Goal: Task Accomplishment & Management: Manage account settings

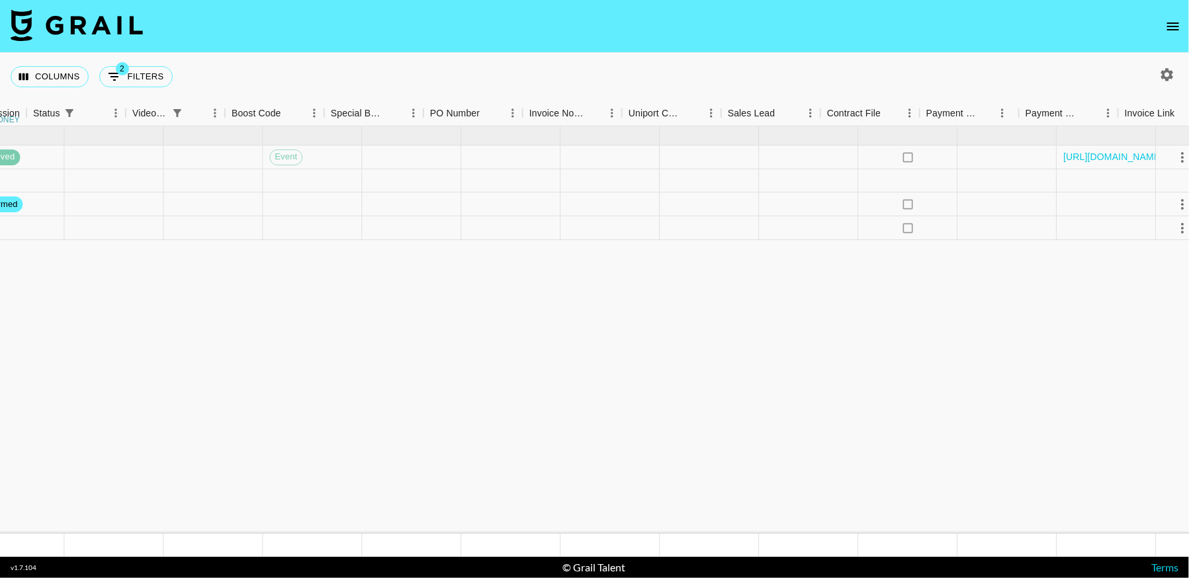
scroll to position [0, 1420]
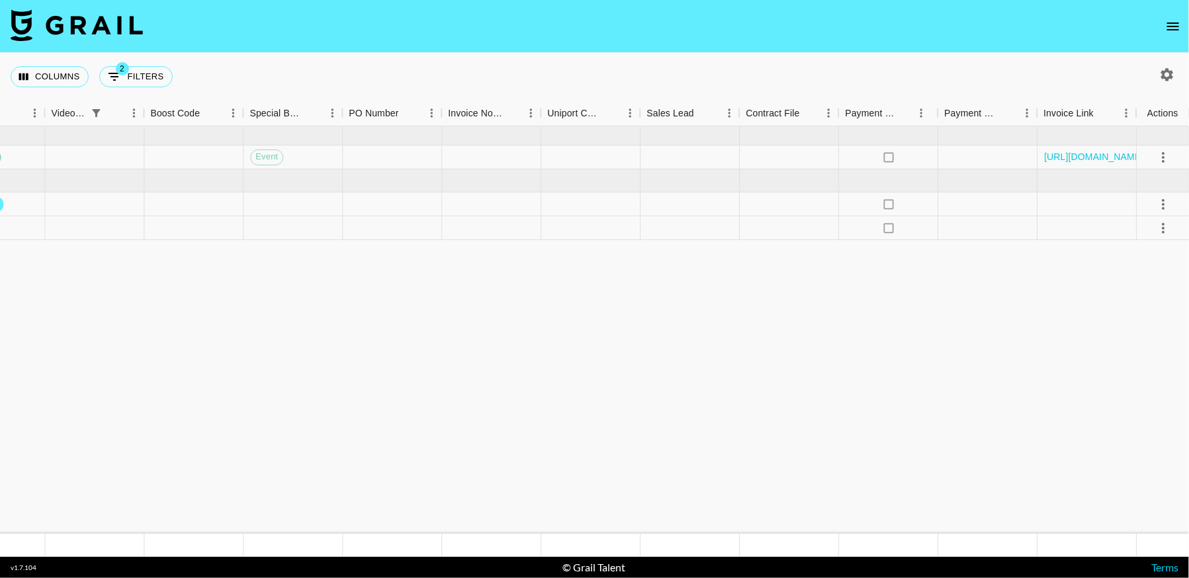
click at [1174, 75] on icon "button" at bounding box center [1167, 75] width 16 height 16
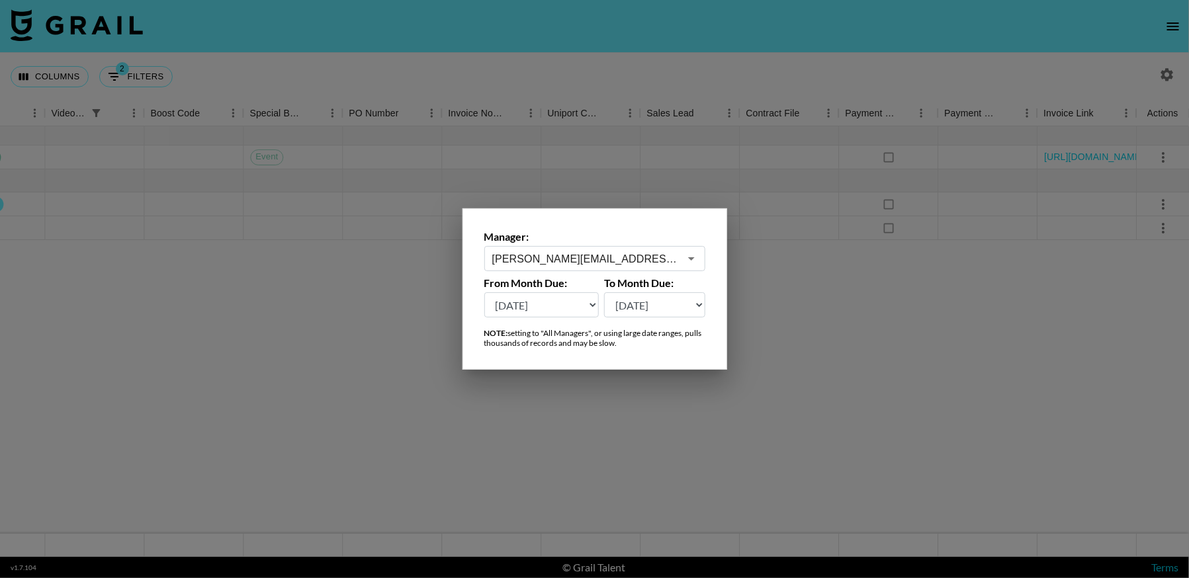
click at [568, 259] on input "hugo@grail-talent.com" at bounding box center [585, 258] width 187 height 15
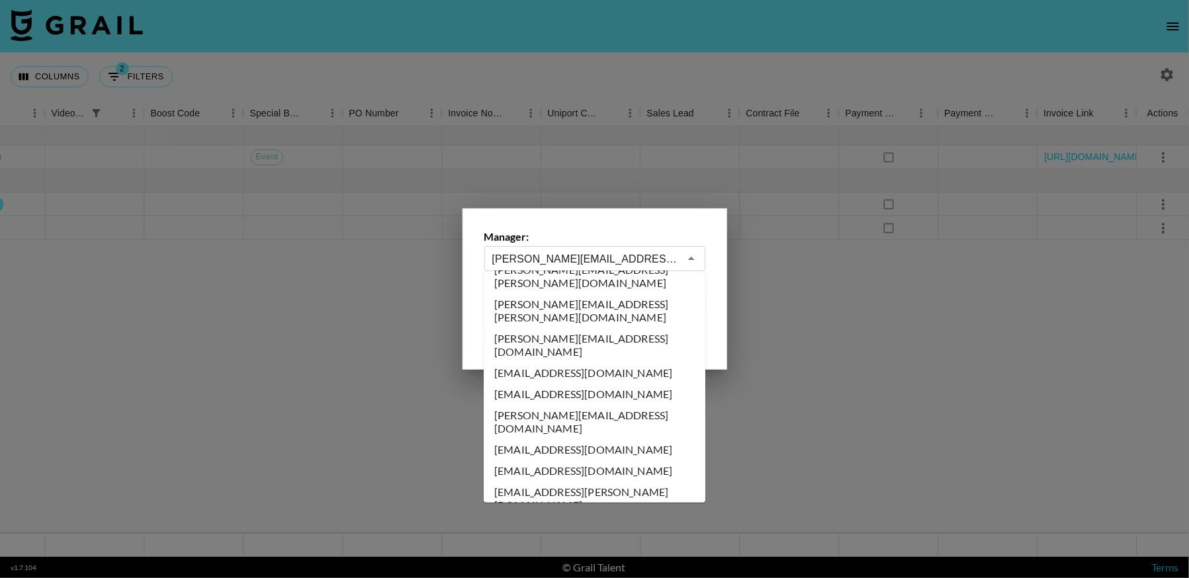
scroll to position [0, 0]
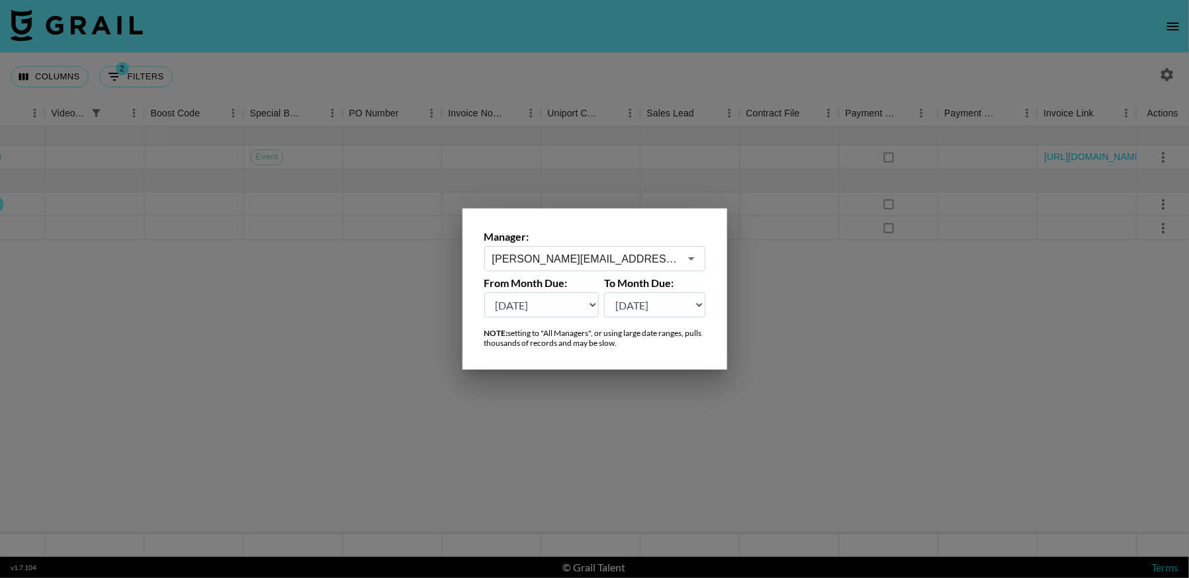
click at [718, 293] on div "Manager: hugo@grail-talent.com ​ From Month Due: Oct '26 Sep '26 Aug '26 Jul '2…" at bounding box center [594, 288] width 265 height 161
click at [560, 305] on select "Oct '26 Sep '26 Aug '26 Jul '26 Jun '26 May '26 Apr '26 Mar '26 Feb '26 Jan '26…" at bounding box center [541, 304] width 115 height 25
select select "Oct '25"
click at [484, 292] on select "Oct '26 Sep '26 Aug '26 Jul '26 Jun '26 May '26 Apr '26 Mar '26 Feb '26 Jan '26…" at bounding box center [541, 304] width 115 height 25
click at [816, 276] on div at bounding box center [594, 289] width 1189 height 578
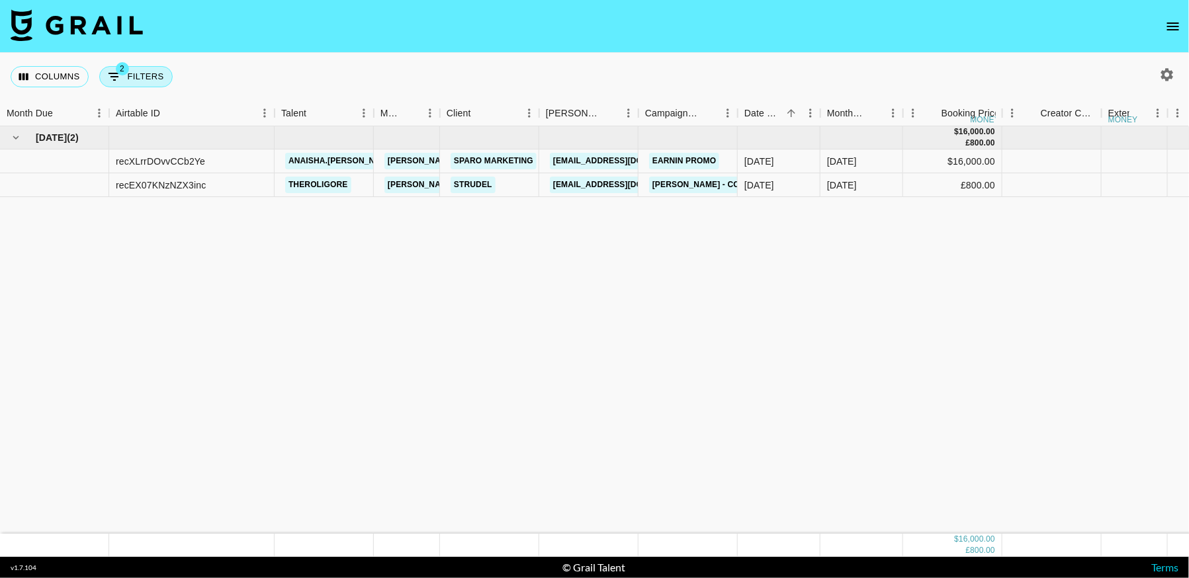
click at [163, 81] on button "2 Filters" at bounding box center [135, 76] width 73 height 21
select select "status"
select select "not"
select select "cancelled"
select select "videoLink"
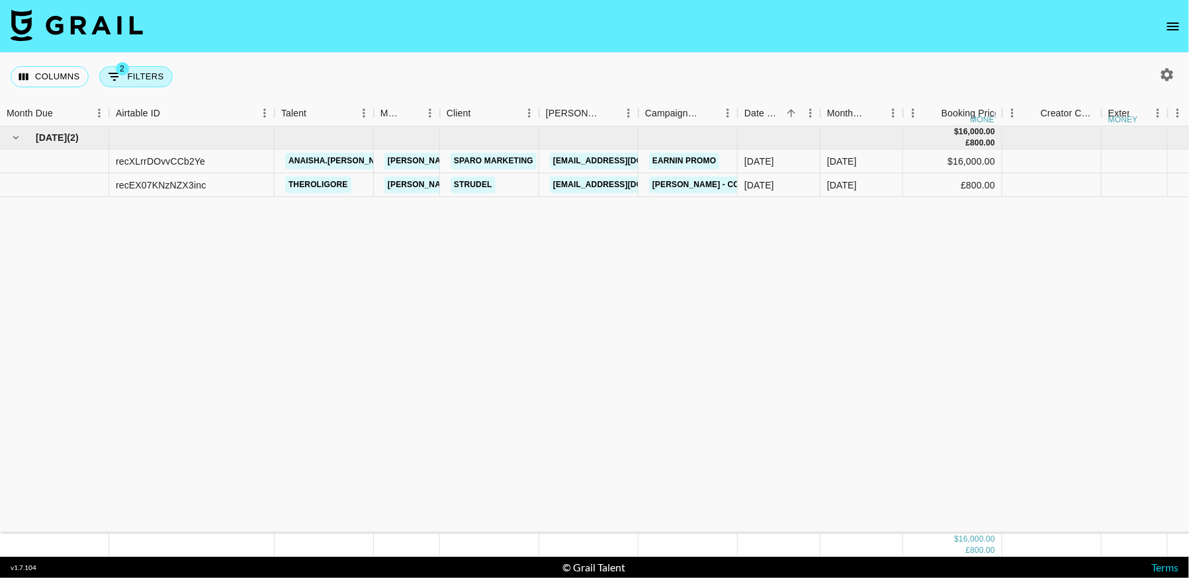
select select "isEmpty"
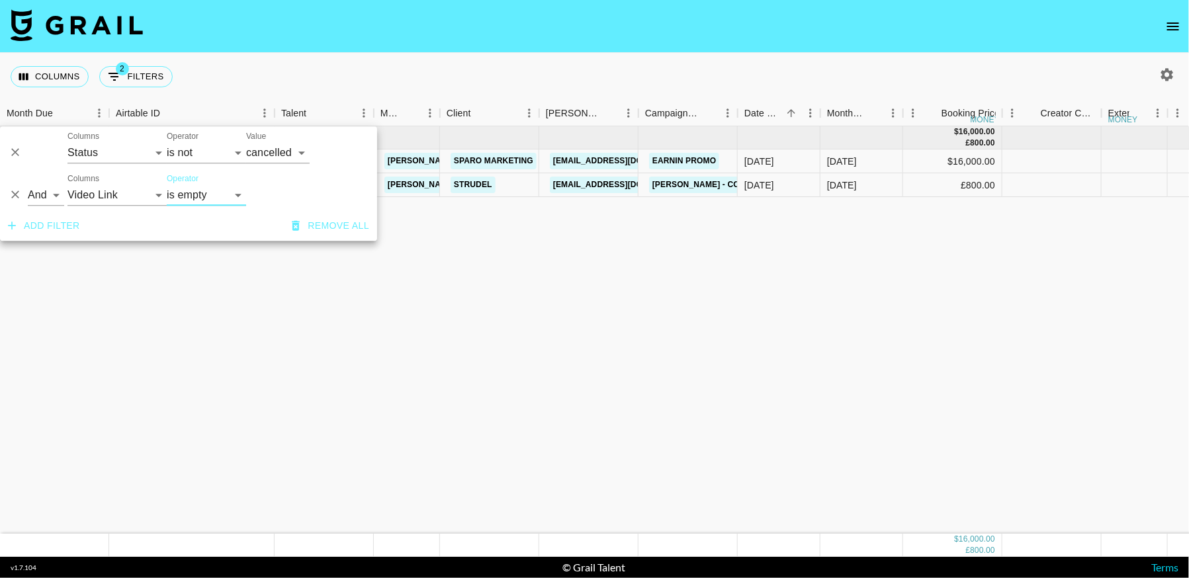
click at [13, 194] on icon "Delete" at bounding box center [15, 195] width 13 height 13
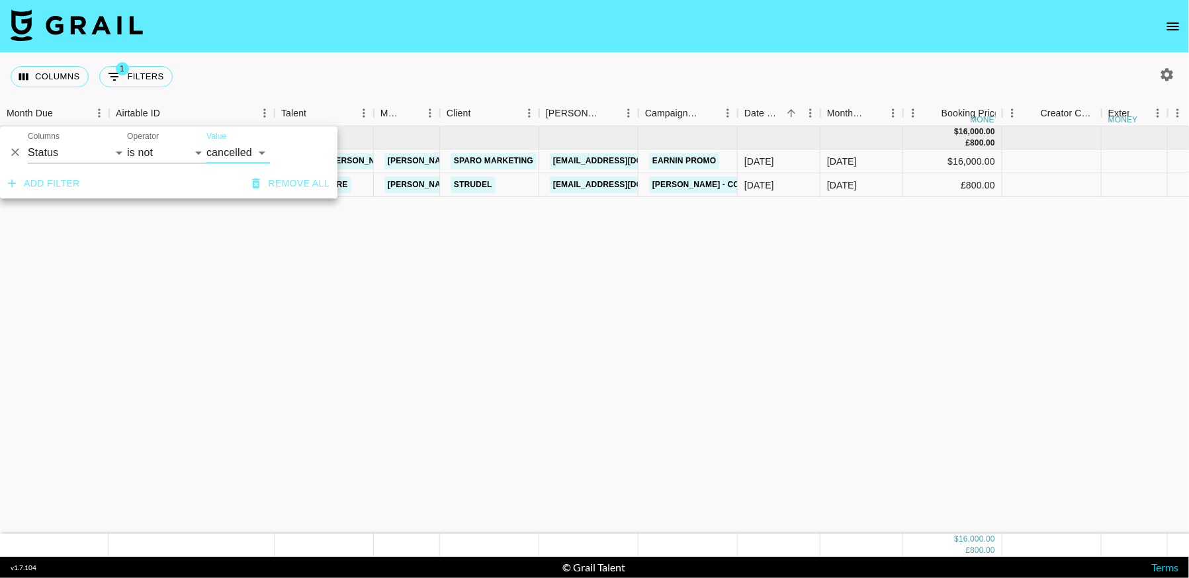
click at [10, 152] on icon "Delete" at bounding box center [15, 152] width 13 height 13
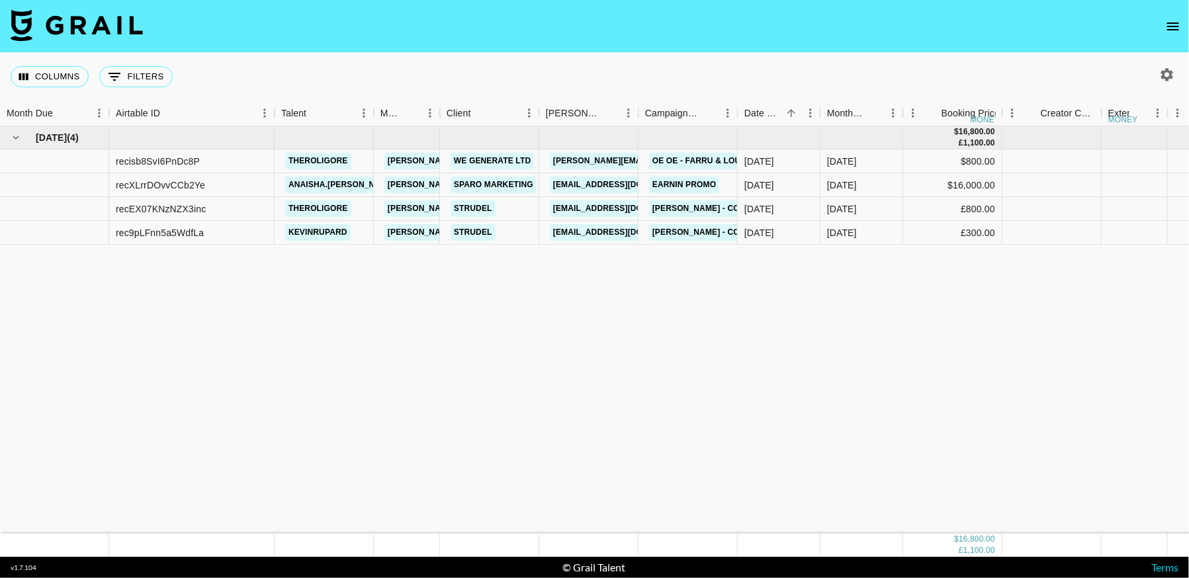
click at [1174, 73] on icon "button" at bounding box center [1167, 75] width 16 height 16
select select "Oct '25"
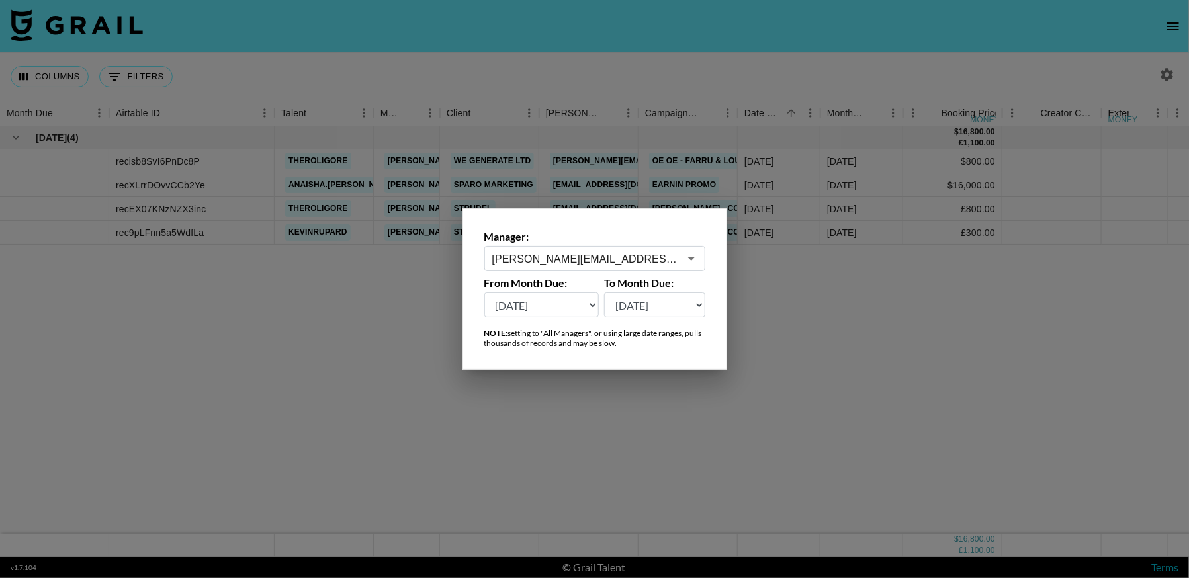
click at [645, 255] on input "hugo@grail-talent.com" at bounding box center [585, 258] width 187 height 15
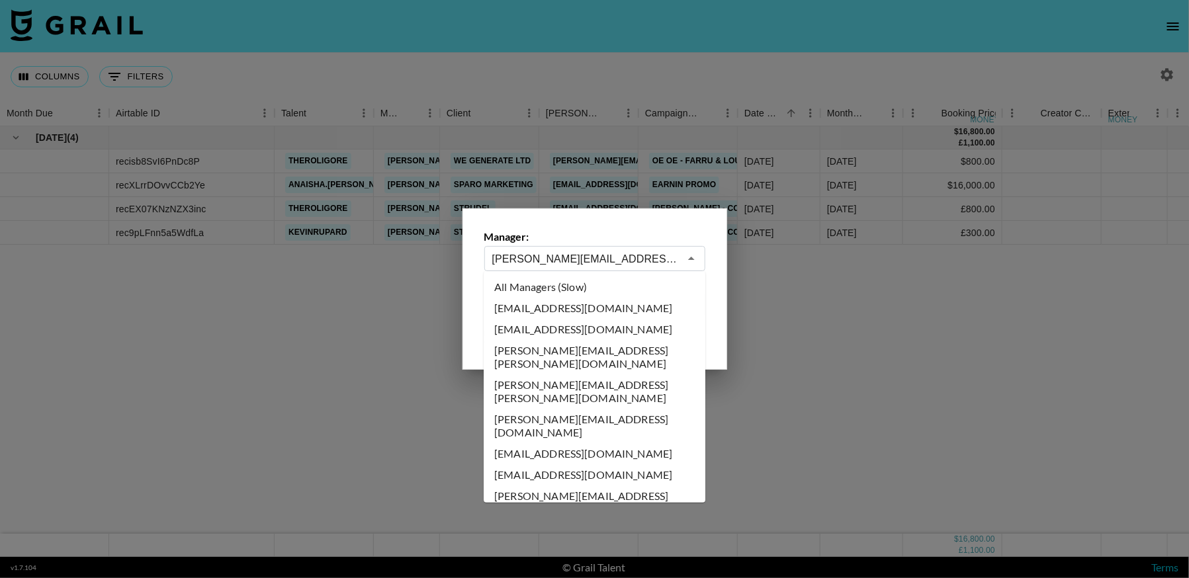
click at [578, 291] on li "All Managers (Slow)" at bounding box center [595, 287] width 222 height 21
type input "All Managers (Slow)"
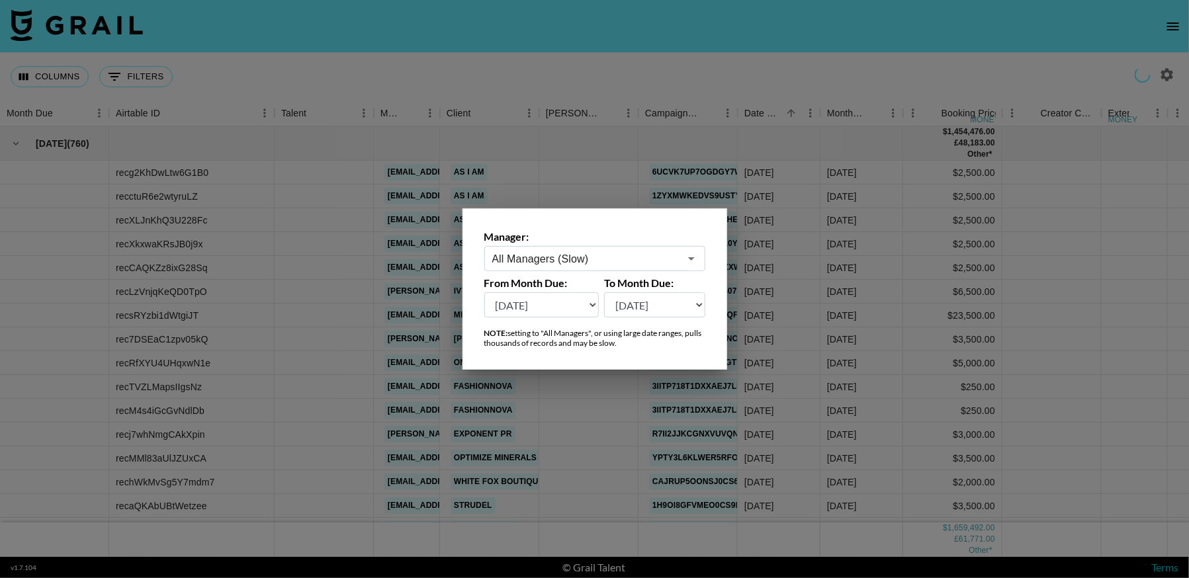
click at [760, 311] on div at bounding box center [594, 289] width 1189 height 578
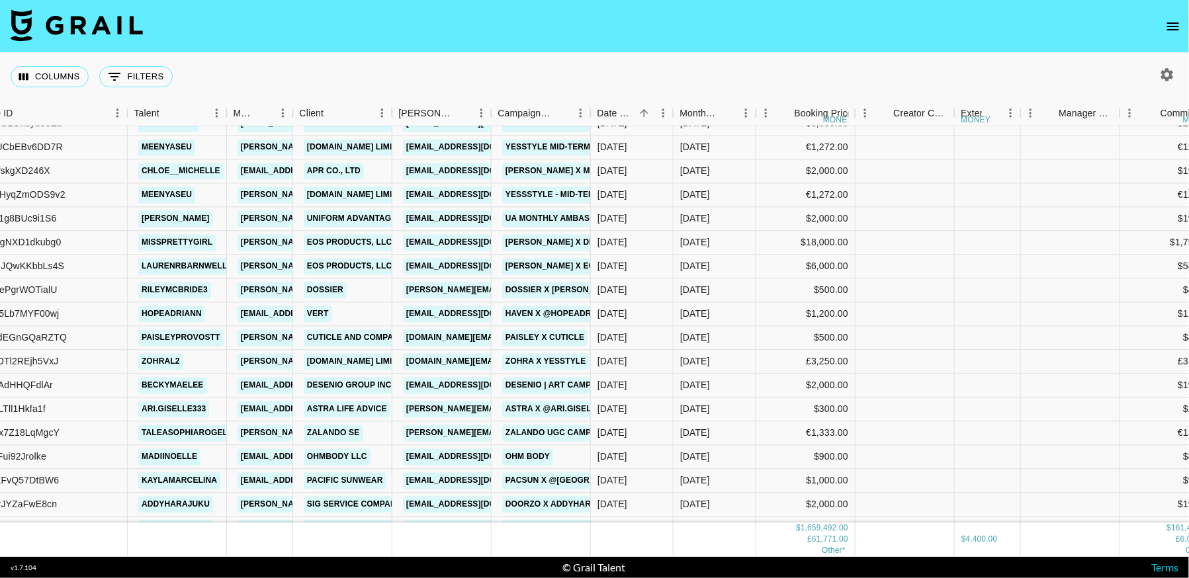
scroll to position [18536, 147]
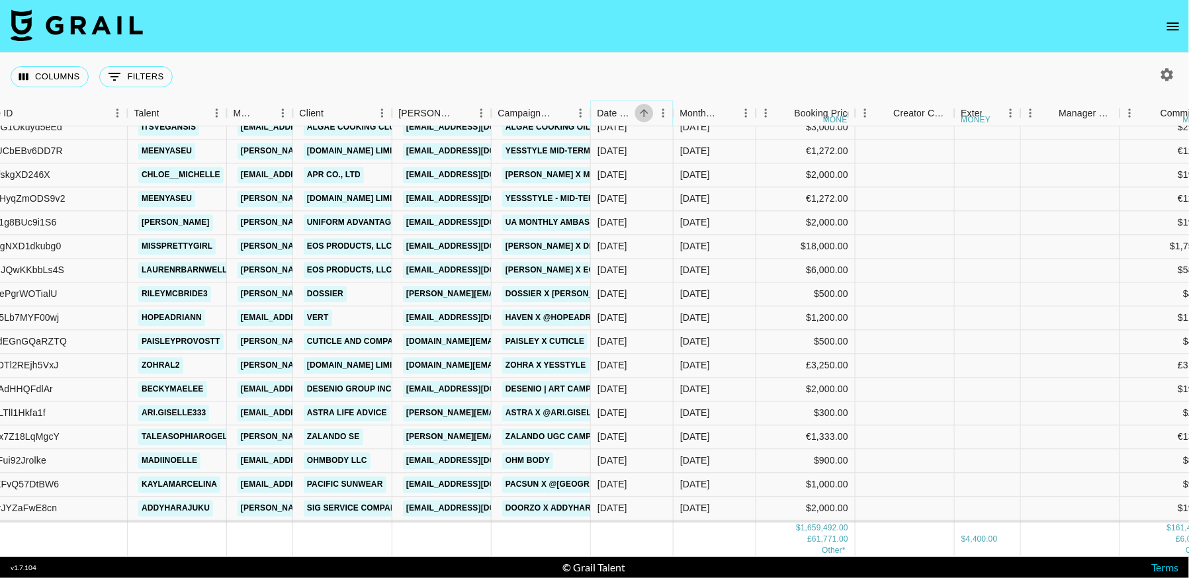
click at [639, 113] on icon "Sort" at bounding box center [644, 113] width 12 height 12
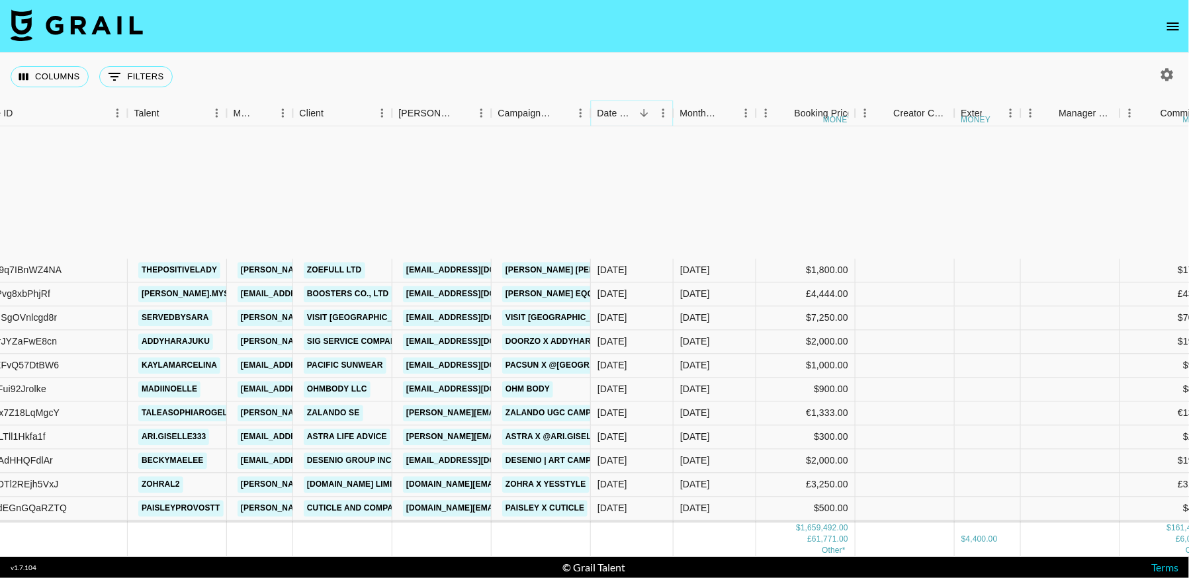
scroll to position [18766, 147]
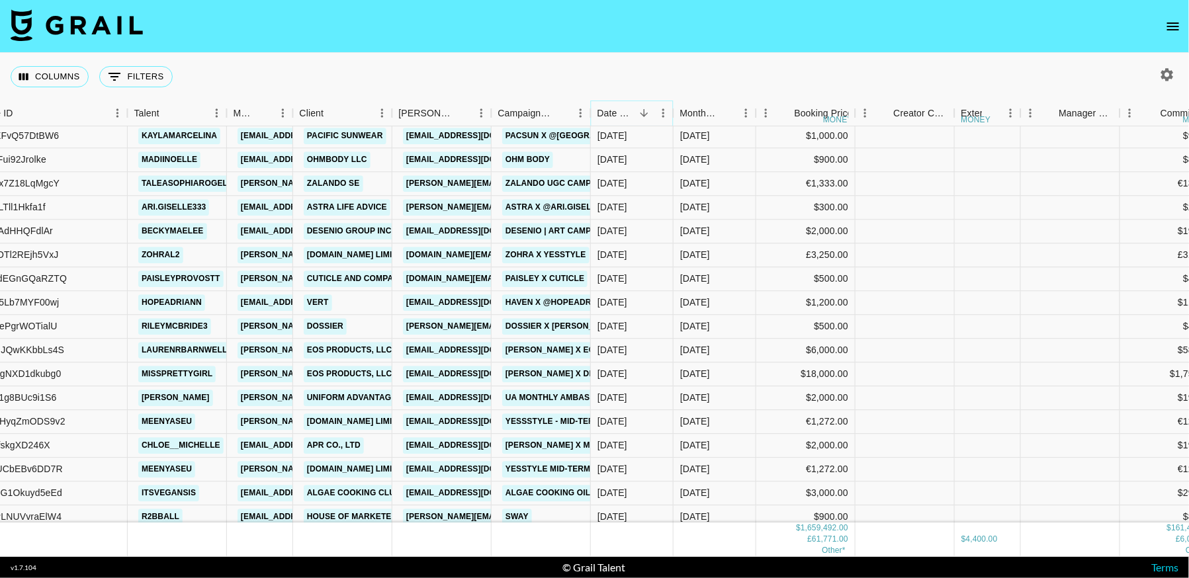
click at [645, 112] on icon "Sort" at bounding box center [644, 113] width 12 height 12
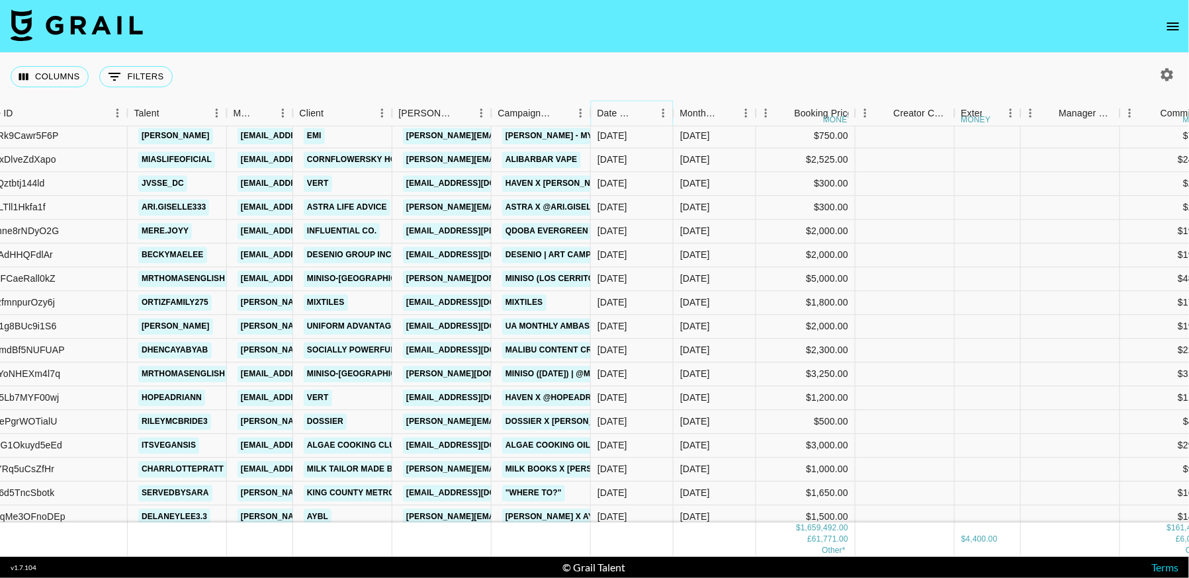
click at [642, 116] on icon "Sort" at bounding box center [644, 113] width 12 height 12
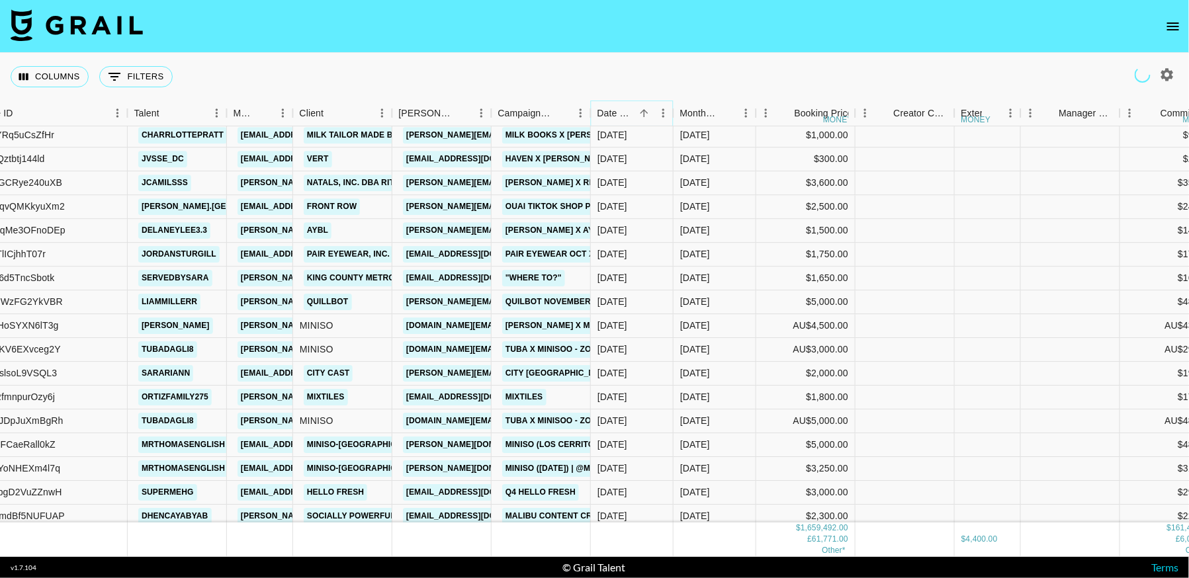
scroll to position [19129, 147]
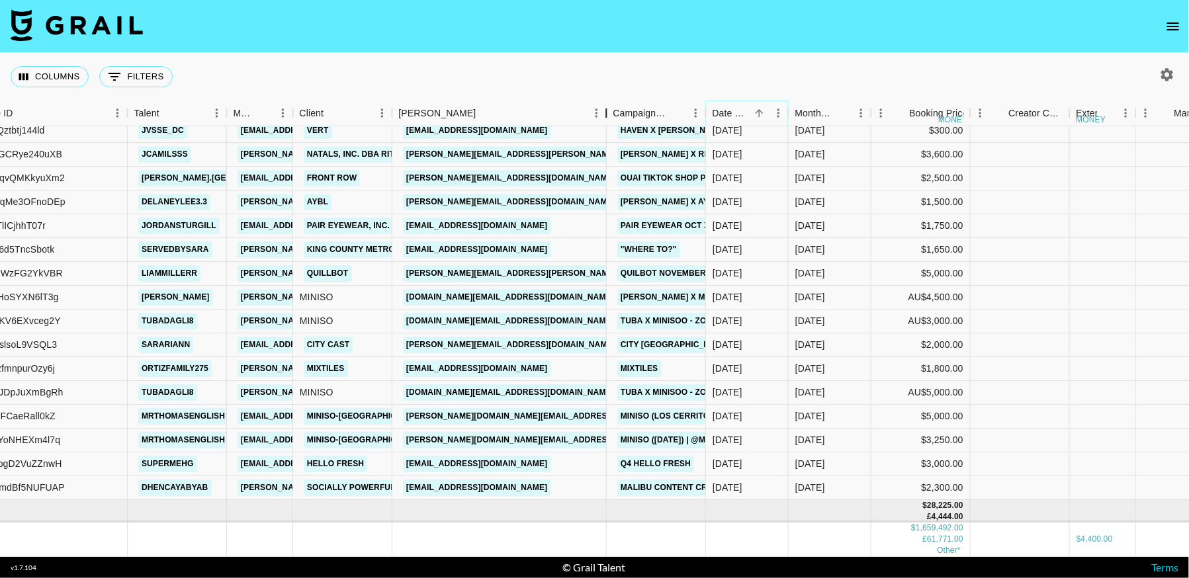
drag, startPoint x: 494, startPoint y: 110, endPoint x: 609, endPoint y: 119, distance: 115.4
click at [609, 119] on div "Booker" at bounding box center [607, 114] width 16 height 26
click at [489, 246] on link "aheavey@kingcounty.gov" at bounding box center [477, 249] width 148 height 17
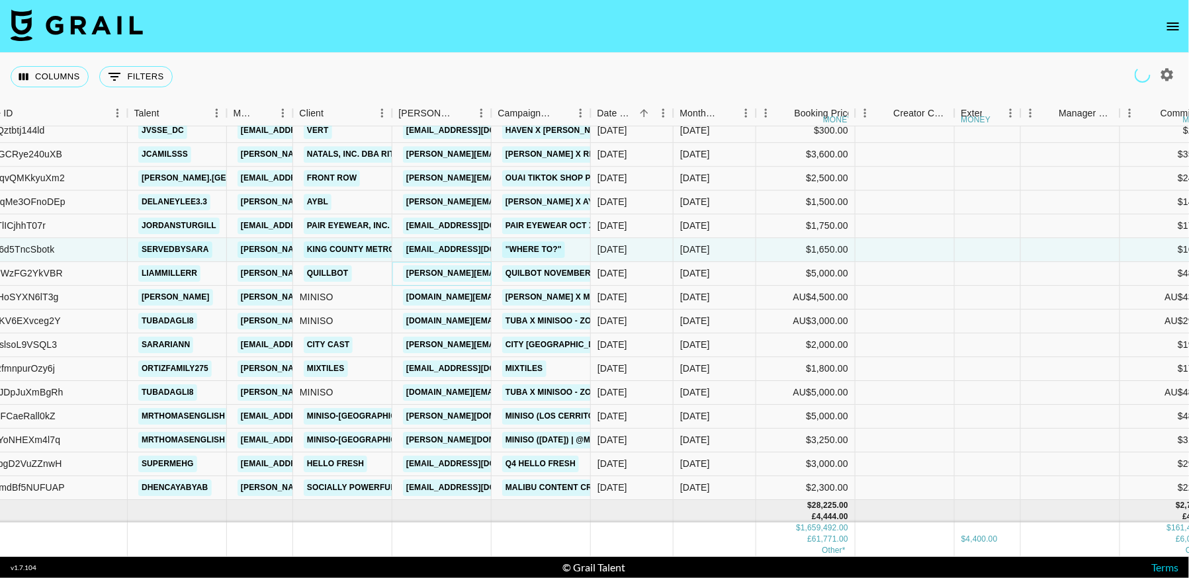
click at [440, 273] on link "sarah.yoerger@quillbot.com" at bounding box center [545, 273] width 284 height 17
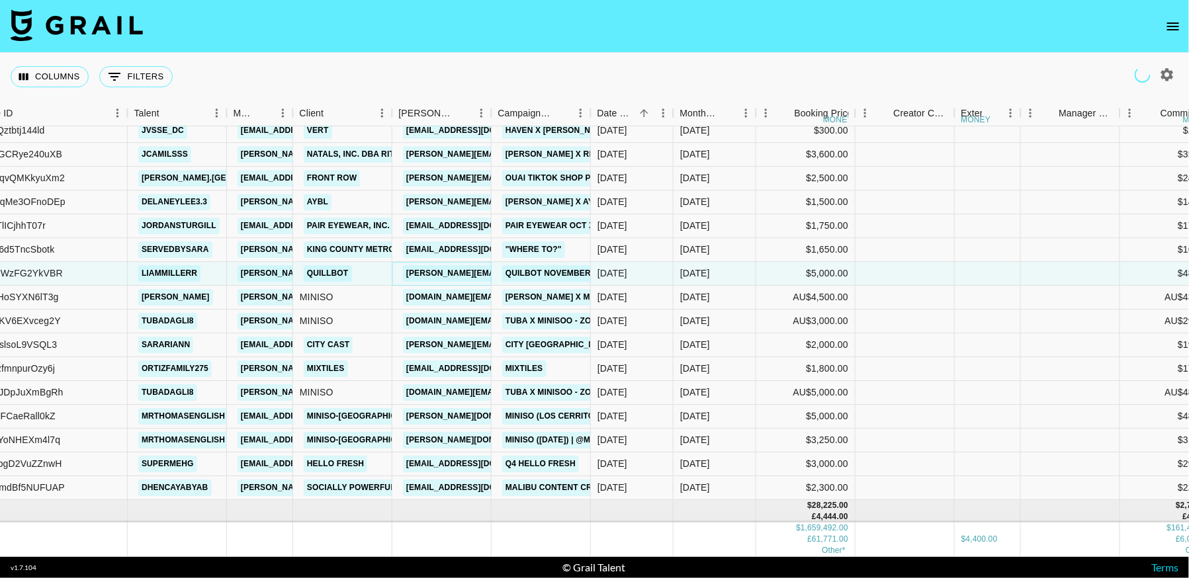
click at [451, 273] on link "sarah.yoerger@quillbot.com" at bounding box center [545, 273] width 284 height 17
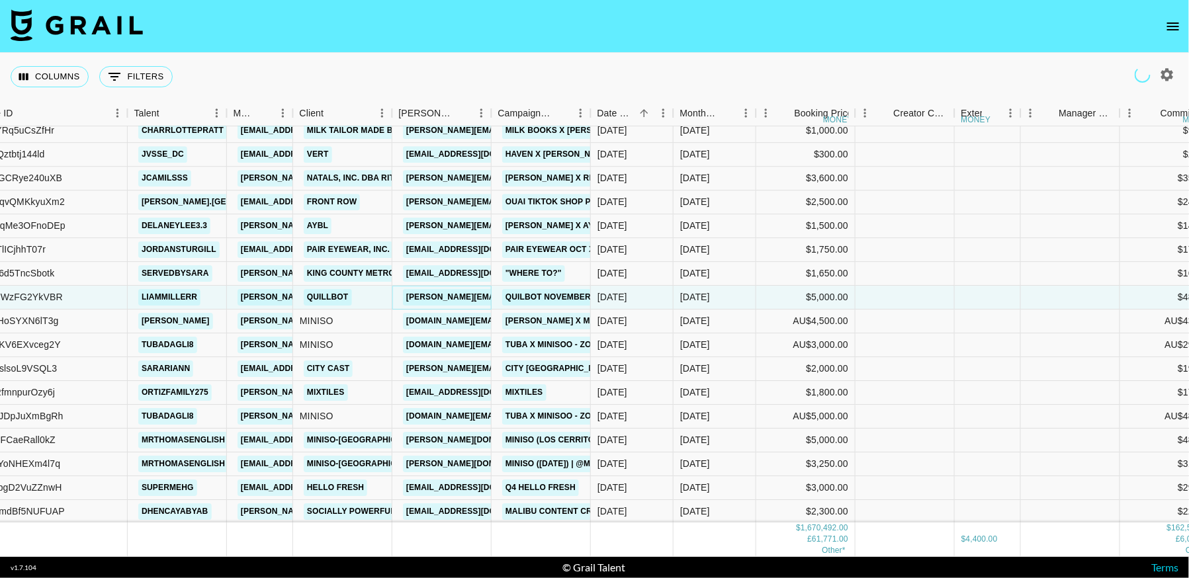
scroll to position [19152, 147]
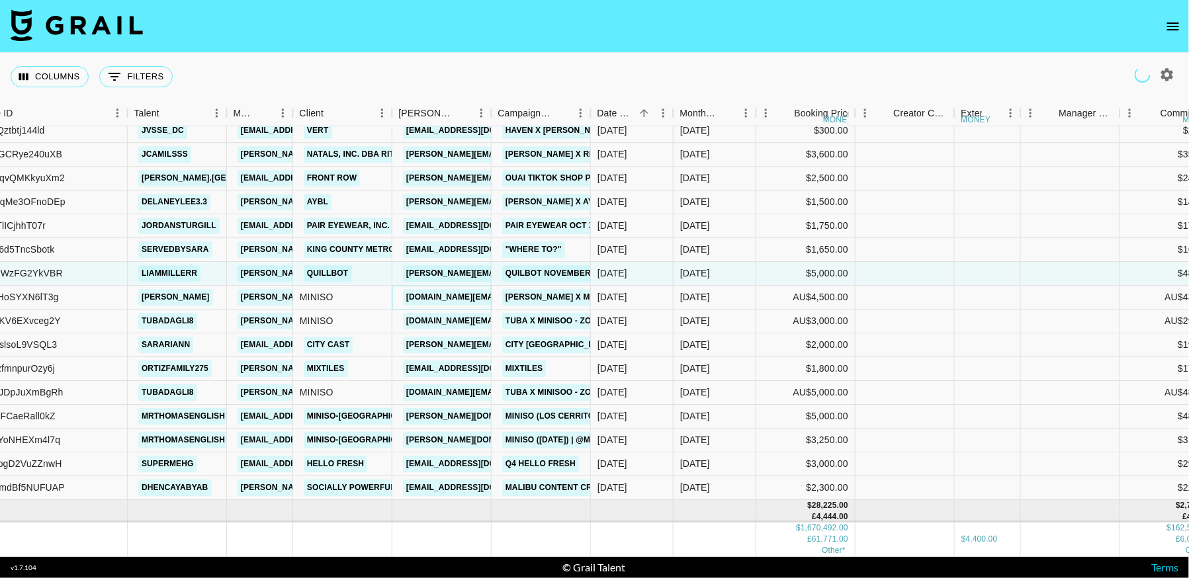
click at [450, 299] on link "yasmine.su@miniso.com" at bounding box center [510, 297] width 214 height 17
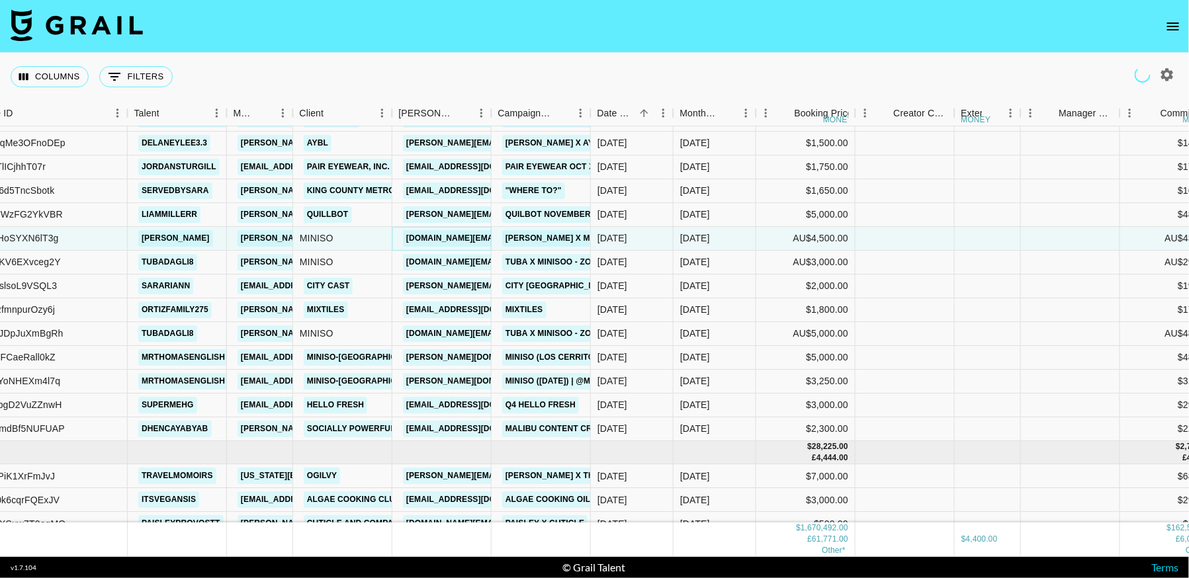
scroll to position [19213, 147]
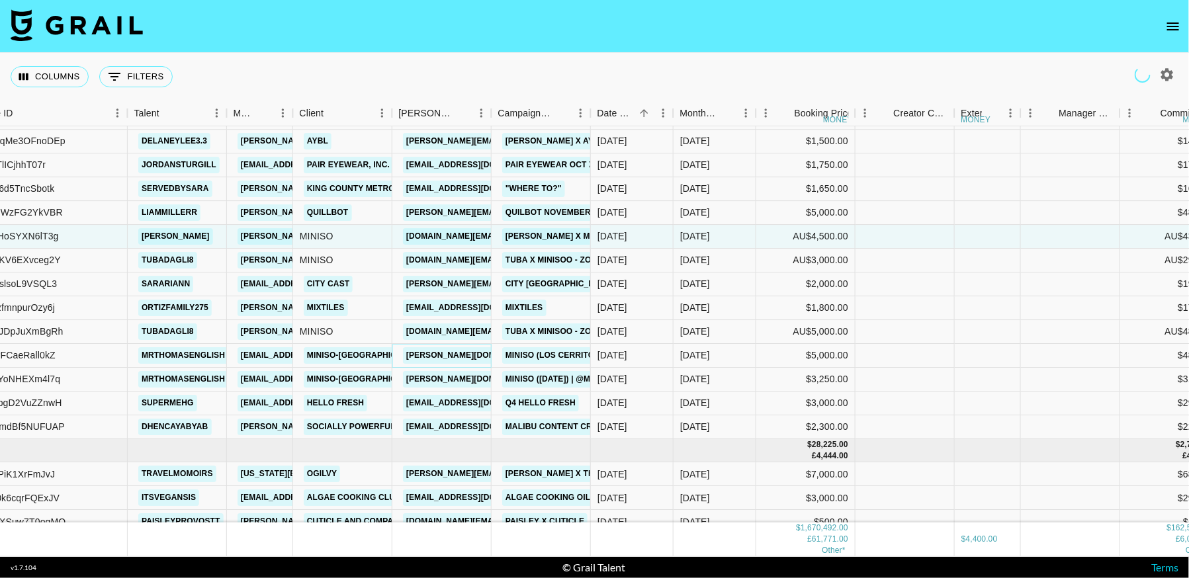
click at [456, 357] on link "lenan.wang@miniso.com" at bounding box center [578, 355] width 350 height 17
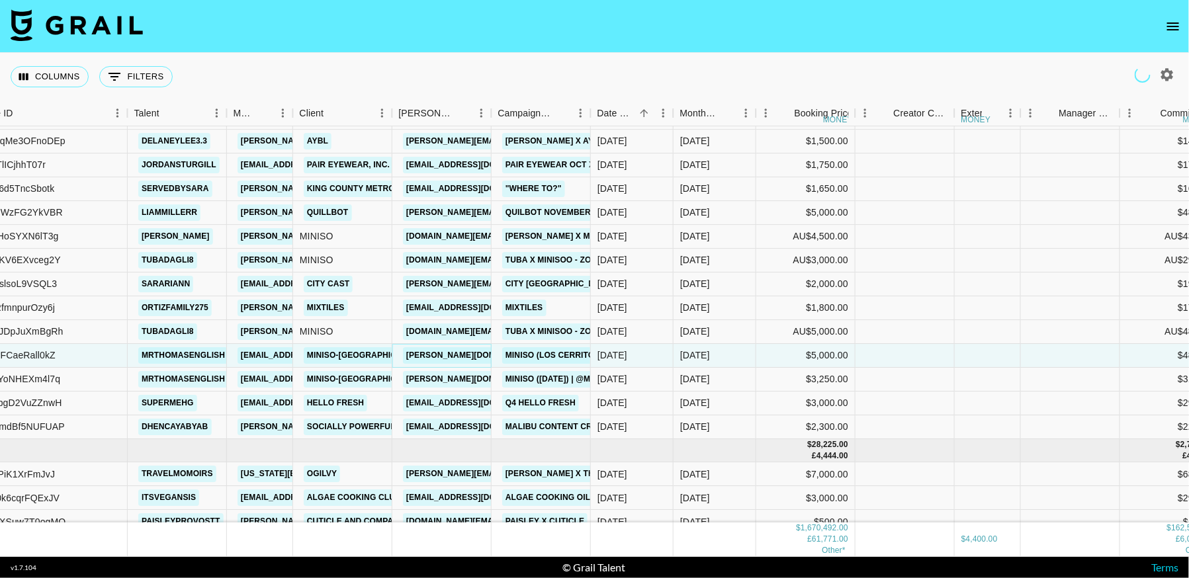
scroll to position [19261, 147]
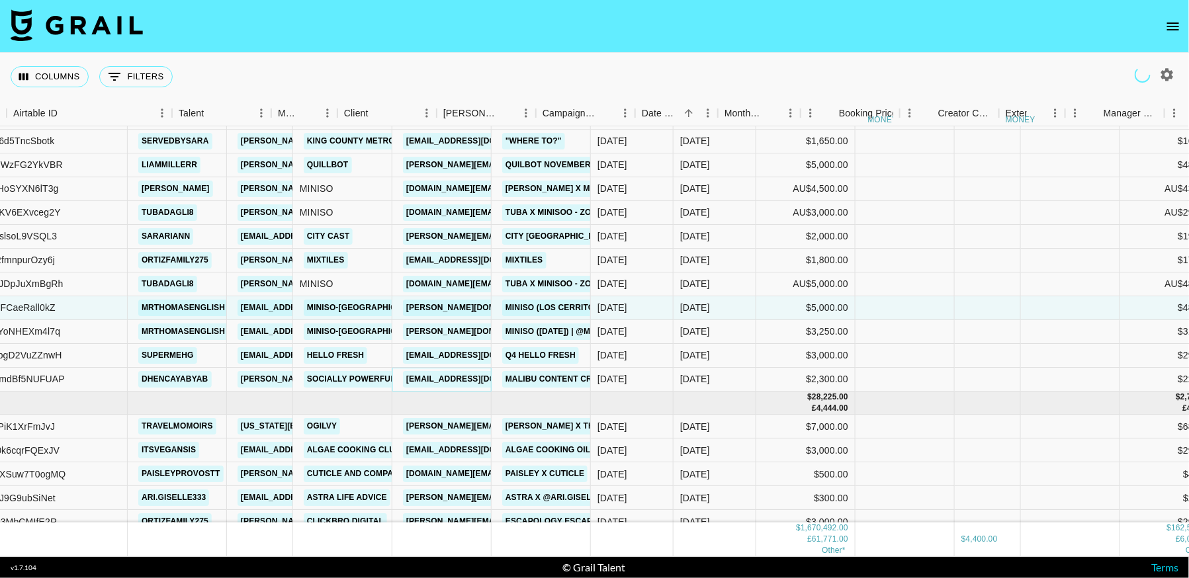
click at [492, 378] on link "shriya.k@sociallypowerful.com" at bounding box center [477, 379] width 148 height 17
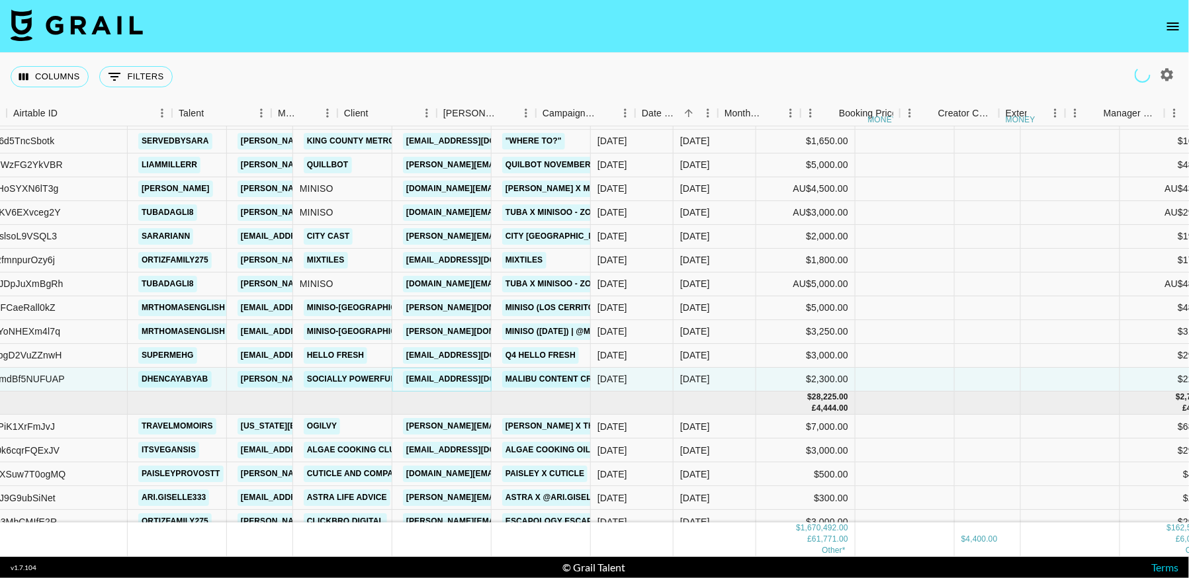
scroll to position [19261, 103]
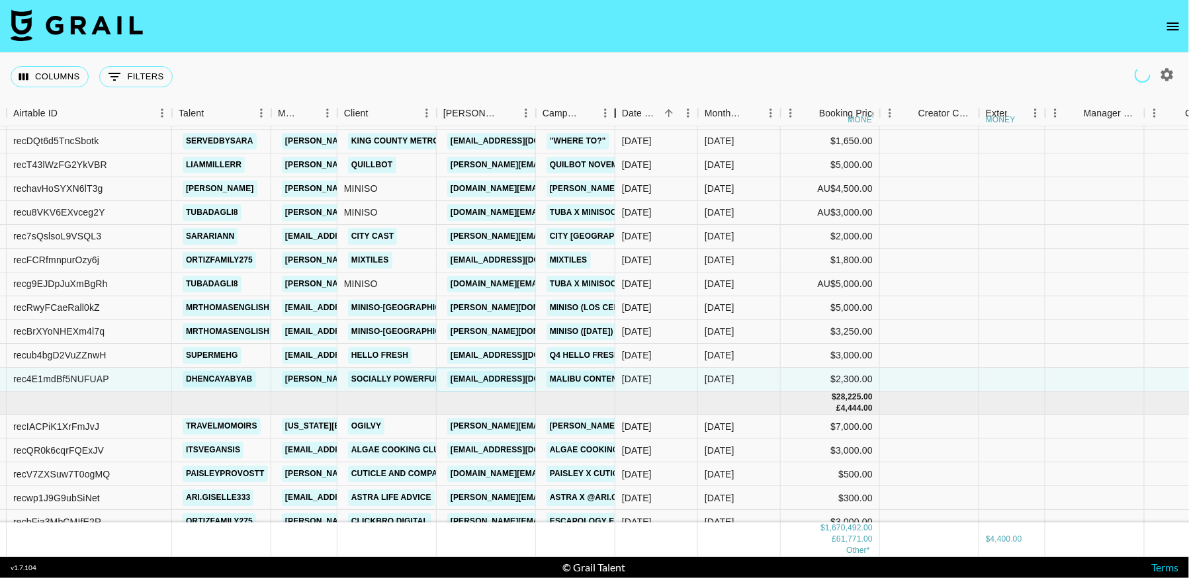
drag, startPoint x: 635, startPoint y: 114, endPoint x: 409, endPoint y: 38, distance: 238.1
click at [628, 132] on div "Month Due Airtable ID Talent Manager Client Booker Campaign (Type) Date Created…" at bounding box center [594, 329] width 1189 height 456
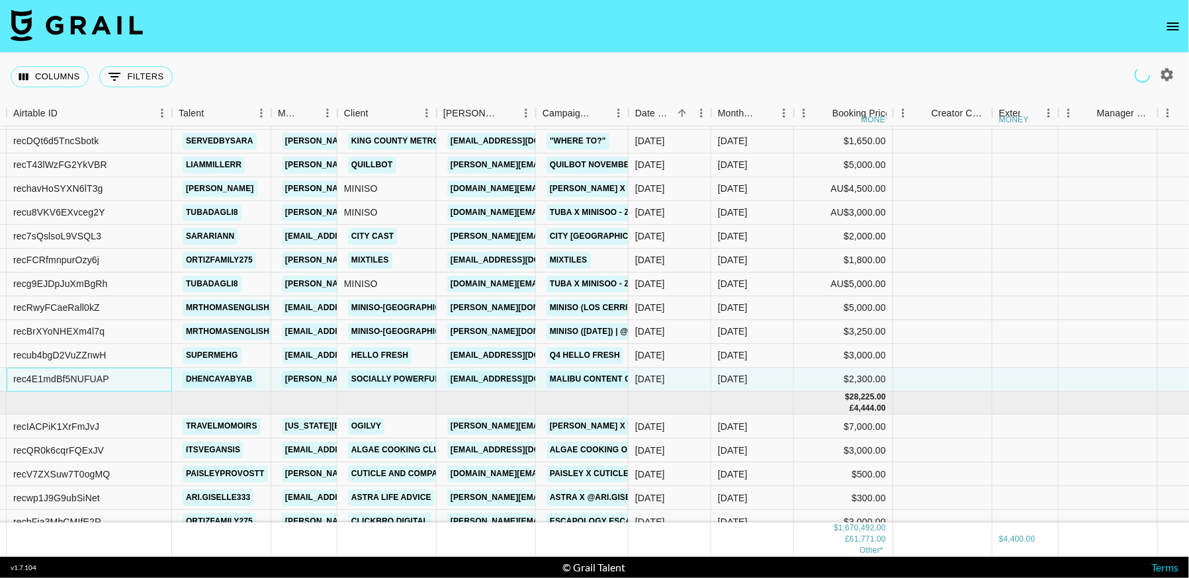
click at [64, 378] on div "rec4E1mdBf5NUFUAP" at bounding box center [61, 379] width 96 height 13
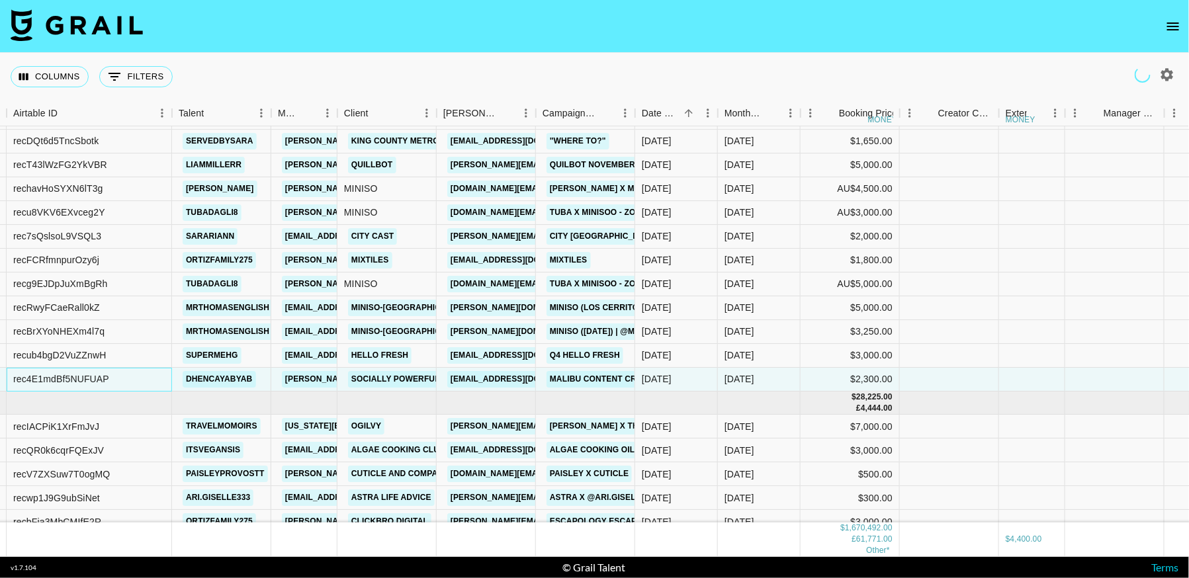
click at [75, 382] on div "rec4E1mdBf5NUFUAP" at bounding box center [61, 379] width 96 height 13
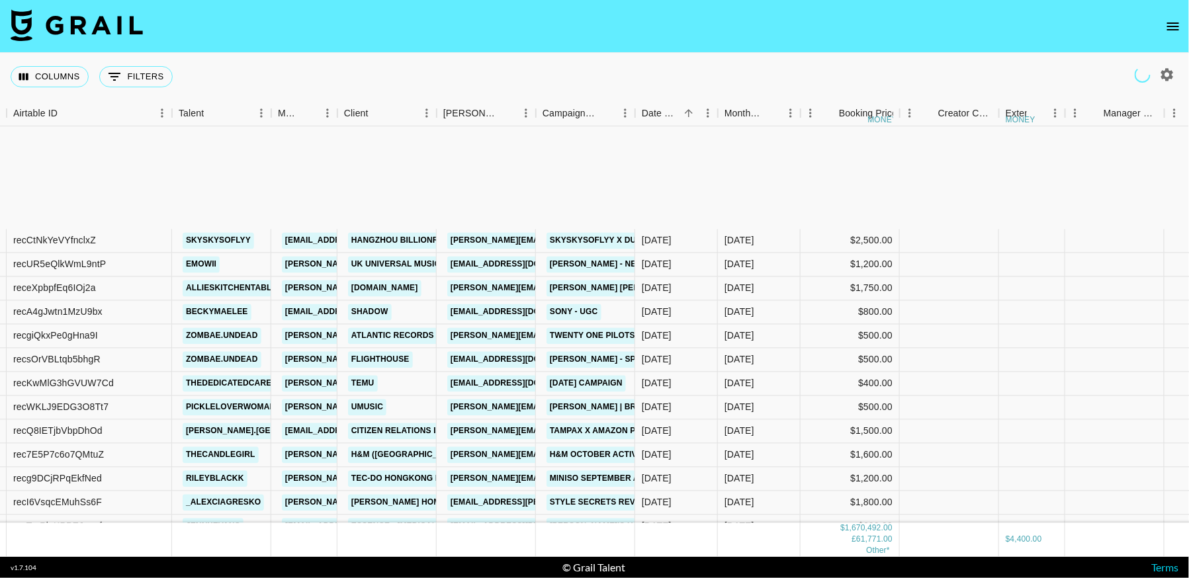
scroll to position [11188, 103]
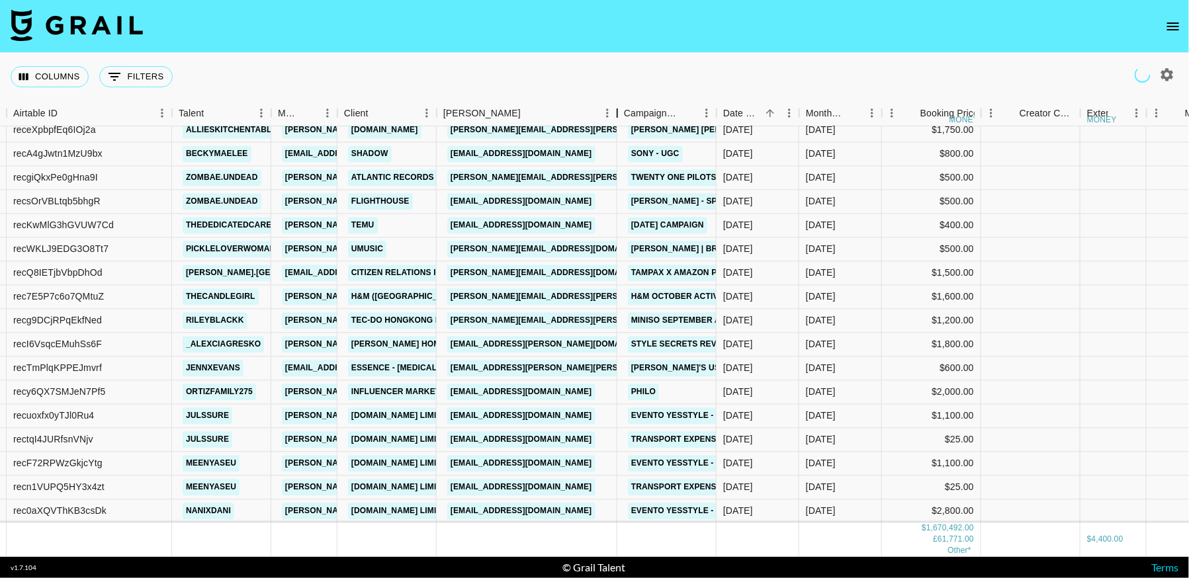
drag, startPoint x: 535, startPoint y: 113, endPoint x: 613, endPoint y: 122, distance: 78.0
click at [615, 124] on div "Booker" at bounding box center [617, 114] width 16 height 26
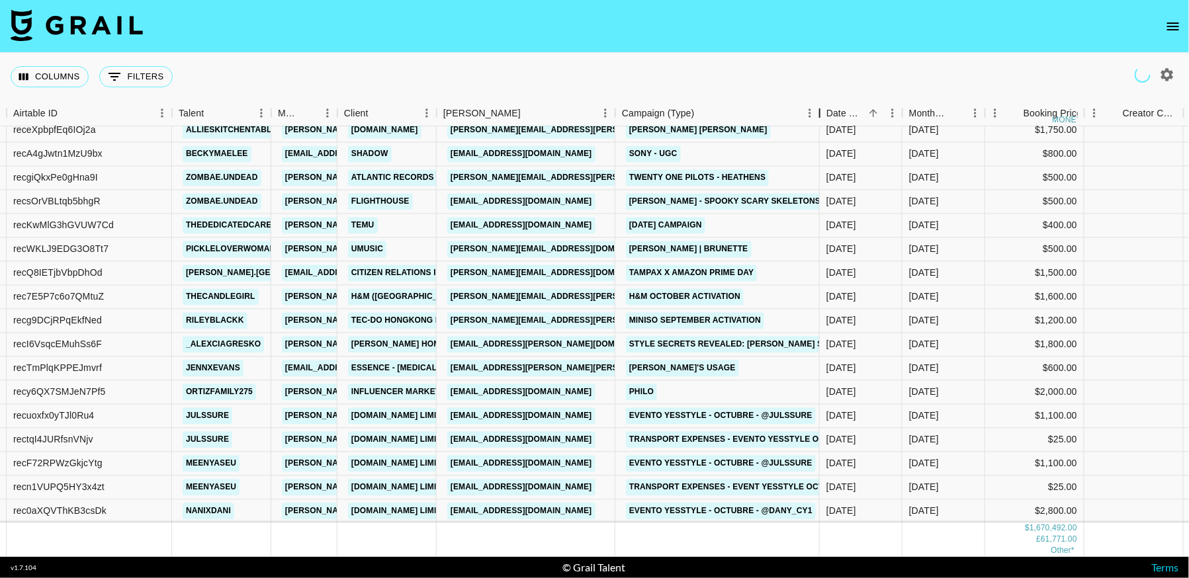
drag, startPoint x: 714, startPoint y: 114, endPoint x: 820, endPoint y: 118, distance: 105.3
click at [820, 118] on div "Campaign (Type)" at bounding box center [820, 114] width 16 height 26
click at [520, 277] on link "ponzer.ek@pg.com" at bounding box center [555, 273] width 216 height 17
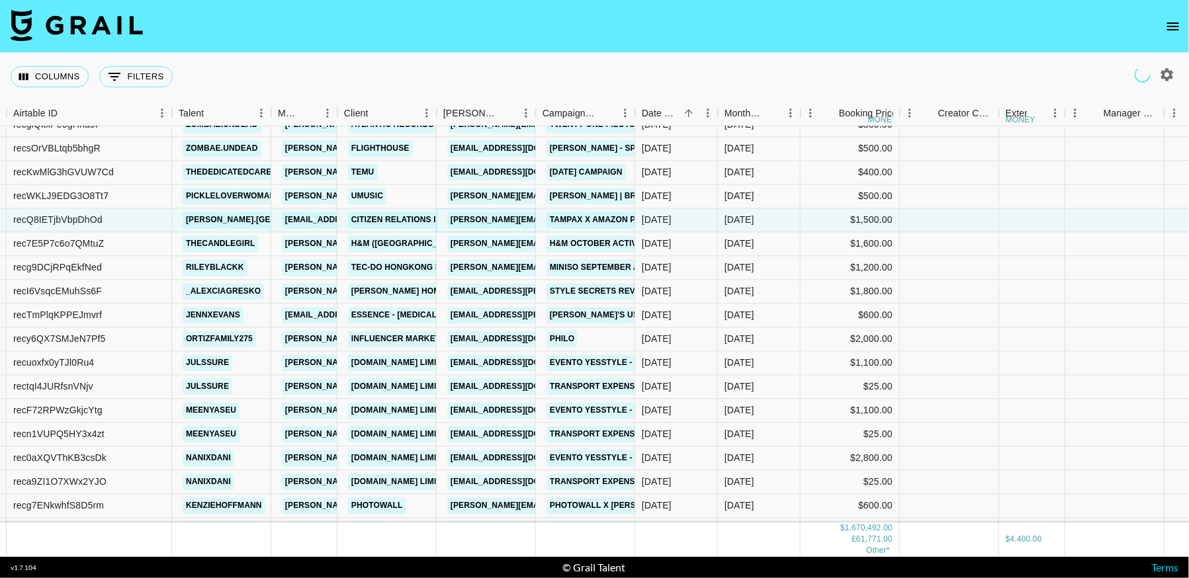
scroll to position [11270, 103]
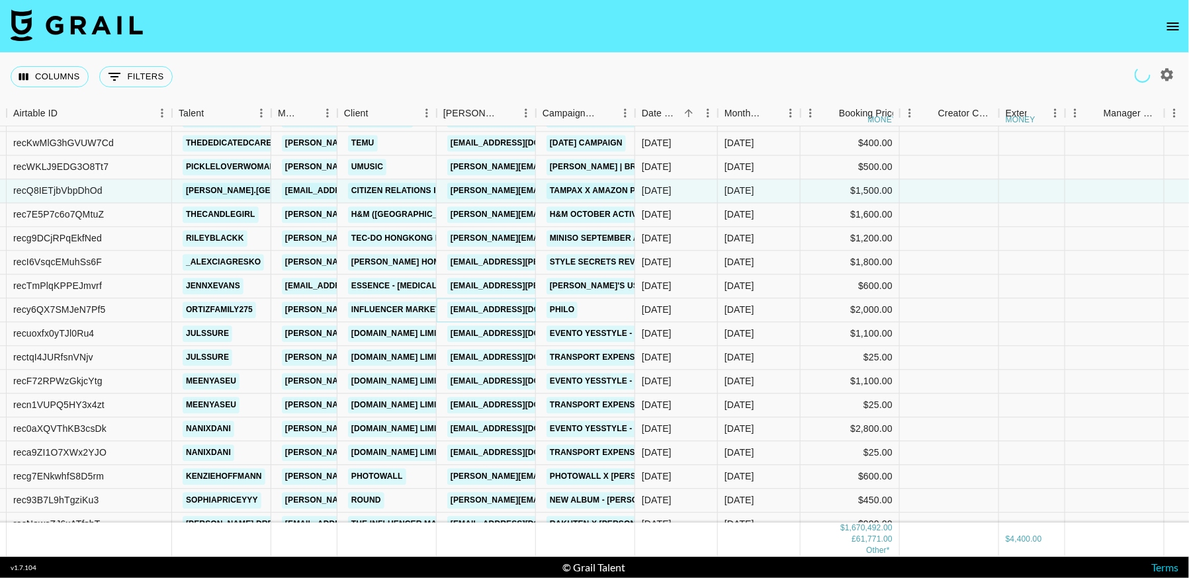
click at [504, 310] on link "nisrin@theinfluencermarketingfactory.com" at bounding box center [521, 310] width 148 height 17
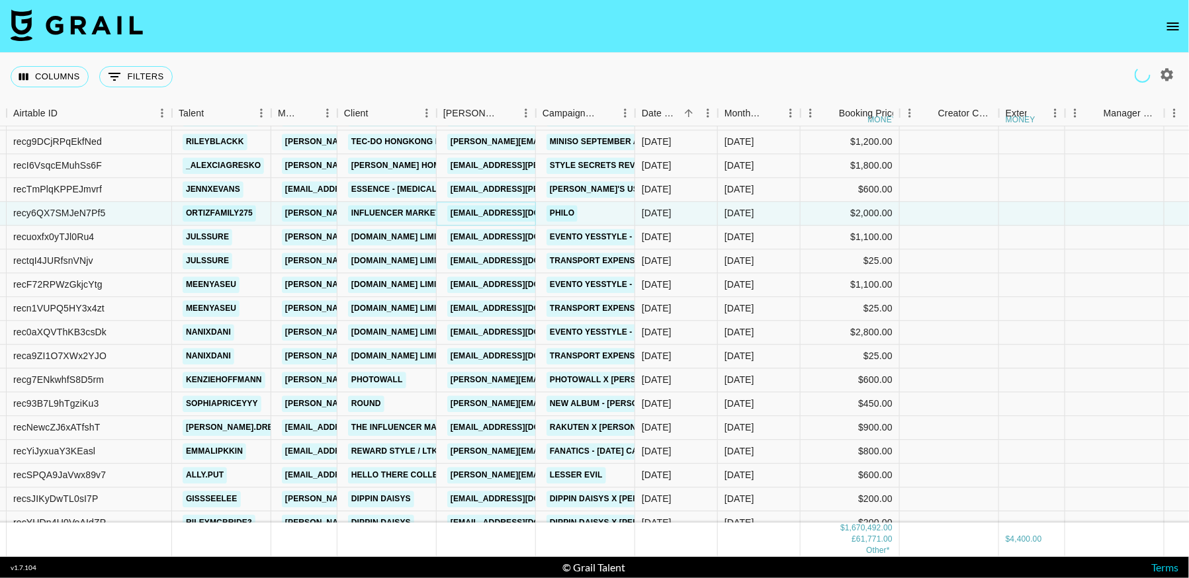
scroll to position [11371, 103]
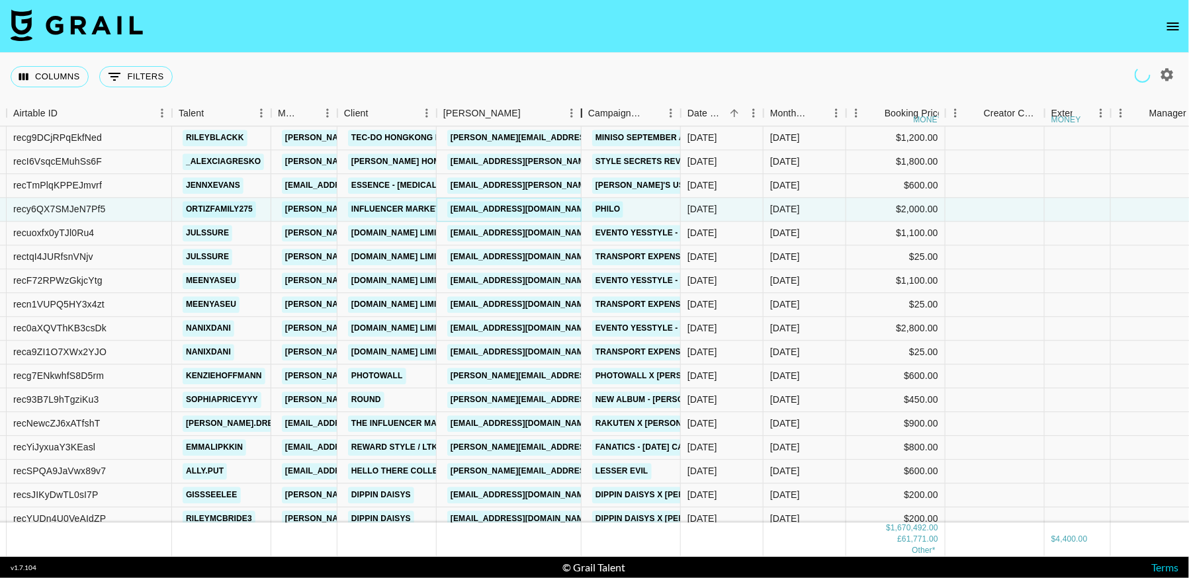
drag, startPoint x: 535, startPoint y: 111, endPoint x: 503, endPoint y: 326, distance: 217.3
click at [554, 148] on div "Month Due Airtable ID Talent Manager Client Booker Campaign (Type) Date Created…" at bounding box center [594, 329] width 1189 height 456
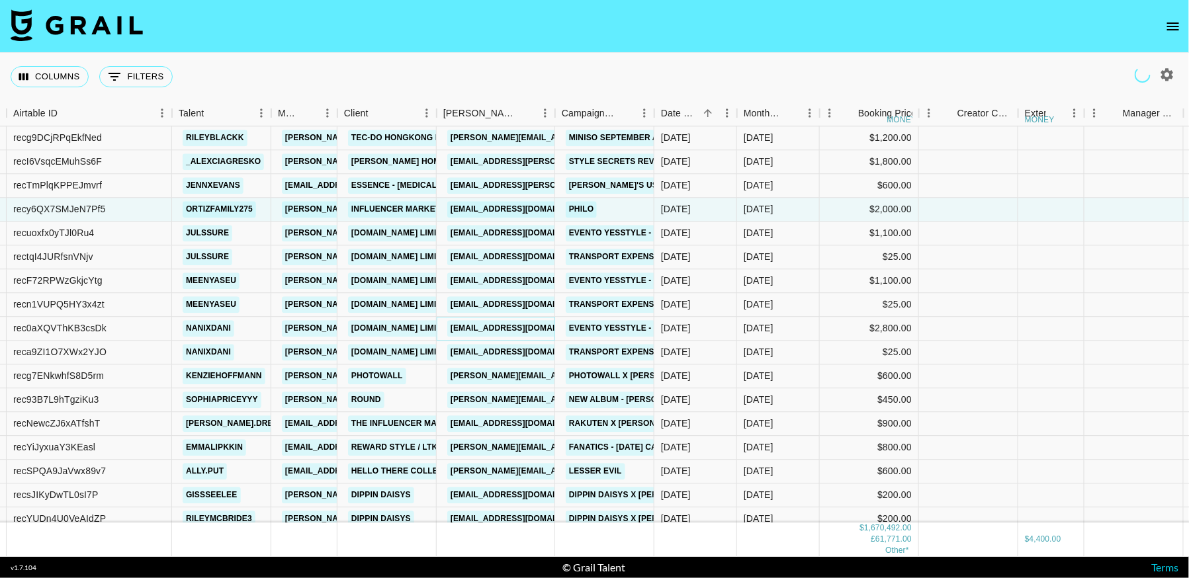
click at [501, 335] on link "floriane.gonzalvez@yesstyle.com" at bounding box center [521, 328] width 148 height 17
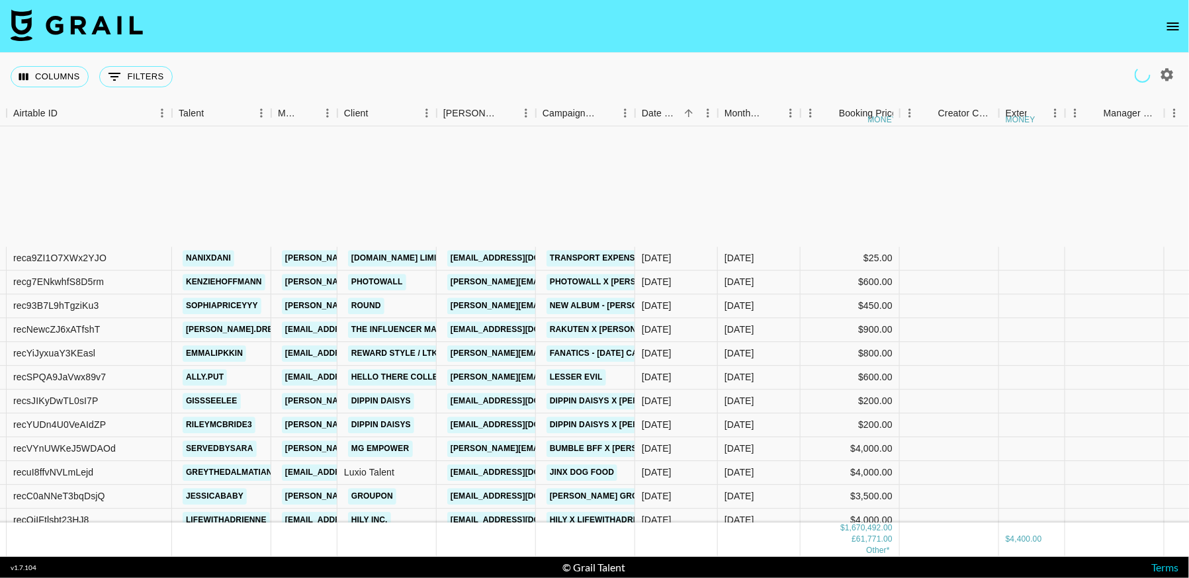
scroll to position [11646, 103]
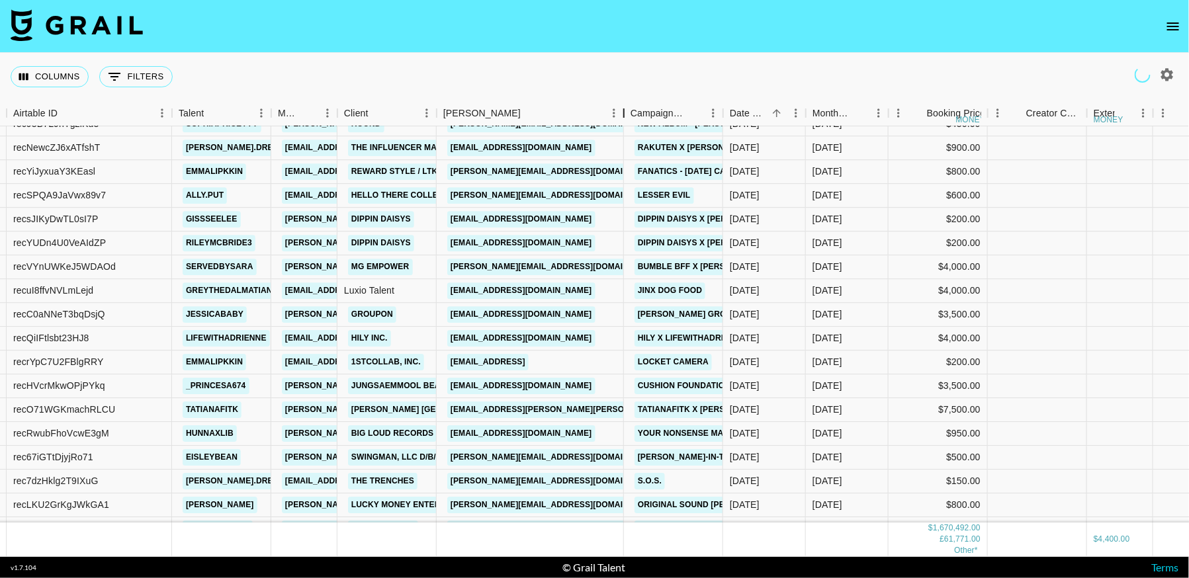
drag, startPoint x: 535, startPoint y: 114, endPoint x: 623, endPoint y: 116, distance: 88.0
click at [623, 116] on div "Booker" at bounding box center [624, 114] width 16 height 26
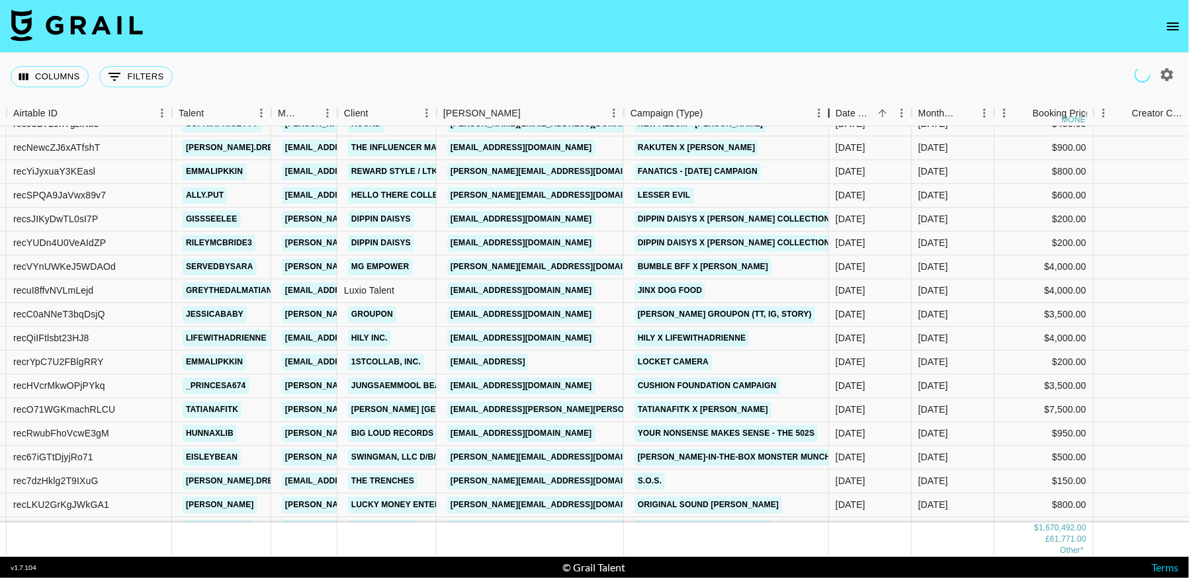
drag, startPoint x: 720, startPoint y: 112, endPoint x: 826, endPoint y: 115, distance: 105.9
click at [826, 115] on div "Campaign (Type)" at bounding box center [829, 114] width 16 height 26
click at [540, 267] on link "vanessa@mgempower.com" at bounding box center [555, 267] width 216 height 17
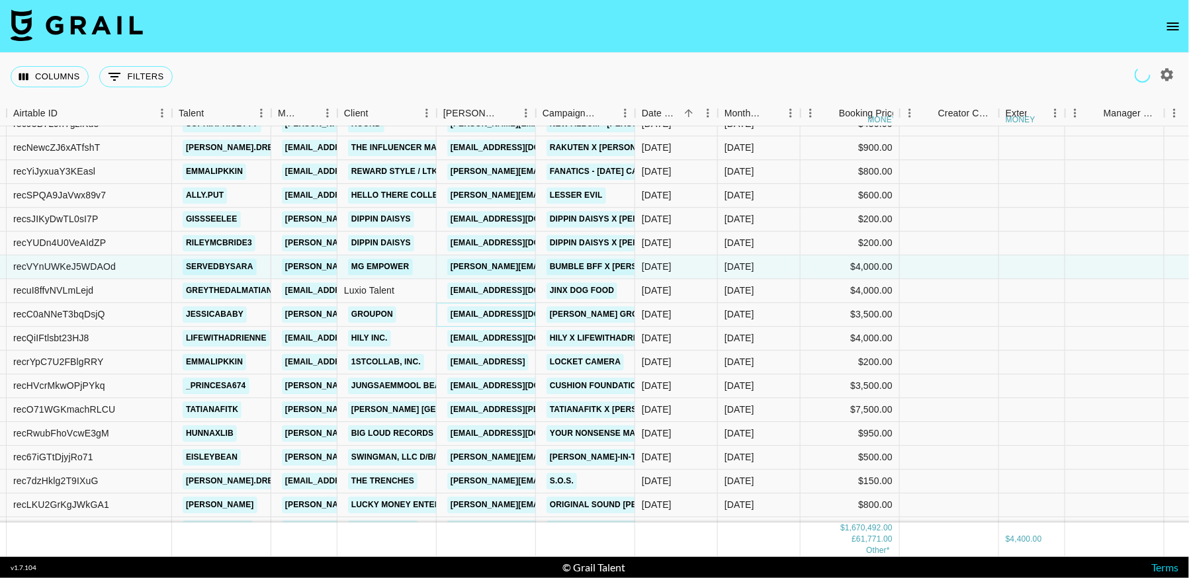
click at [503, 316] on link "ranthony@groupon.com" at bounding box center [521, 314] width 148 height 17
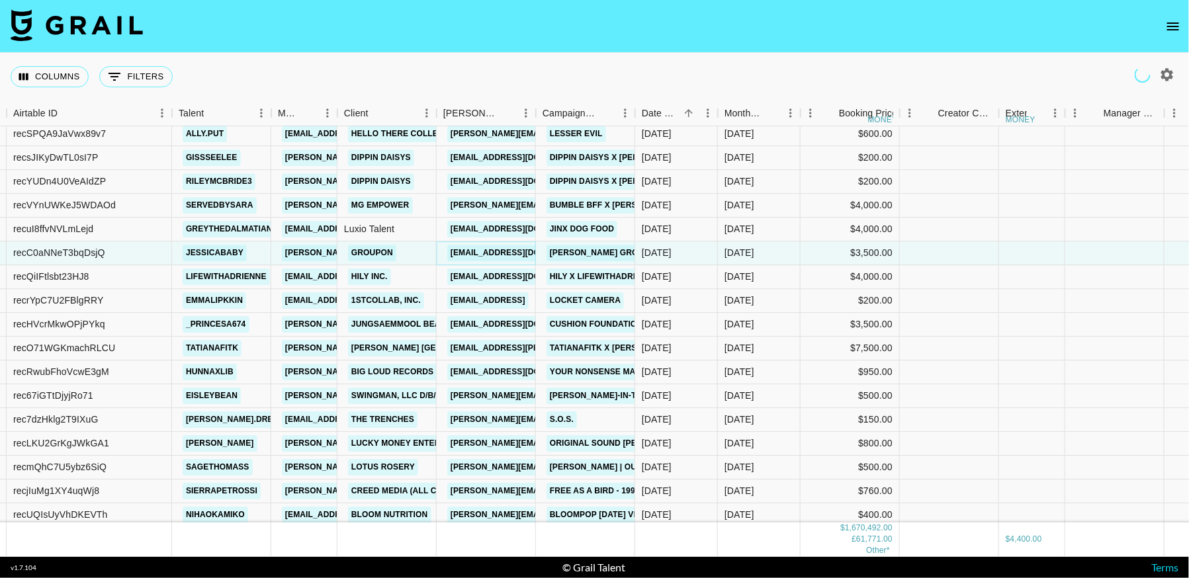
scroll to position [11726, 103]
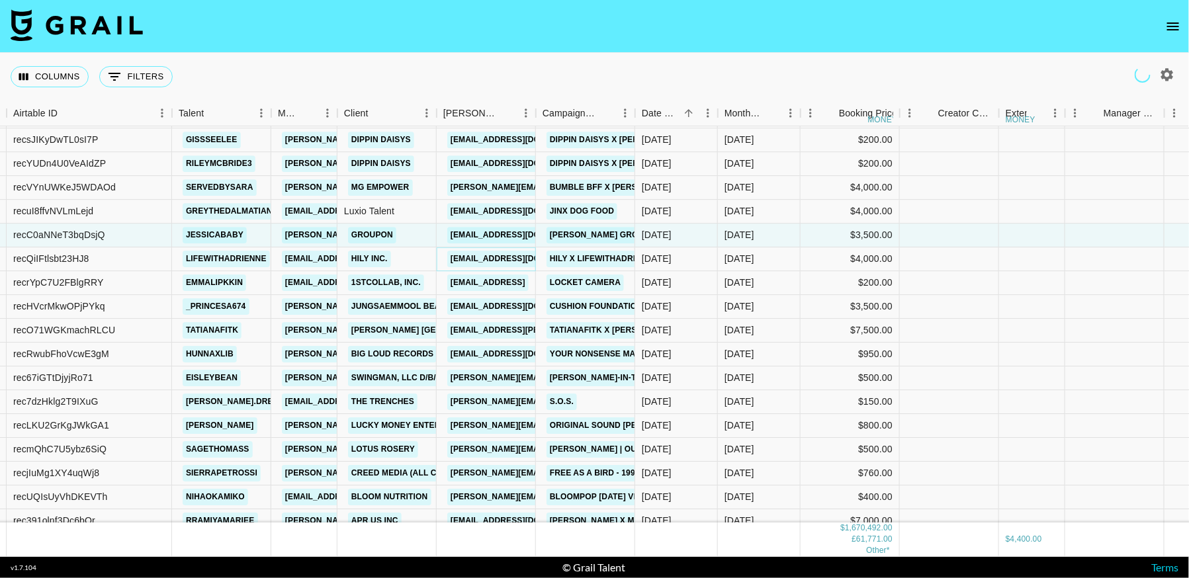
click at [502, 265] on link "influencers@hily.com" at bounding box center [521, 259] width 148 height 17
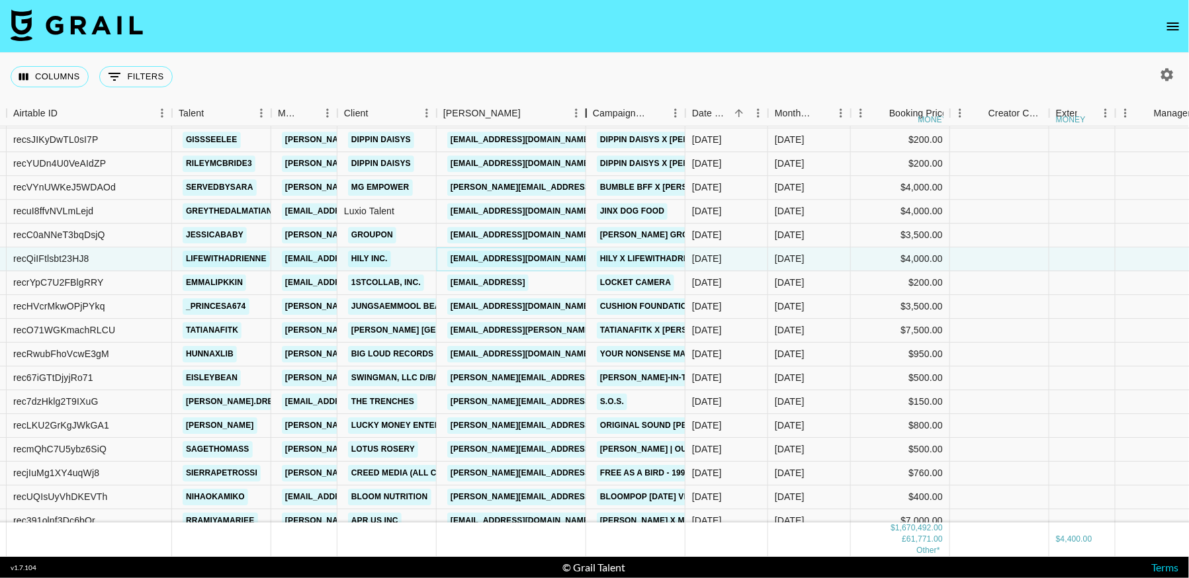
drag, startPoint x: 533, startPoint y: 113, endPoint x: 583, endPoint y: 122, distance: 51.1
click at [583, 122] on div "Booker" at bounding box center [586, 114] width 16 height 26
click at [538, 306] on link "overseas_mkt1@jsmbeauty.com" at bounding box center [521, 306] width 148 height 17
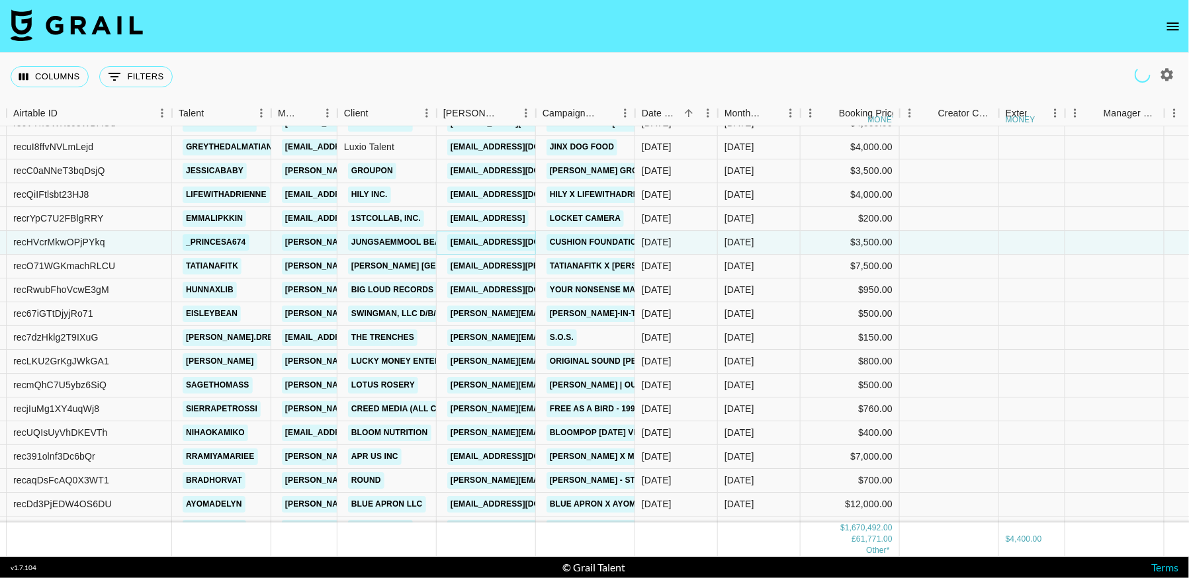
scroll to position [11796, 103]
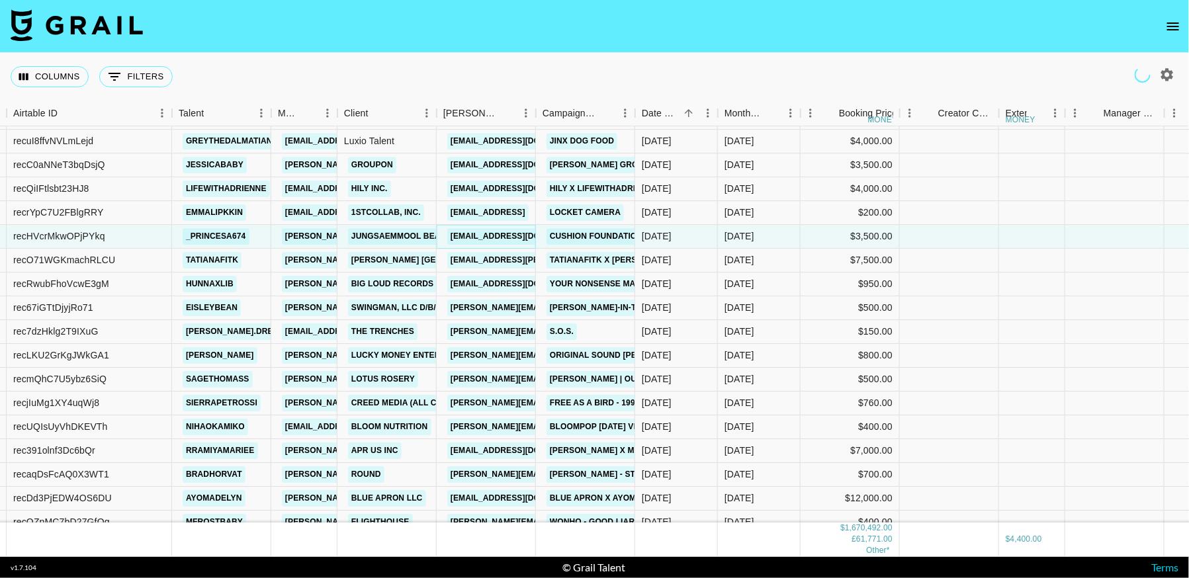
click at [544, 118] on div "Booker" at bounding box center [536, 114] width 16 height 26
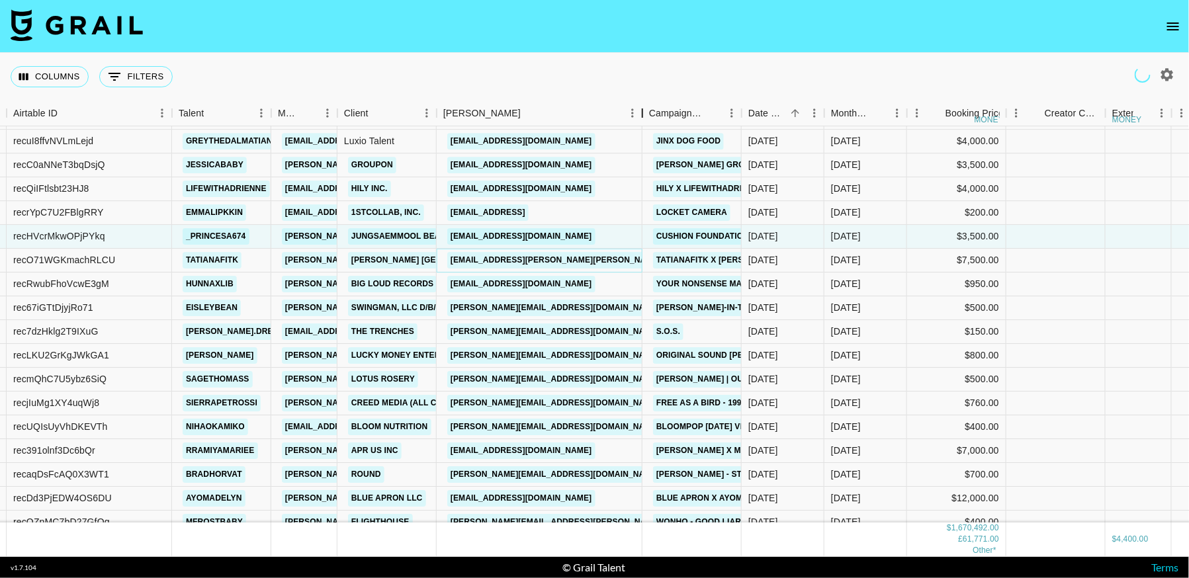
click at [535, 261] on link "jack.anderson@huel.com" at bounding box center [589, 260] width 284 height 17
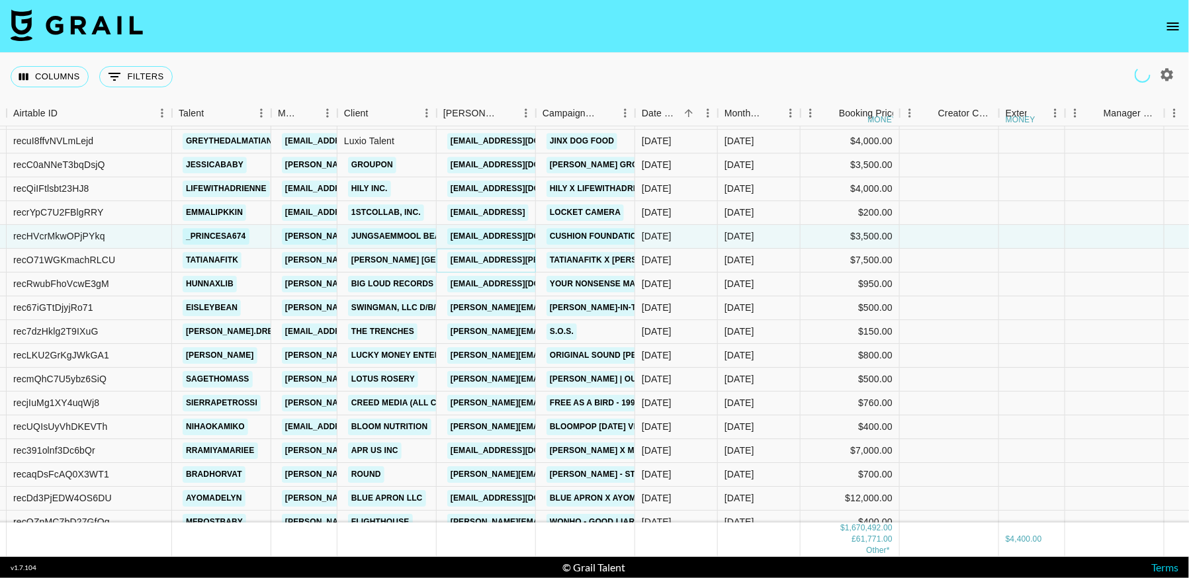
click at [487, 261] on link "jack.anderson@huel.com" at bounding box center [589, 260] width 284 height 17
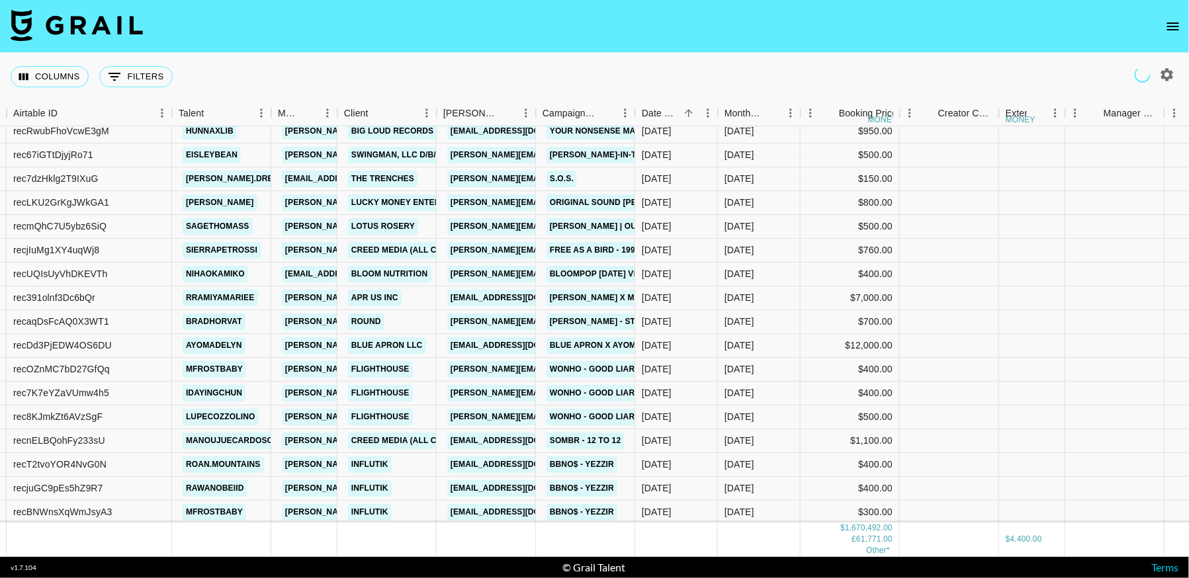
scroll to position [11957, 103]
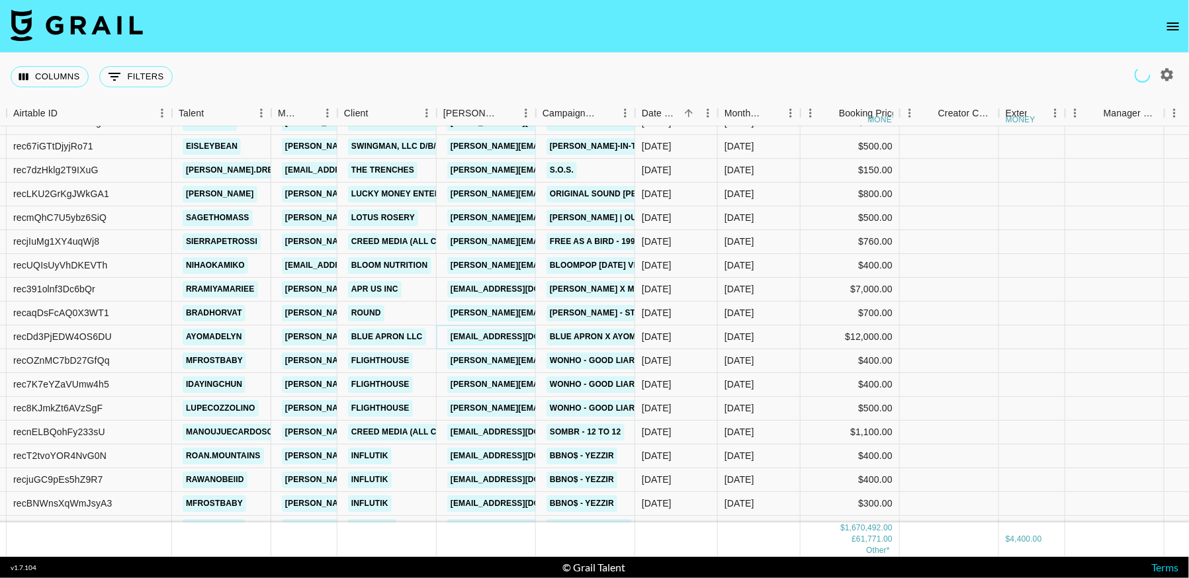
click at [503, 335] on link "eformisano@wonder.com" at bounding box center [521, 337] width 148 height 17
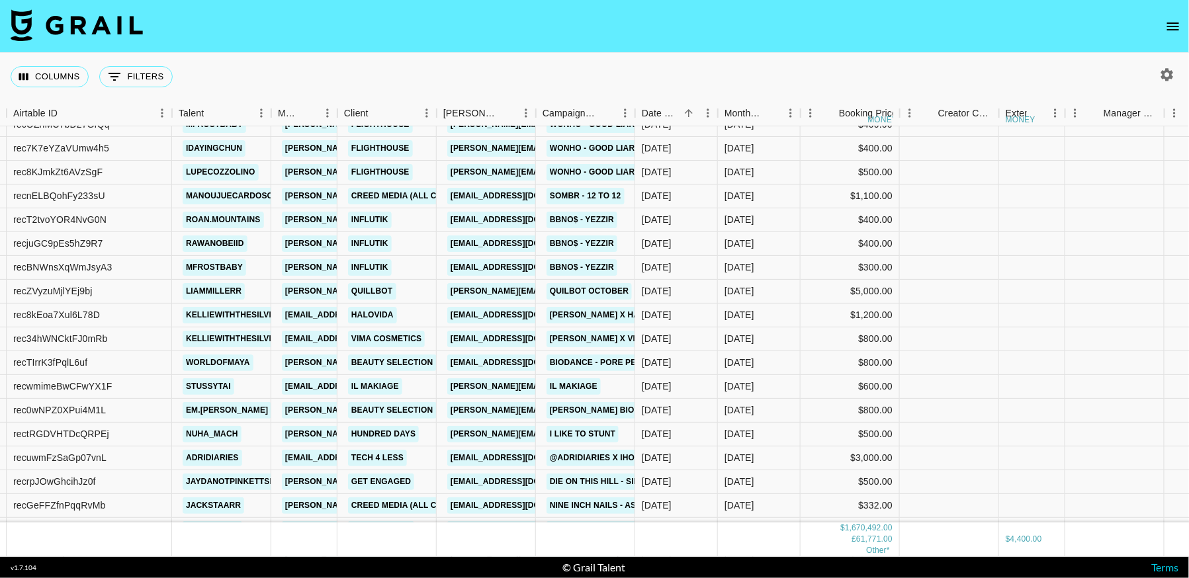
scroll to position [12207, 103]
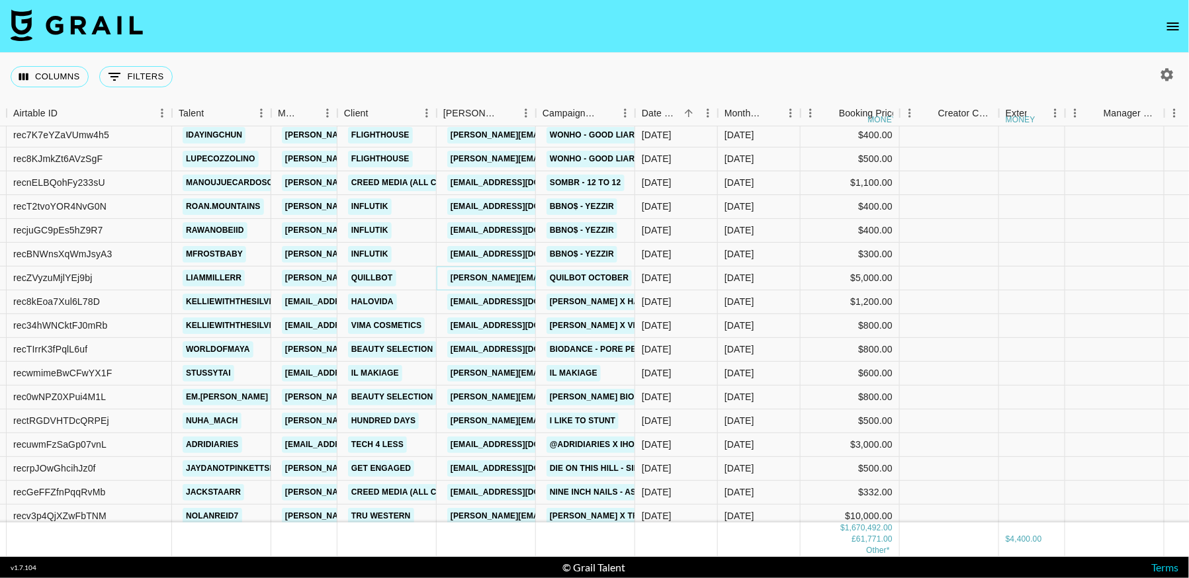
click at [509, 279] on link "sarah.yoerger@quillbot.com" at bounding box center [589, 278] width 284 height 17
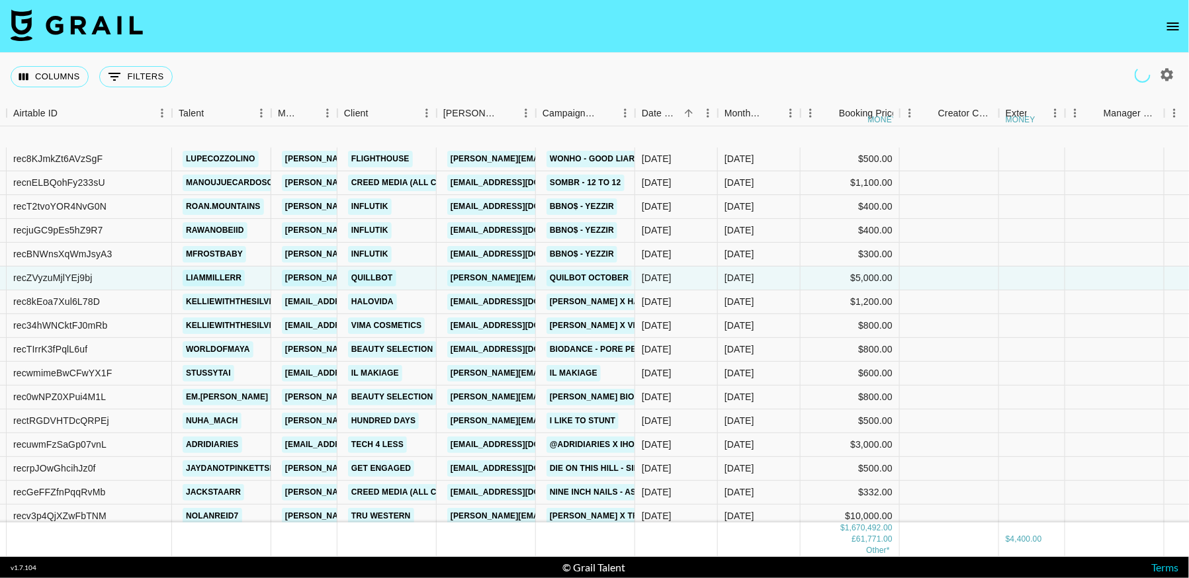
scroll to position [12298, 103]
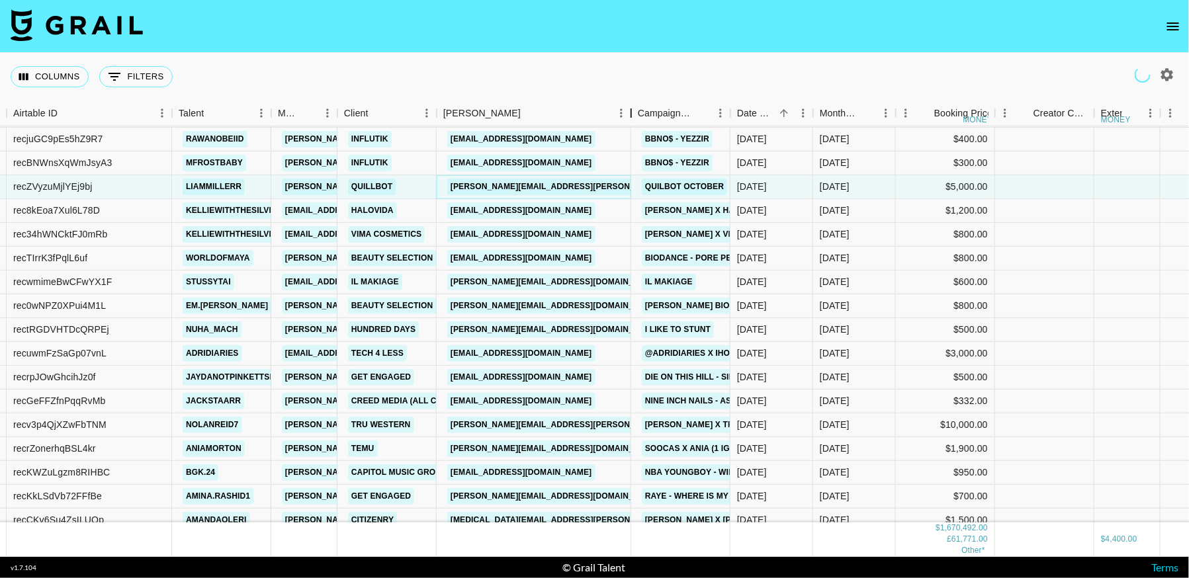
drag, startPoint x: 537, startPoint y: 112, endPoint x: 632, endPoint y: 118, distance: 95.4
click at [632, 118] on div "Booker" at bounding box center [631, 114] width 16 height 26
click at [521, 208] on link "celina@halovida.us" at bounding box center [521, 210] width 148 height 17
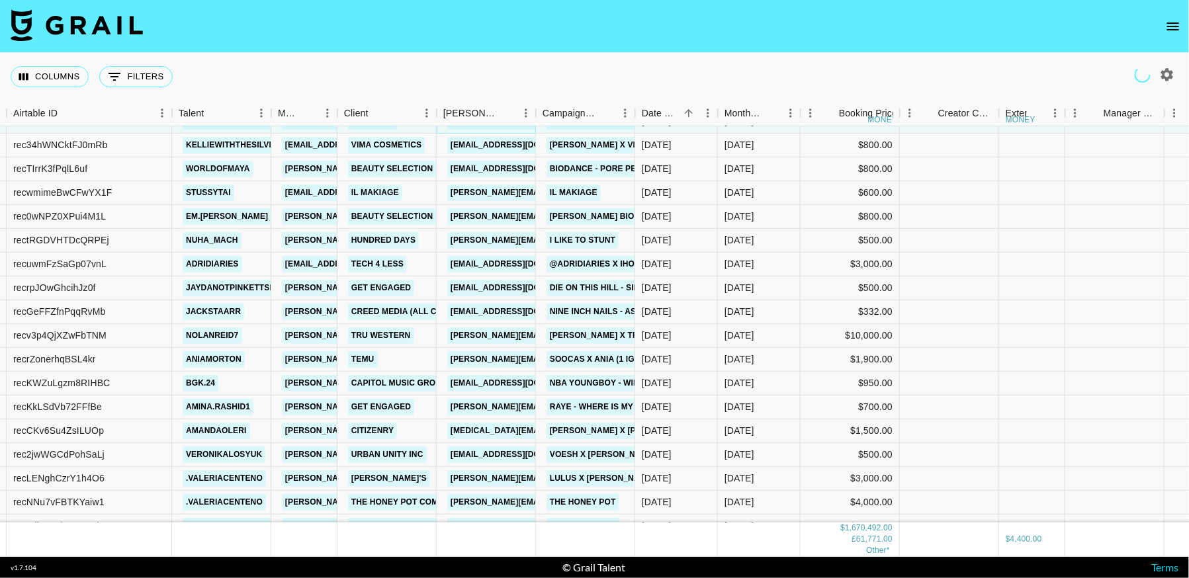
scroll to position [12424, 103]
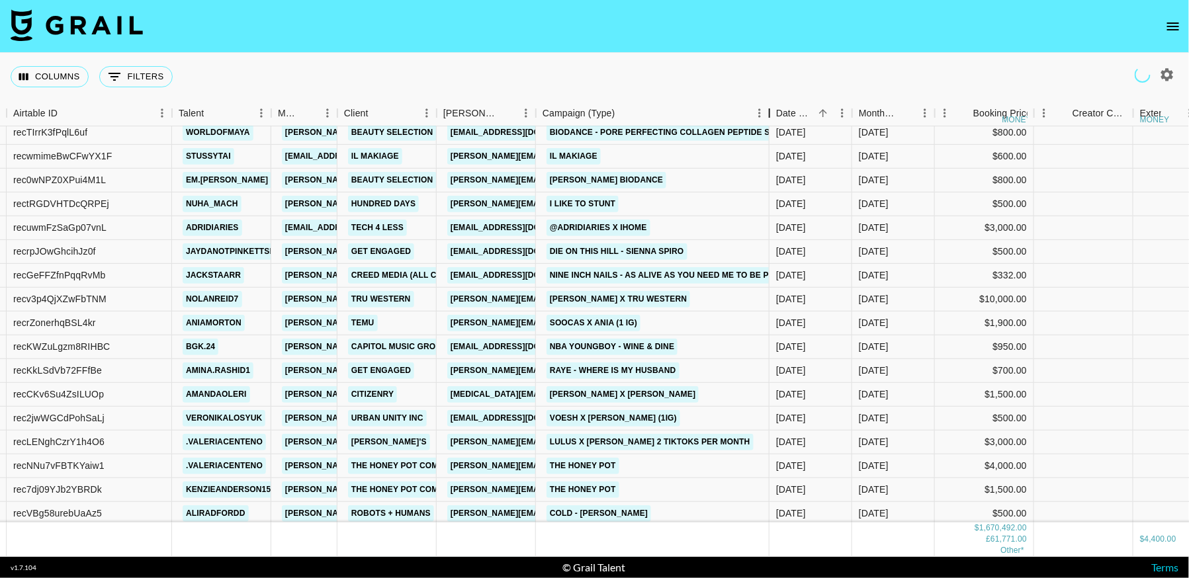
drag, startPoint x: 632, startPoint y: 119, endPoint x: 679, endPoint y: 136, distance: 49.2
click at [679, 136] on div "Month Due Airtable ID Talent Manager Client Booker Campaign (Type) Date Created…" at bounding box center [594, 329] width 1189 height 456
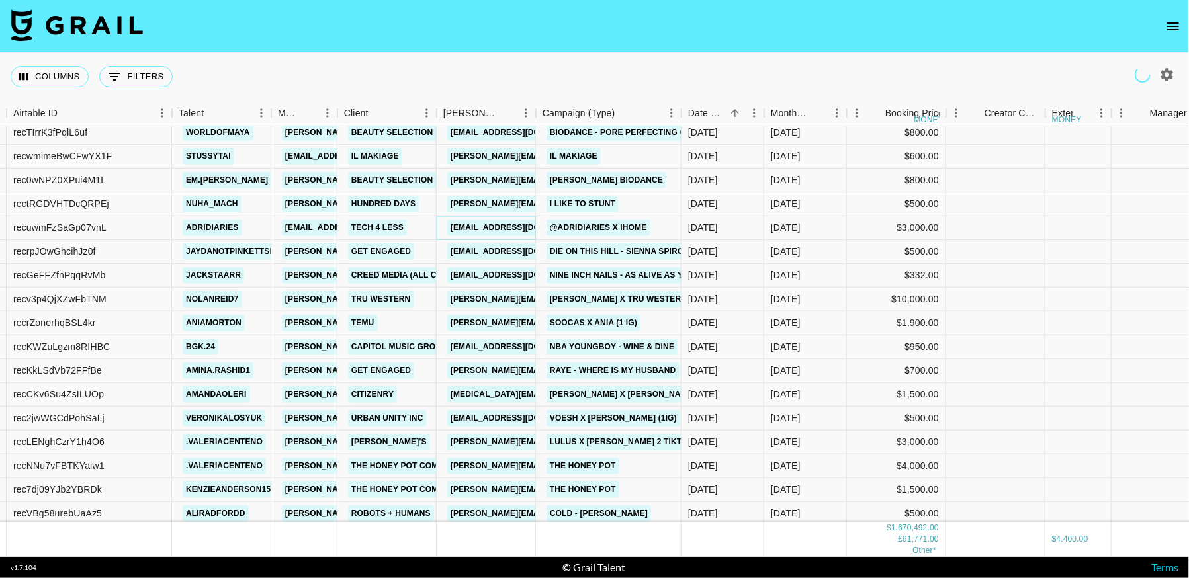
click at [506, 226] on link "drizza@kiddesigns.com" at bounding box center [521, 228] width 148 height 17
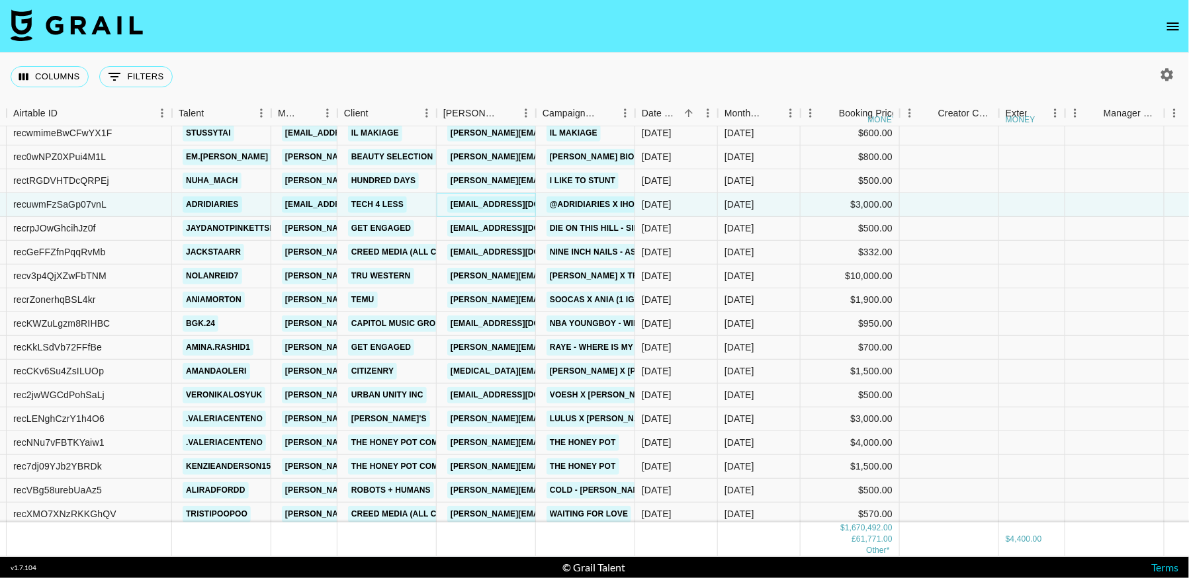
scroll to position [12454, 103]
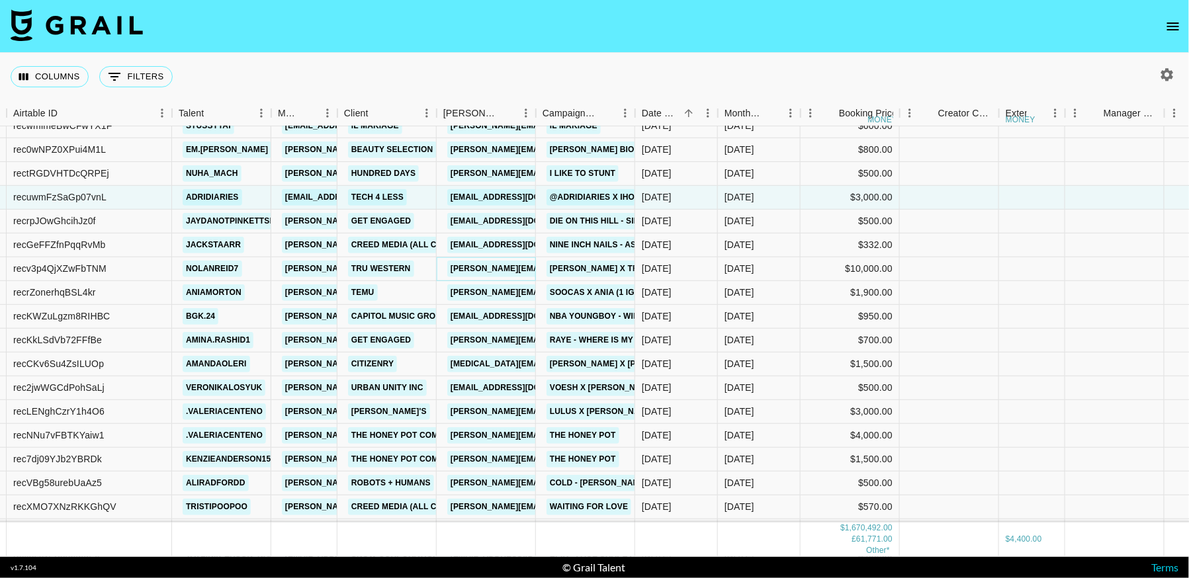
click at [521, 271] on link "Veronica.Mercurio@trufragrance.com" at bounding box center [589, 269] width 284 height 17
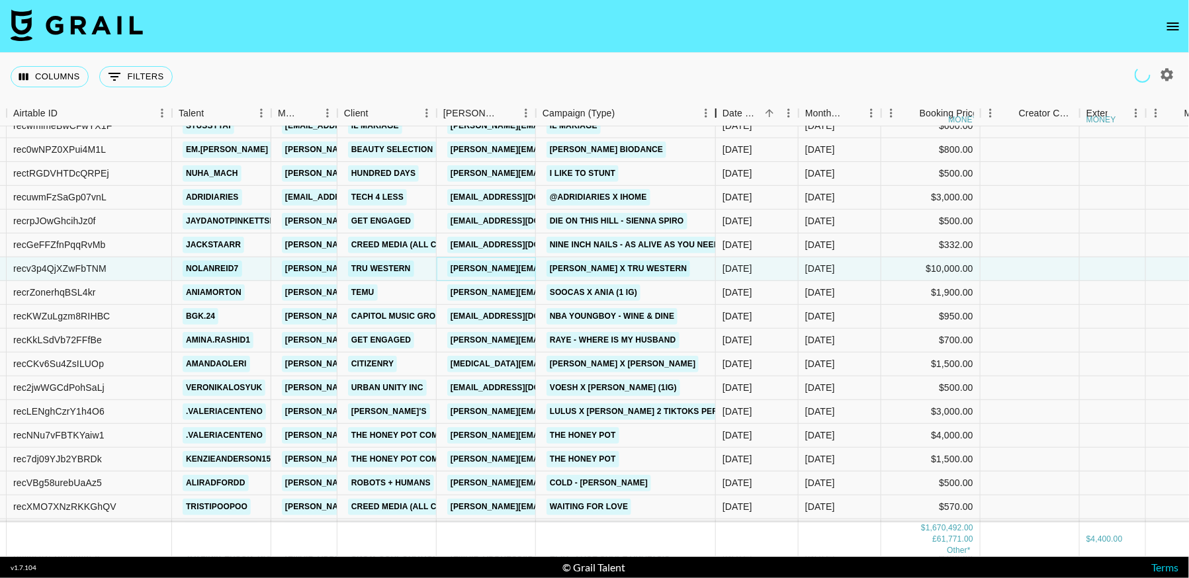
drag, startPoint x: 716, startPoint y: 115, endPoint x: 535, endPoint y: 32, distance: 199.5
click at [717, 115] on div "Campaign (Type)" at bounding box center [716, 114] width 16 height 26
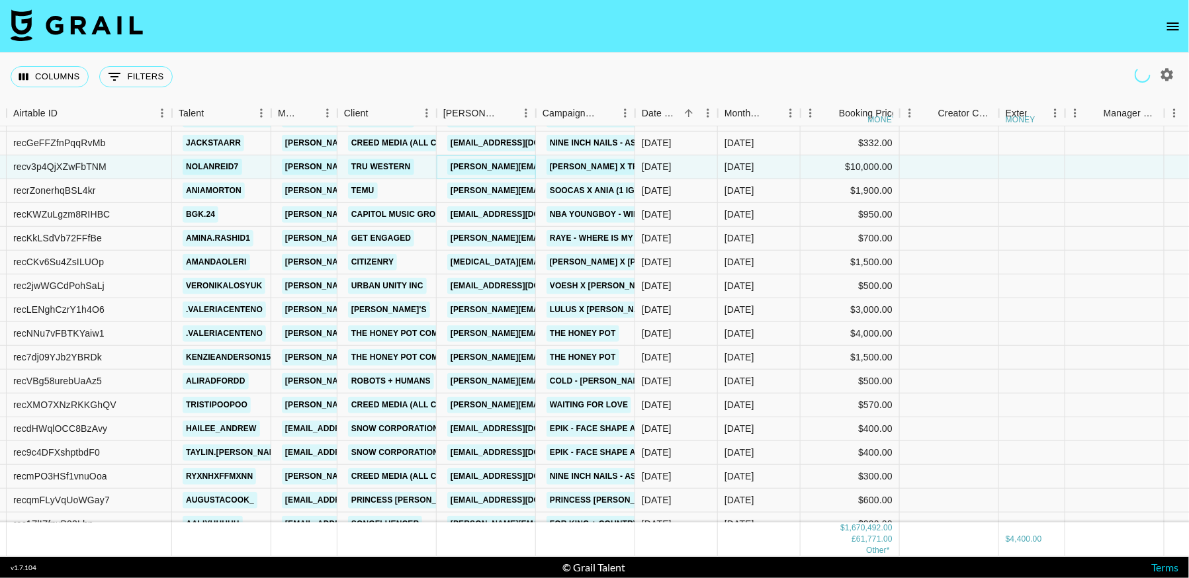
scroll to position [12563, 103]
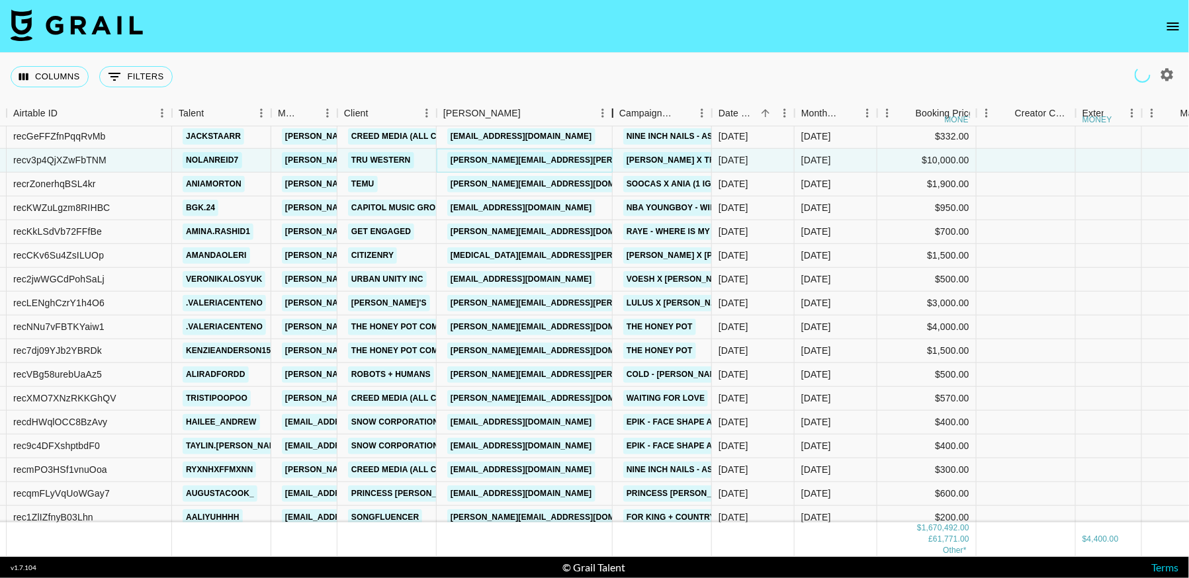
drag, startPoint x: 536, startPoint y: 108, endPoint x: 598, endPoint y: 135, distance: 67.6
click at [605, 130] on div "Month Due Airtable ID Talent Manager Client Booker Campaign (Type) Date Created…" at bounding box center [594, 329] width 1189 height 456
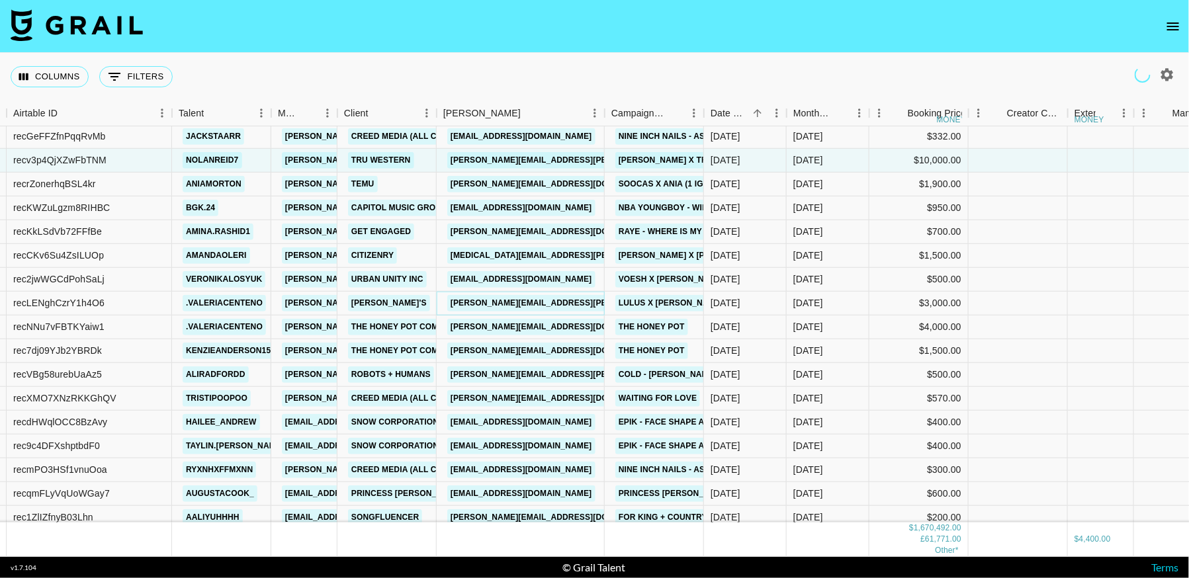
click at [498, 298] on link "lisa.striffolino@lulus.com" at bounding box center [589, 303] width 284 height 17
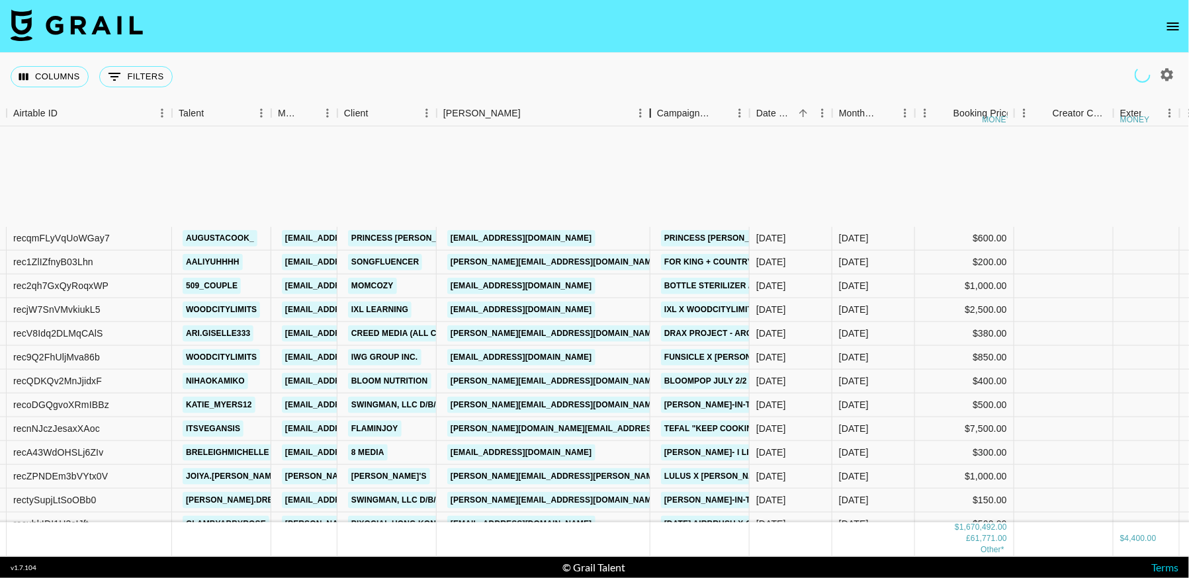
scroll to position [12979, 103]
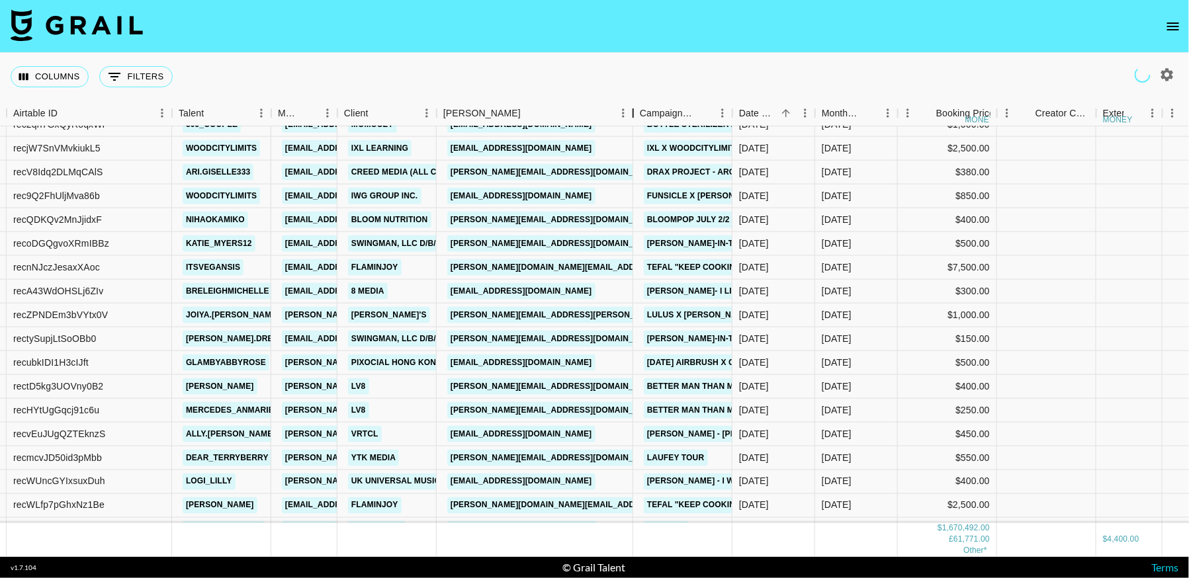
drag, startPoint x: 653, startPoint y: 118, endPoint x: 635, endPoint y: 120, distance: 18.0
click at [635, 120] on div "Booker" at bounding box center [633, 114] width 16 height 26
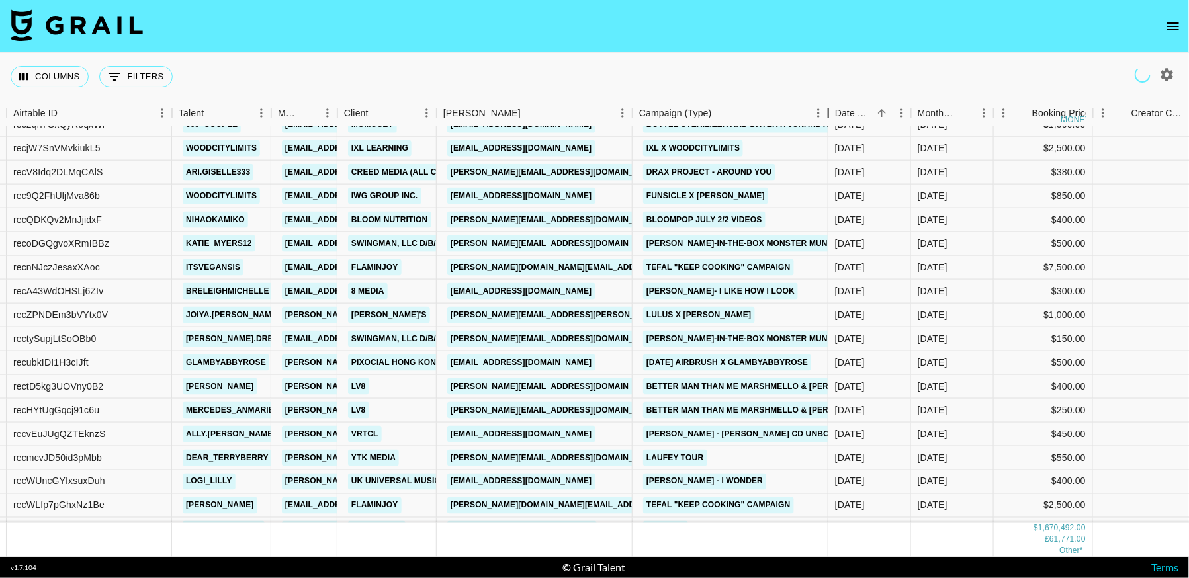
drag, startPoint x: 730, startPoint y: 118, endPoint x: 822, endPoint y: 136, distance: 93.7
click at [822, 136] on div "Month Due Airtable ID Talent Manager Client Booker Campaign (Type) Date Created…" at bounding box center [594, 329] width 1189 height 456
click at [544, 267] on link "alexander.sm@flaminjoy.com" at bounding box center [622, 267] width 350 height 17
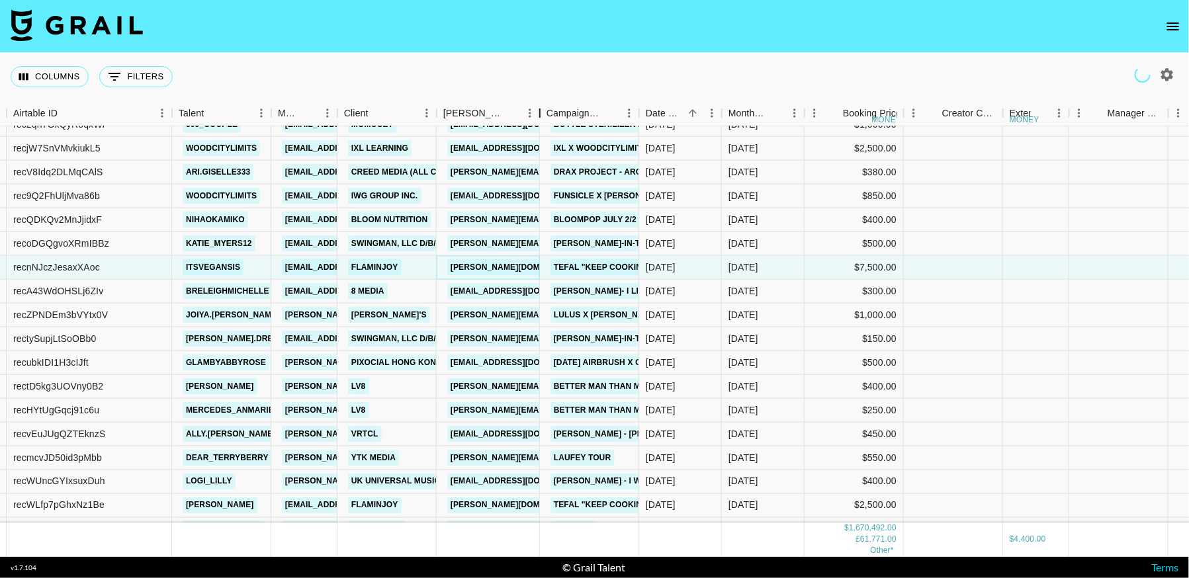
drag, startPoint x: 536, startPoint y: 110, endPoint x: 589, endPoint y: 111, distance: 52.9
click at [548, 111] on div "Booker" at bounding box center [540, 114] width 16 height 26
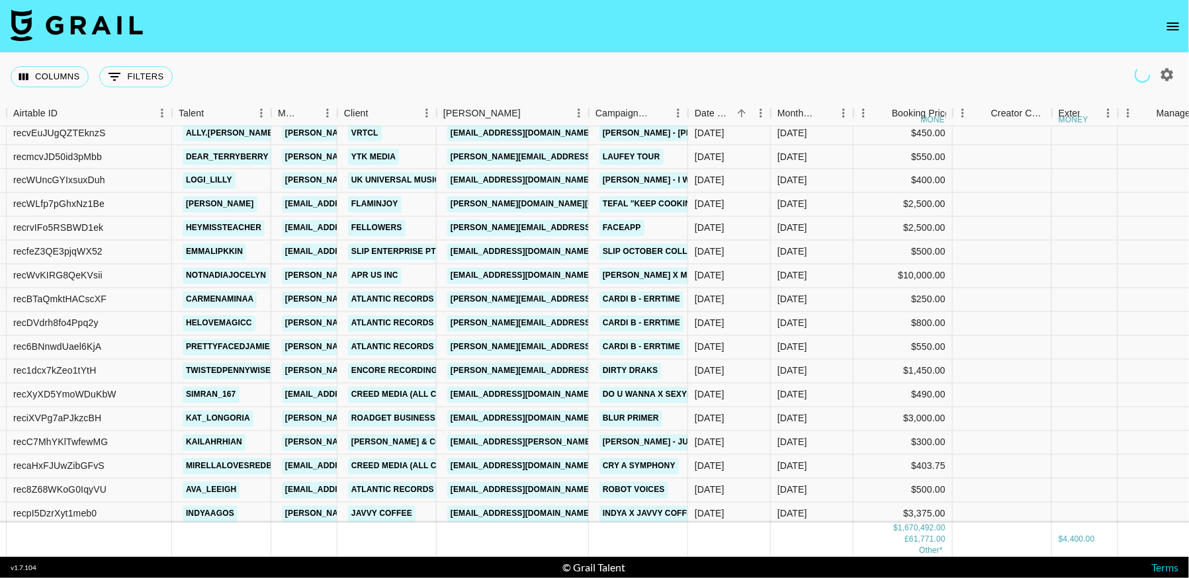
scroll to position [13282, 103]
click at [523, 278] on link "blvys+1@apr-in.com" at bounding box center [521, 275] width 148 height 17
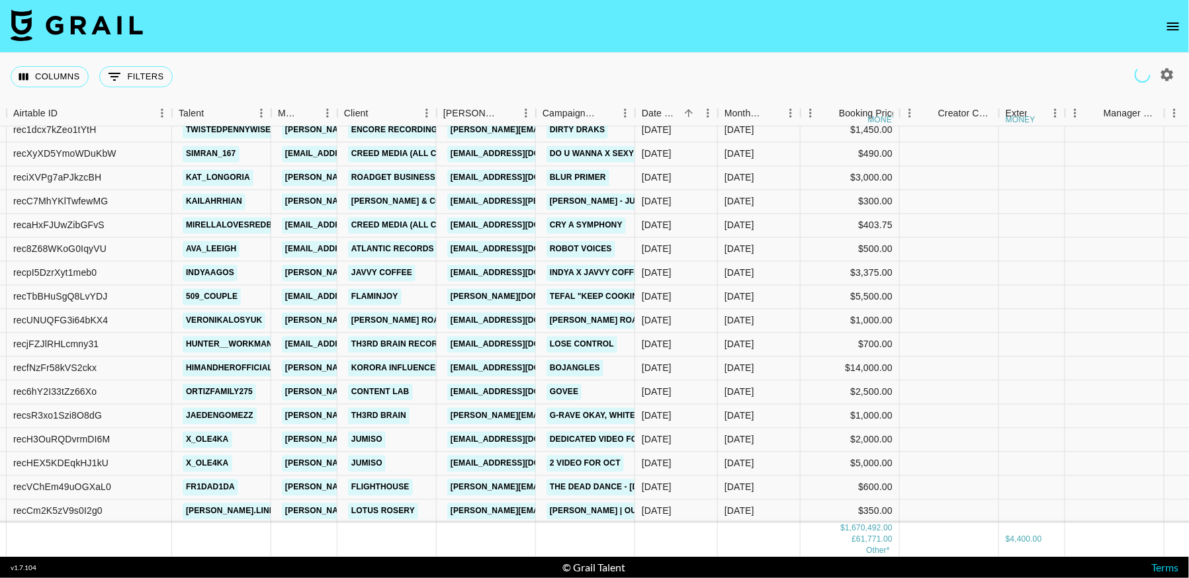
scroll to position [13540, 103]
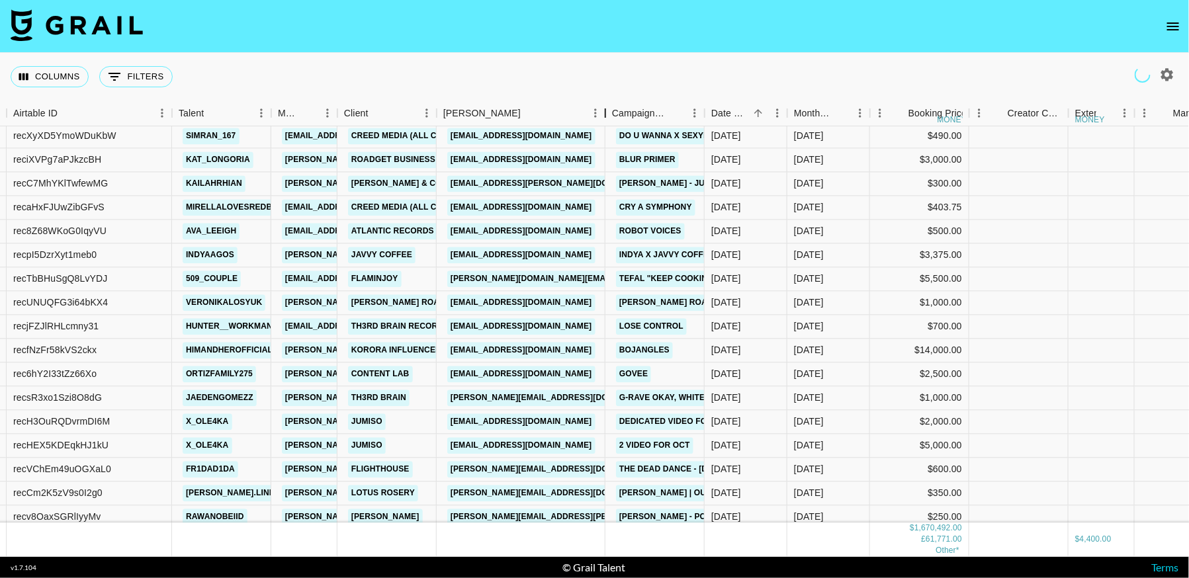
drag, startPoint x: 536, startPoint y: 114, endPoint x: 581, endPoint y: 123, distance: 46.4
click at [597, 123] on div "Booker" at bounding box center [605, 114] width 16 height 26
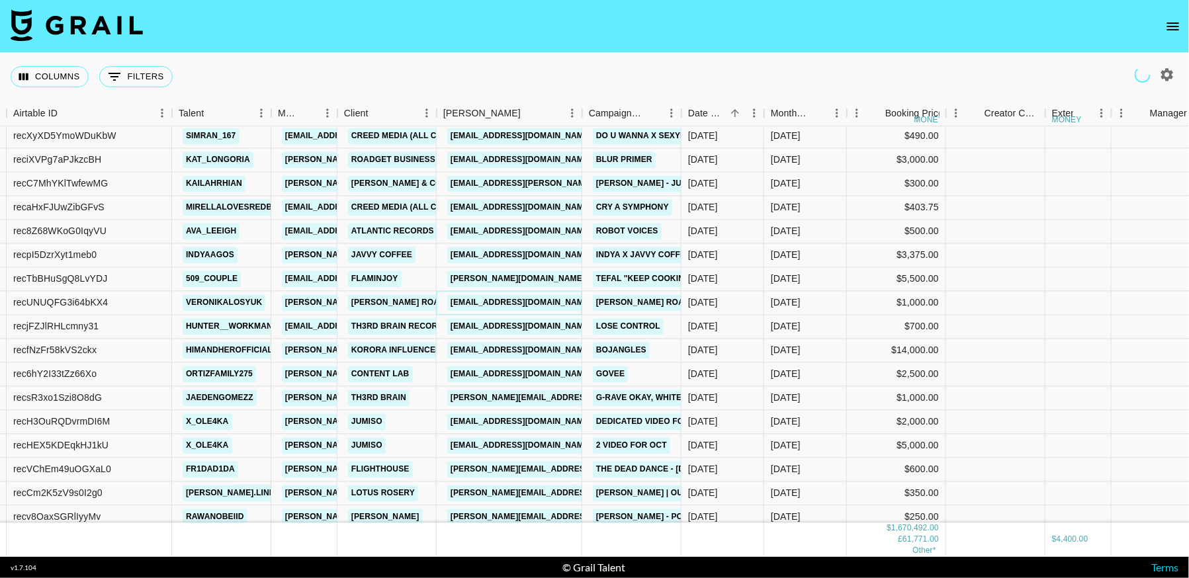
click at [537, 302] on link "cfish@jonesroadbeauty.com" at bounding box center [521, 302] width 148 height 17
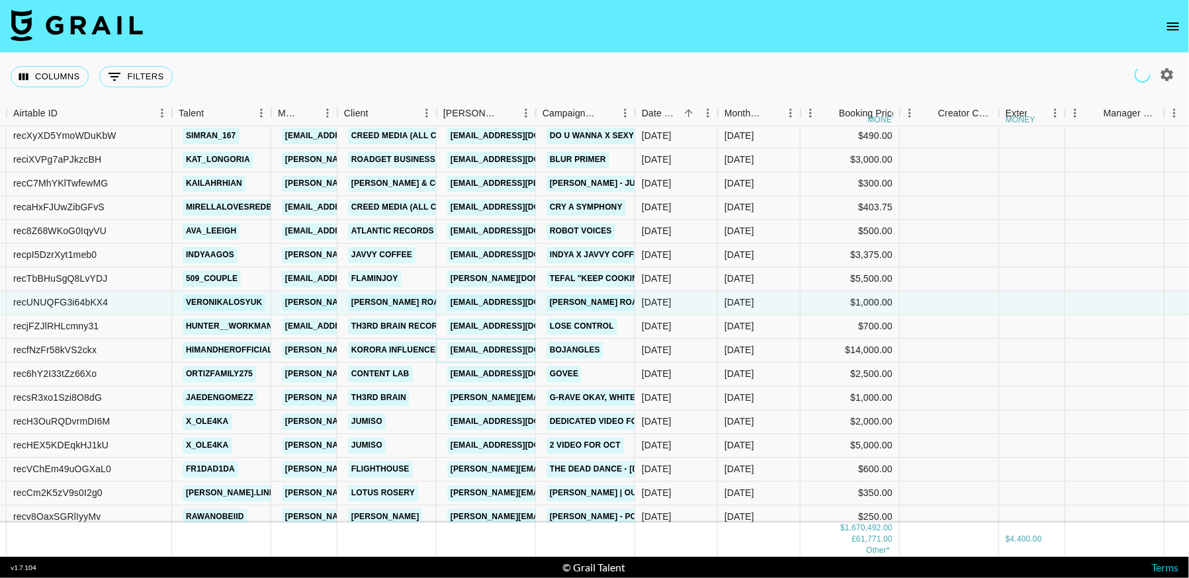
click at [506, 345] on link "kianna@itskorora.com" at bounding box center [521, 350] width 148 height 17
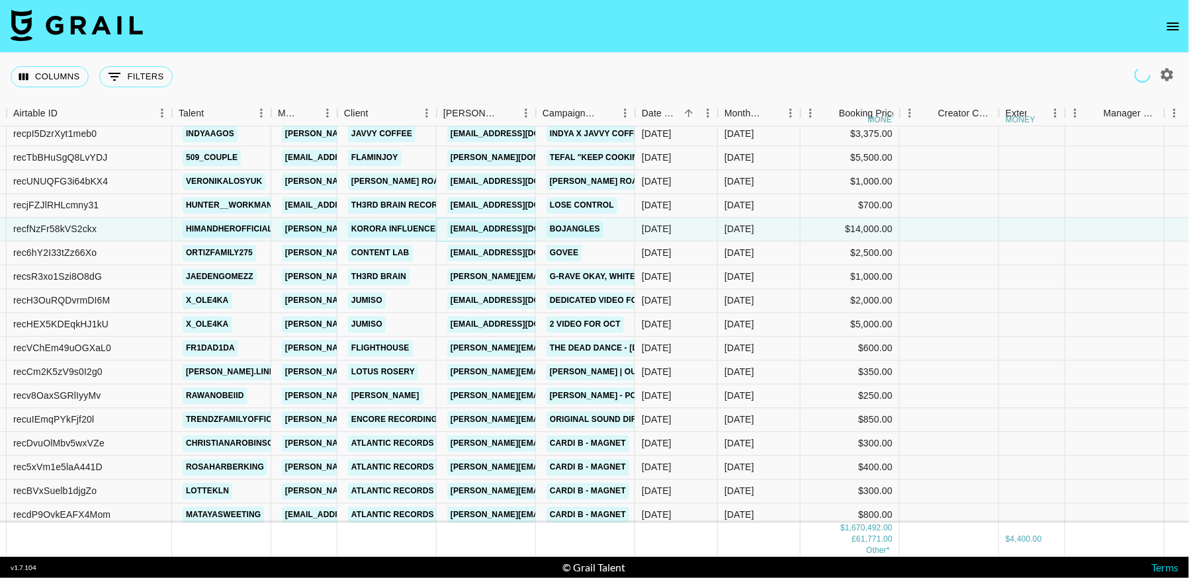
scroll to position [13668, 103]
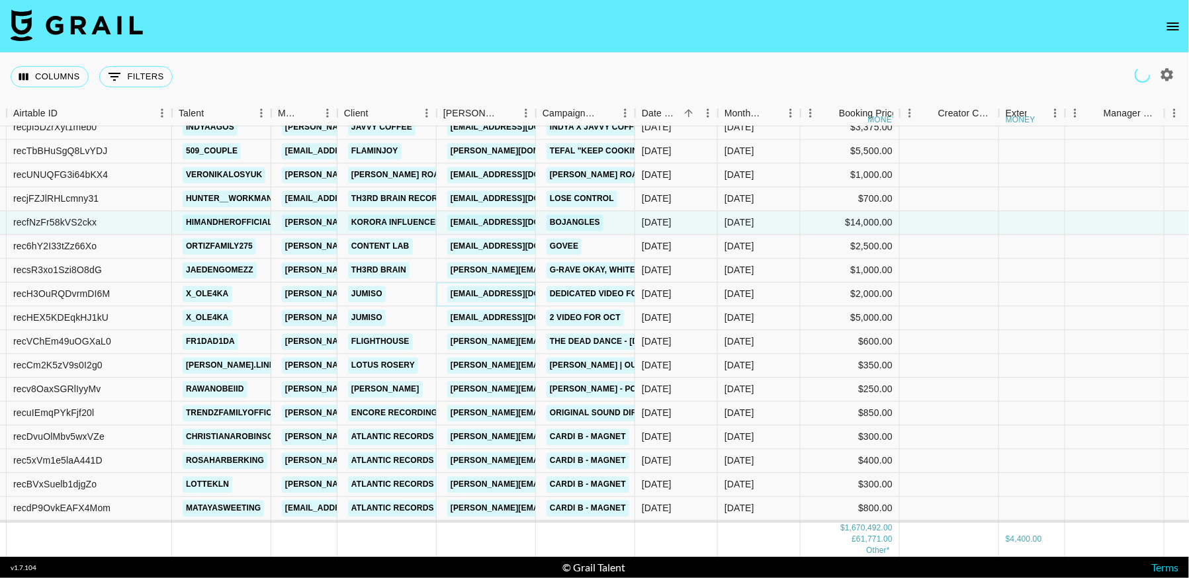
click at [492, 290] on link "vfp@jumiso.co.kr" at bounding box center [521, 294] width 148 height 17
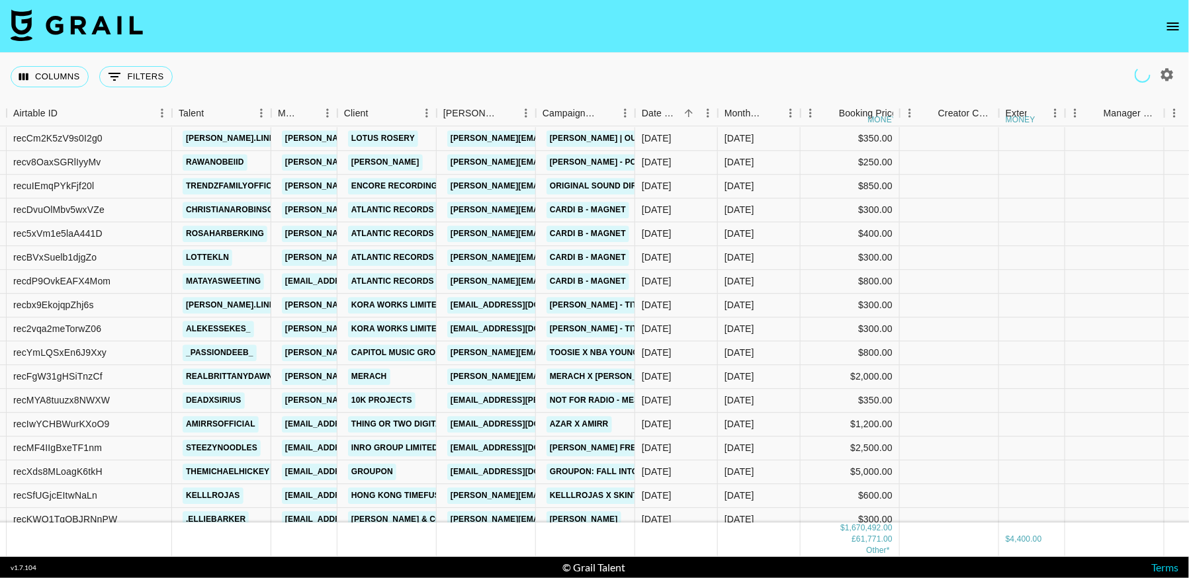
scroll to position [14002, 103]
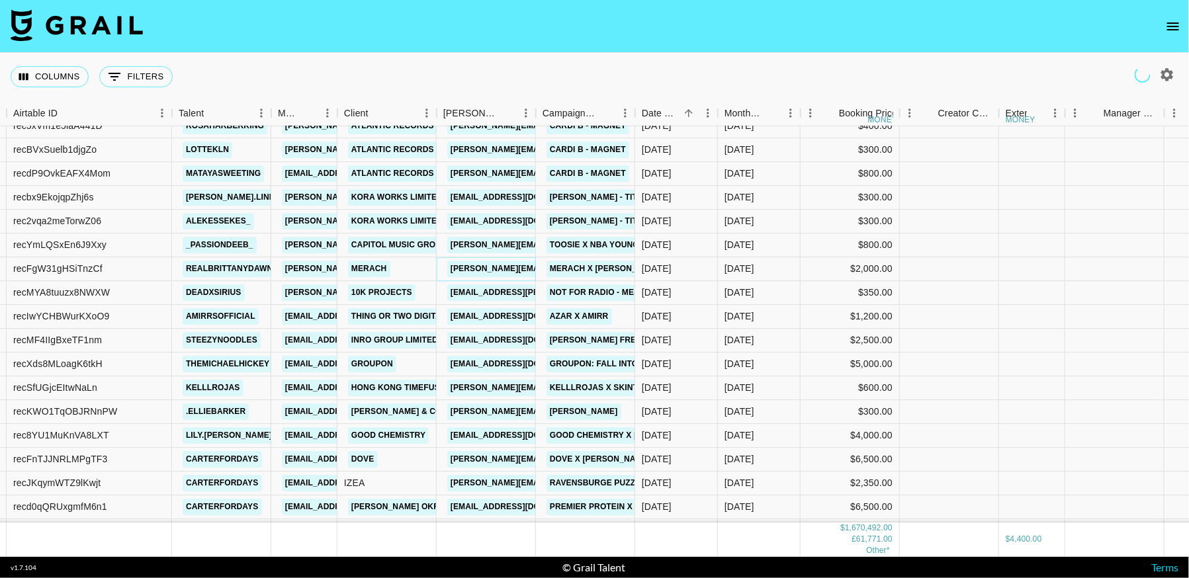
click at [494, 265] on link "catherine@merach.com" at bounding box center [555, 269] width 216 height 17
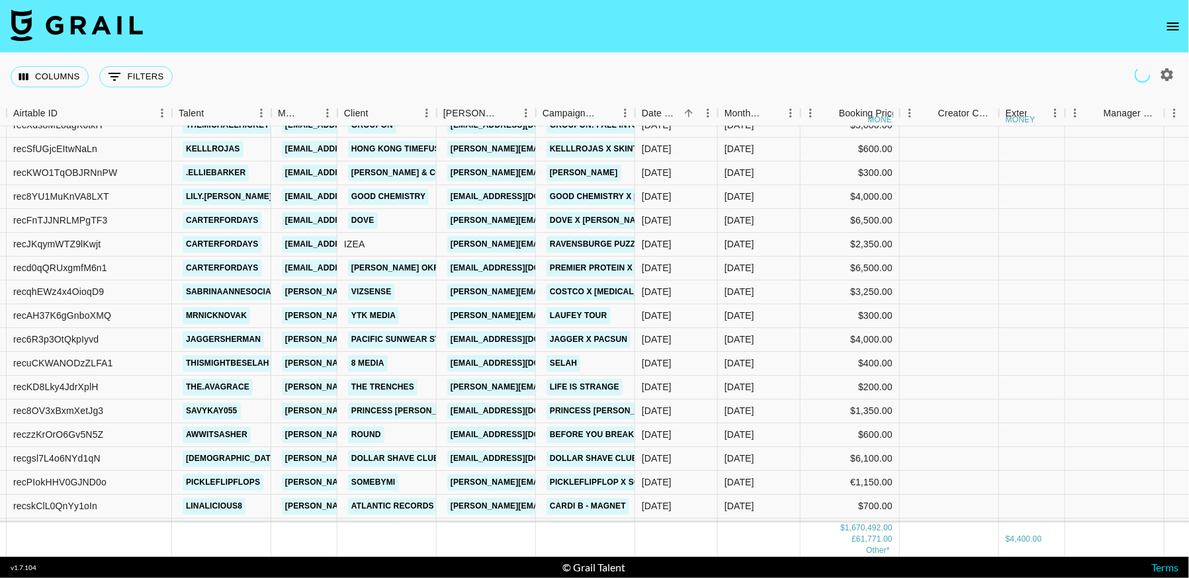
scroll to position [14244, 103]
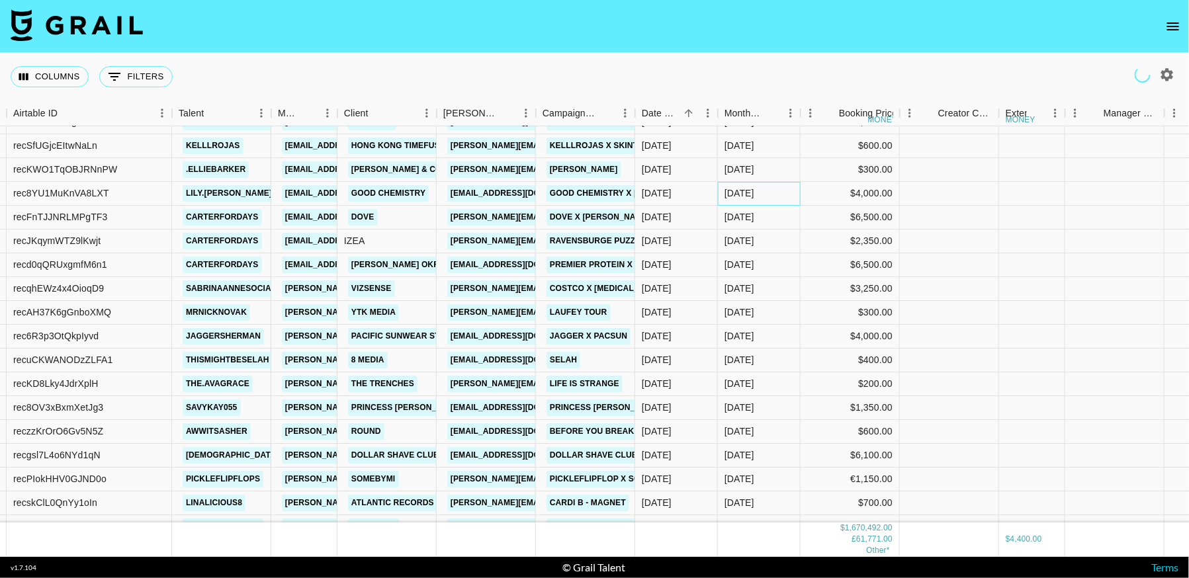
click at [772, 183] on div "Oct '25" at bounding box center [759, 194] width 83 height 24
click at [535, 113] on div "Booker" at bounding box center [536, 114] width 16 height 26
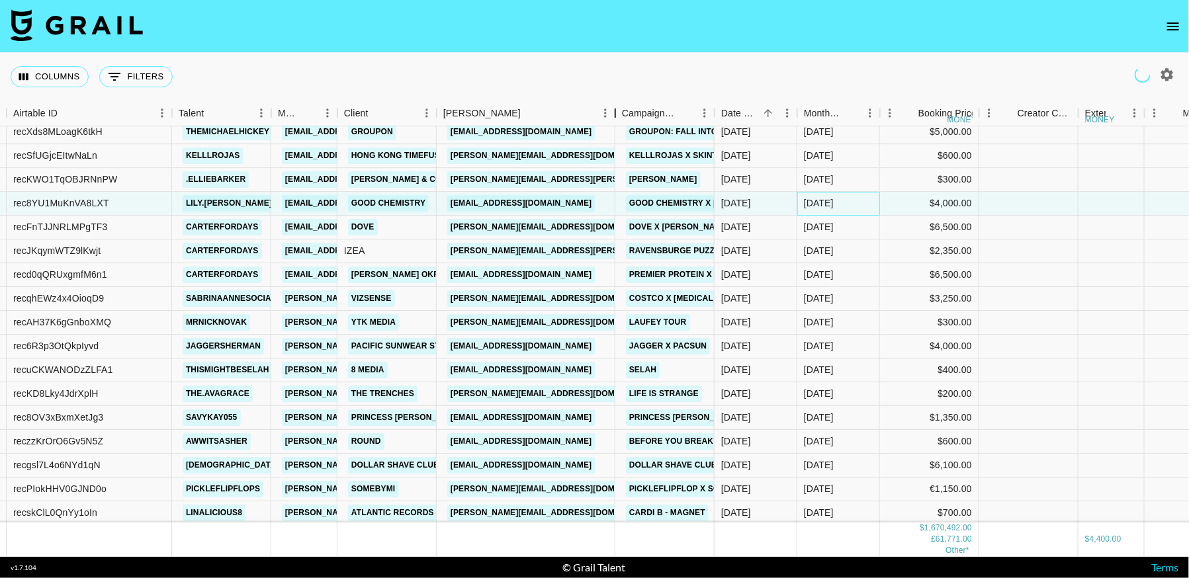
drag, startPoint x: 535, startPoint y: 113, endPoint x: 615, endPoint y: 116, distance: 79.4
click at [615, 116] on div "Booker" at bounding box center [615, 114] width 16 height 26
click at [583, 206] on link "goodchemistrymarketingadmin@illumecandles.com" at bounding box center [521, 203] width 148 height 17
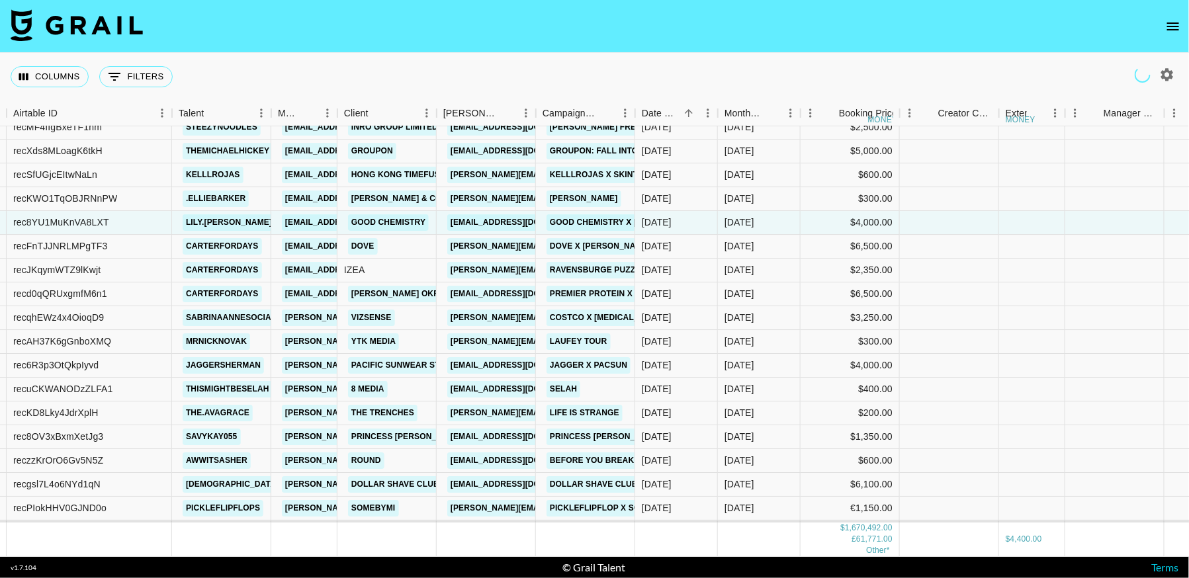
scroll to position [14211, 103]
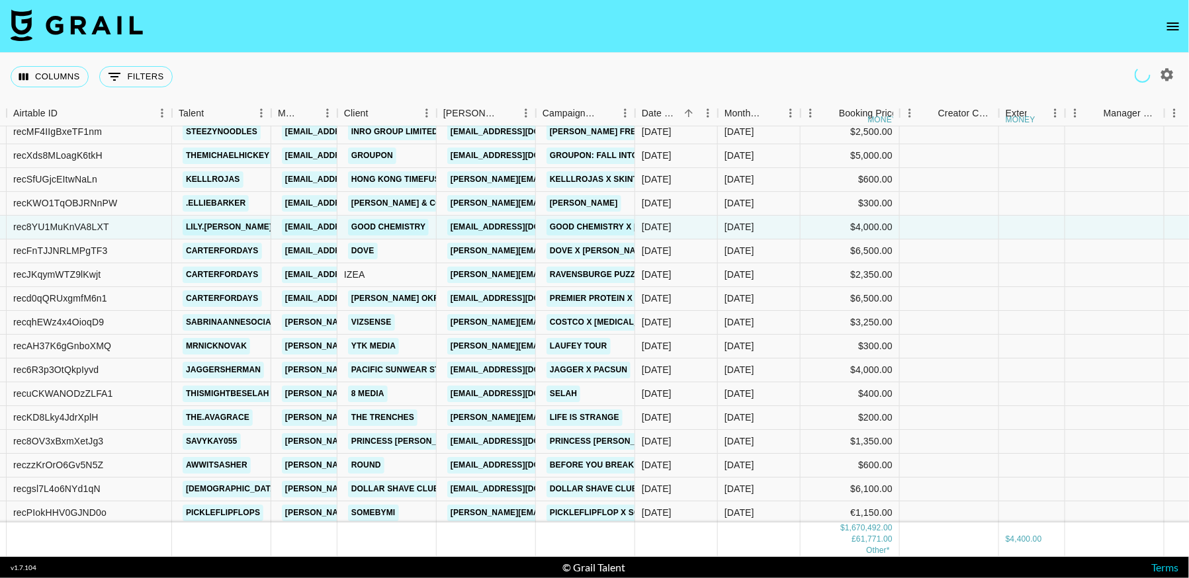
click at [724, 30] on nav at bounding box center [594, 26] width 1189 height 53
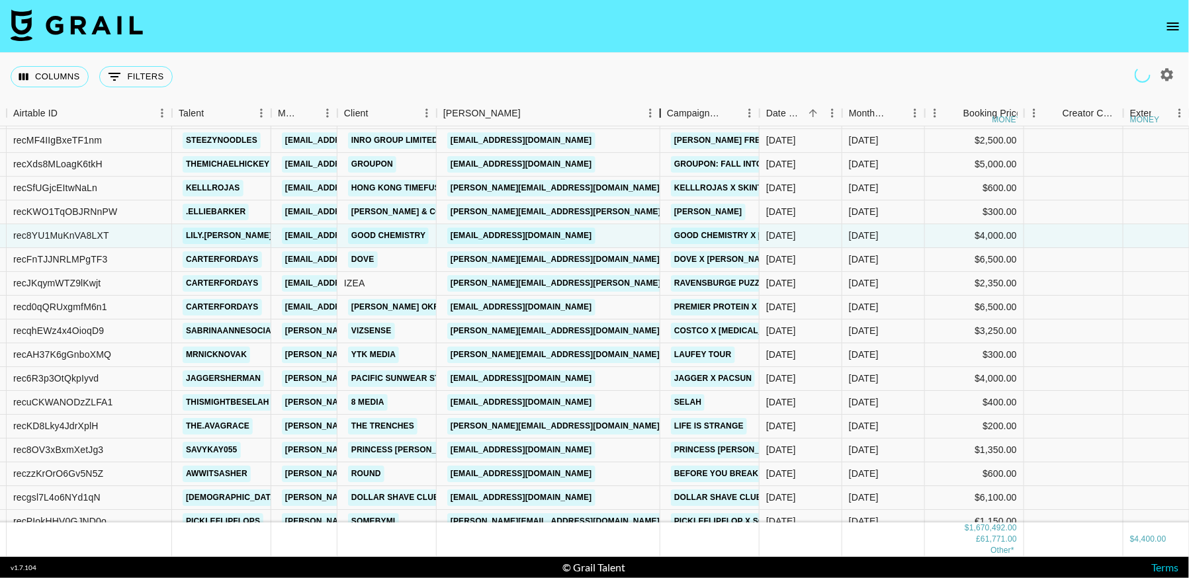
drag, startPoint x: 535, startPoint y: 116, endPoint x: 660, endPoint y: 115, distance: 124.4
click at [660, 115] on div "Booker" at bounding box center [660, 114] width 16 height 26
click at [529, 259] on link "rachel.chow@people.inc" at bounding box center [555, 259] width 216 height 17
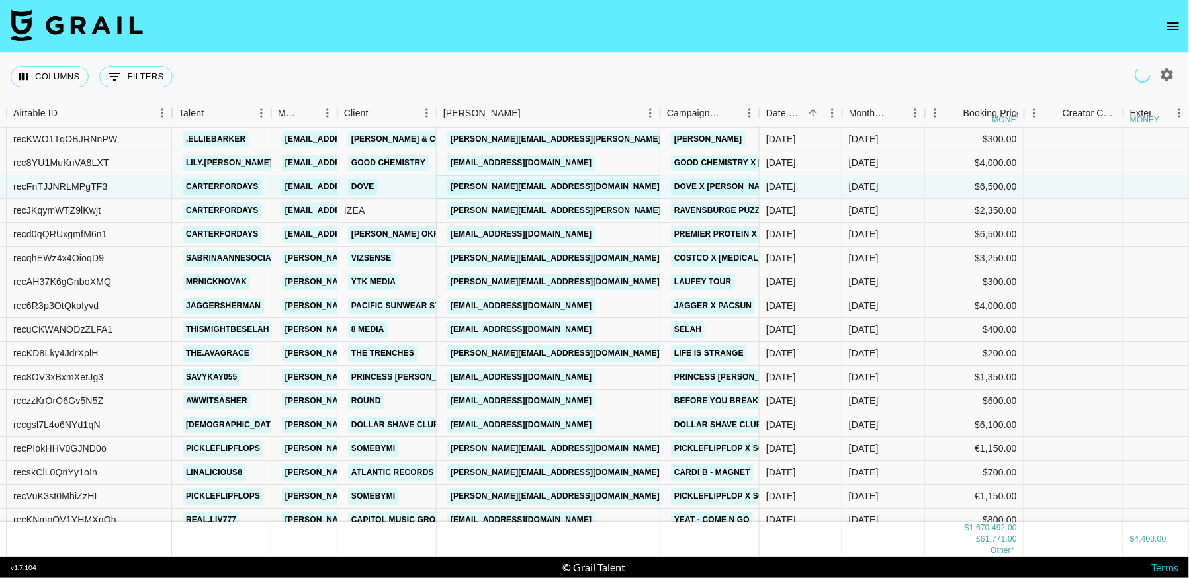
scroll to position [14277, 103]
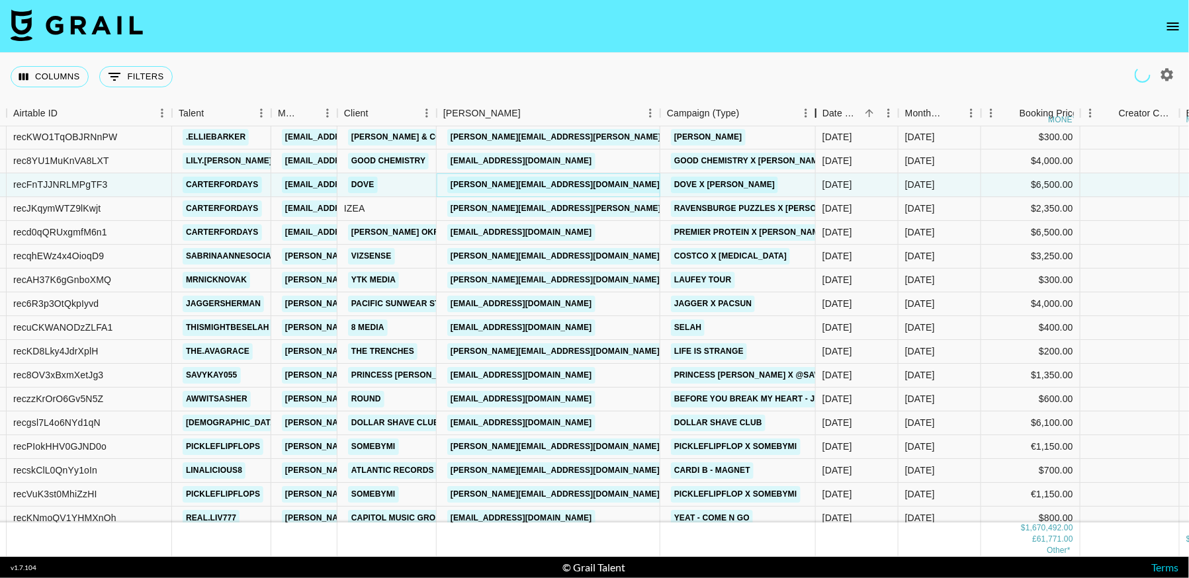
drag, startPoint x: 761, startPoint y: 115, endPoint x: 817, endPoint y: 109, distance: 56.5
click at [817, 109] on div "Campaign (Type)" at bounding box center [816, 114] width 16 height 26
click at [547, 211] on link "ashley.cortez@izea.com" at bounding box center [589, 208] width 284 height 17
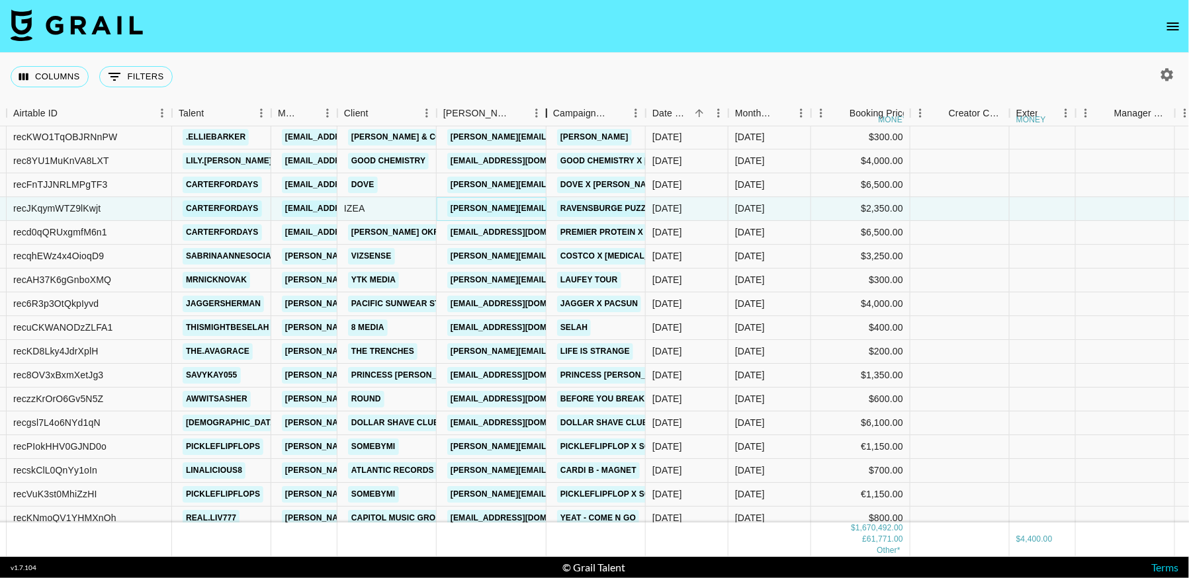
drag, startPoint x: 538, startPoint y: 113, endPoint x: 627, endPoint y: 114, distance: 88.7
click at [554, 113] on div "Booker" at bounding box center [546, 114] width 16 height 26
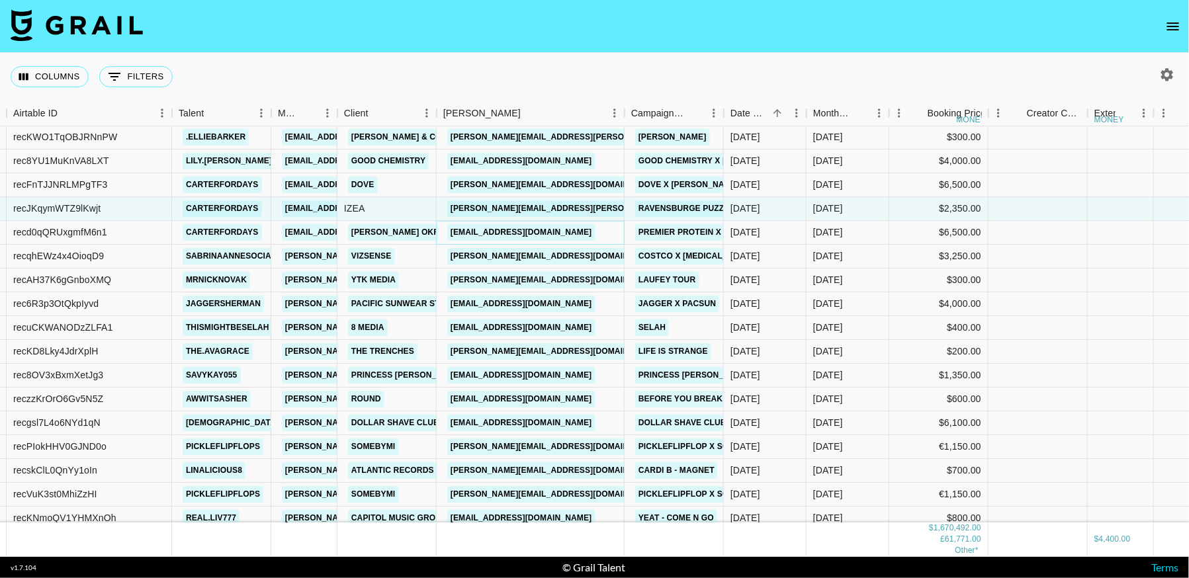
click at [545, 228] on link "barment@barkleyokrp.com" at bounding box center [521, 232] width 148 height 17
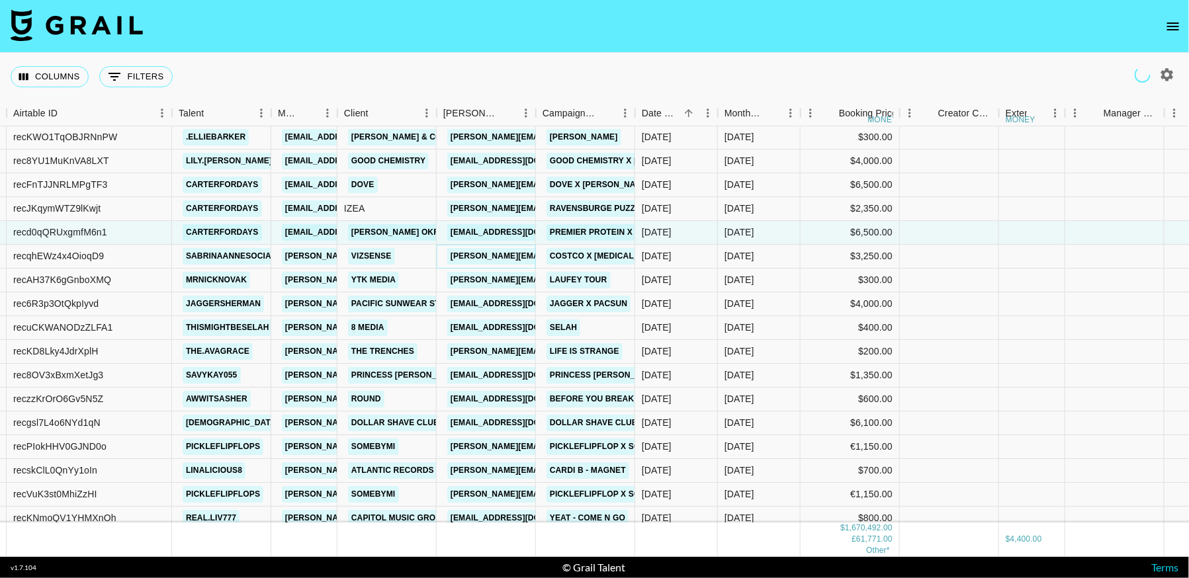
click at [486, 252] on link "madia@vizsense.com" at bounding box center [555, 256] width 216 height 17
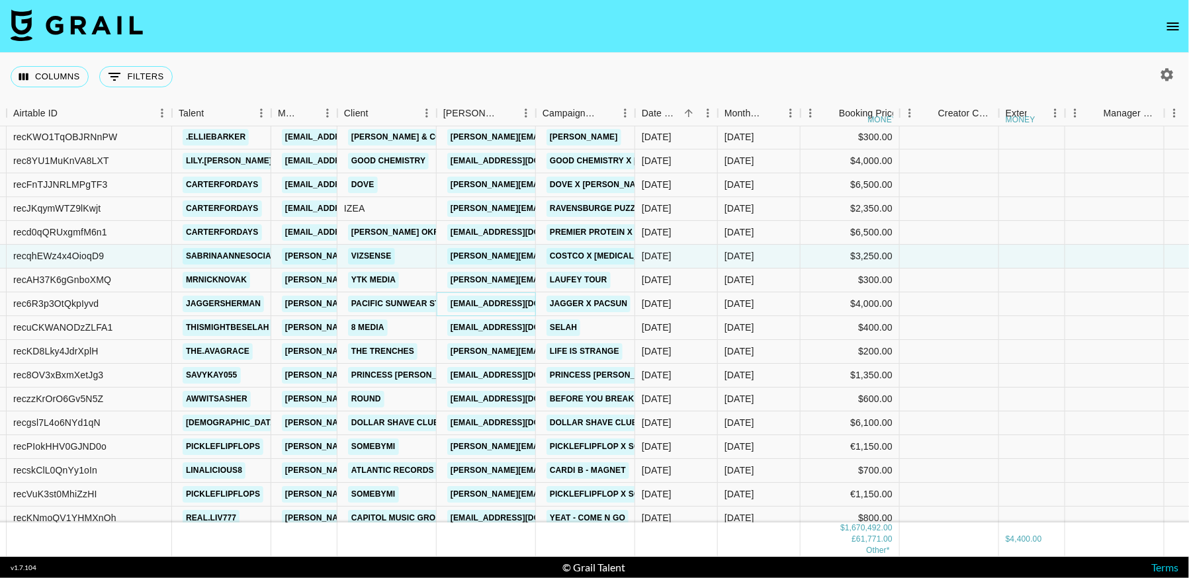
click at [488, 303] on link "jibarra@pacificsunwear.com" at bounding box center [521, 304] width 148 height 17
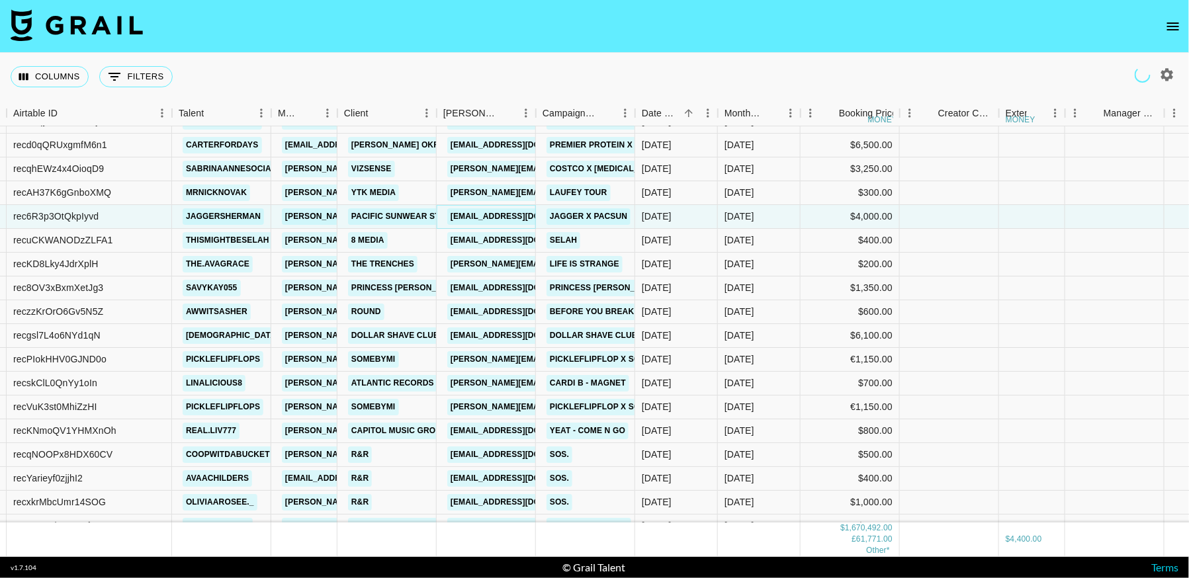
scroll to position [14366, 103]
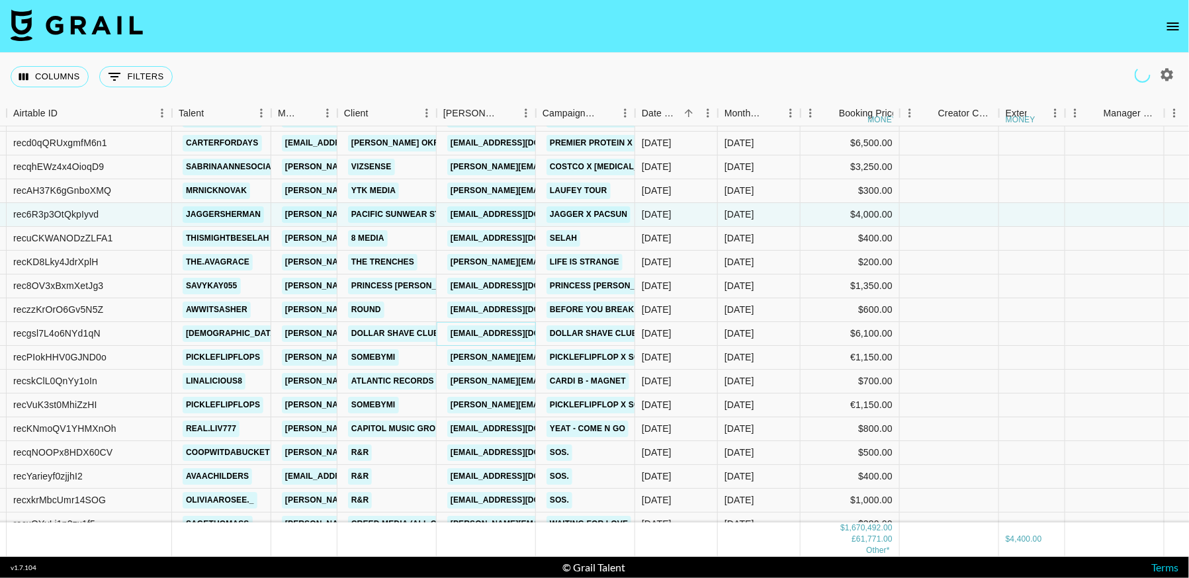
click at [503, 335] on link "dollarshaveclub@brands.aspireiq.com" at bounding box center [521, 333] width 148 height 17
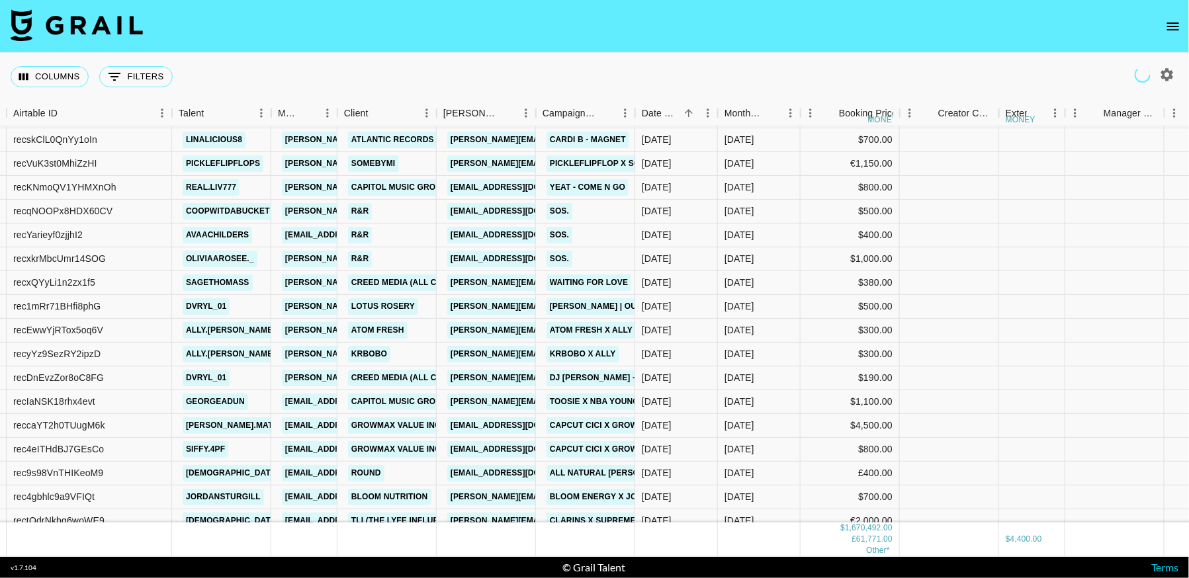
scroll to position [14770, 103]
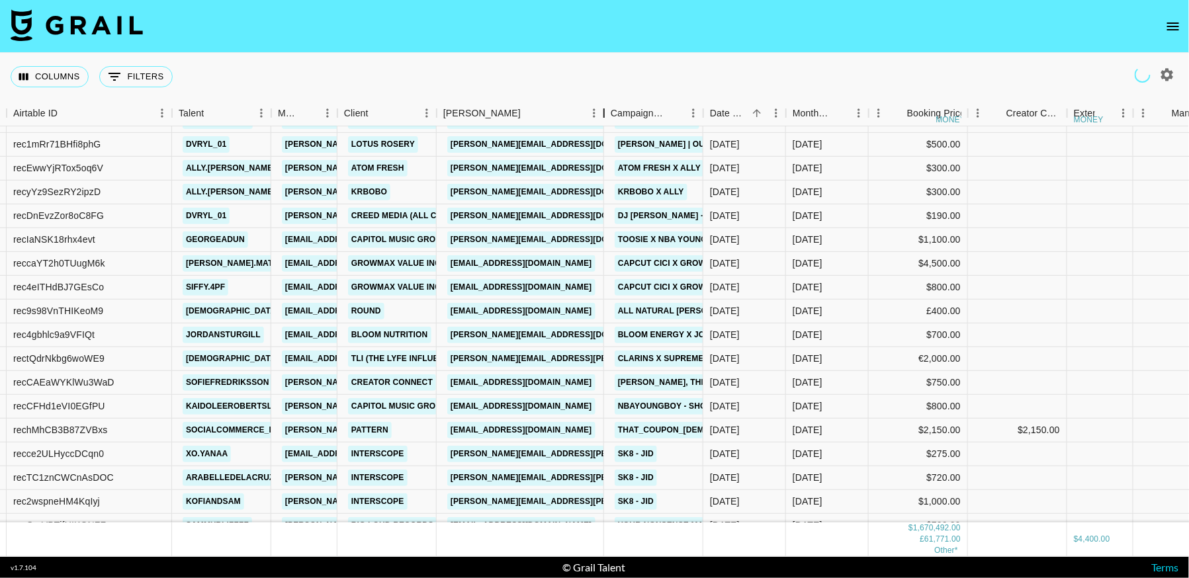
drag, startPoint x: 531, startPoint y: 114, endPoint x: 599, endPoint y: 147, distance: 75.5
click at [599, 147] on div "Month Due Airtable ID Talent Manager Client Booker Campaign (Type) Date Created…" at bounding box center [594, 329] width 1189 height 456
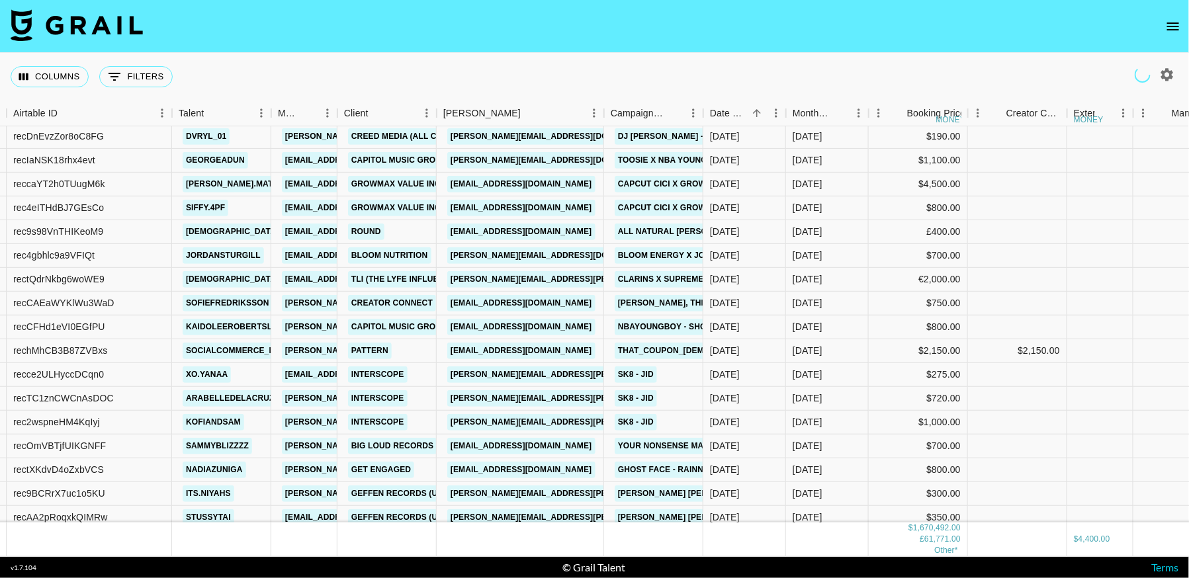
scroll to position [14852, 103]
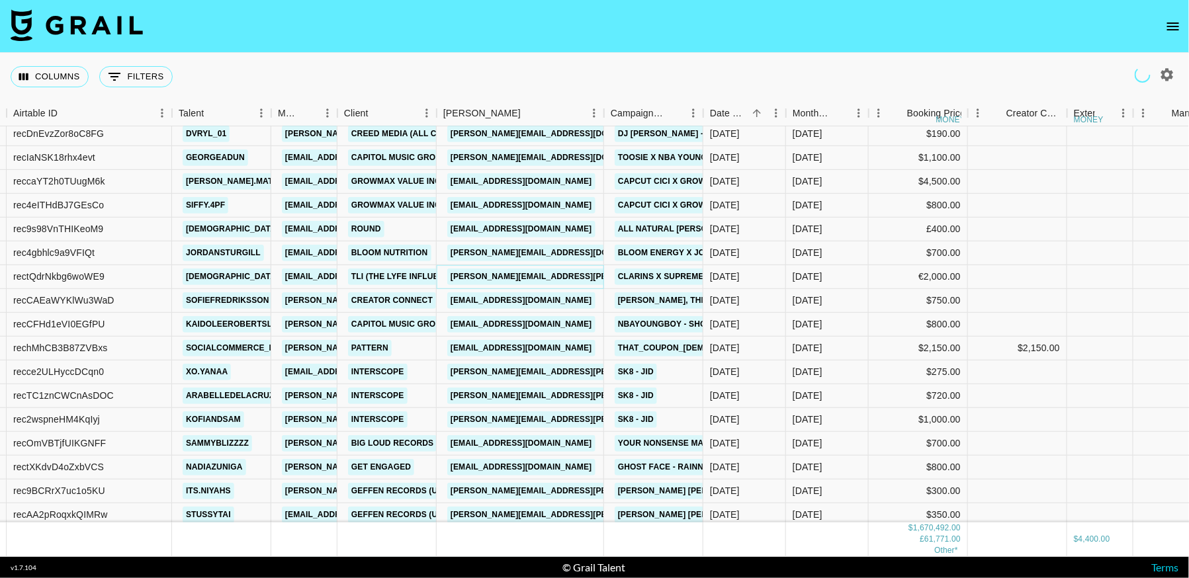
click at [543, 278] on link "benjamin.muller.ext@clarins.com" at bounding box center [589, 277] width 284 height 17
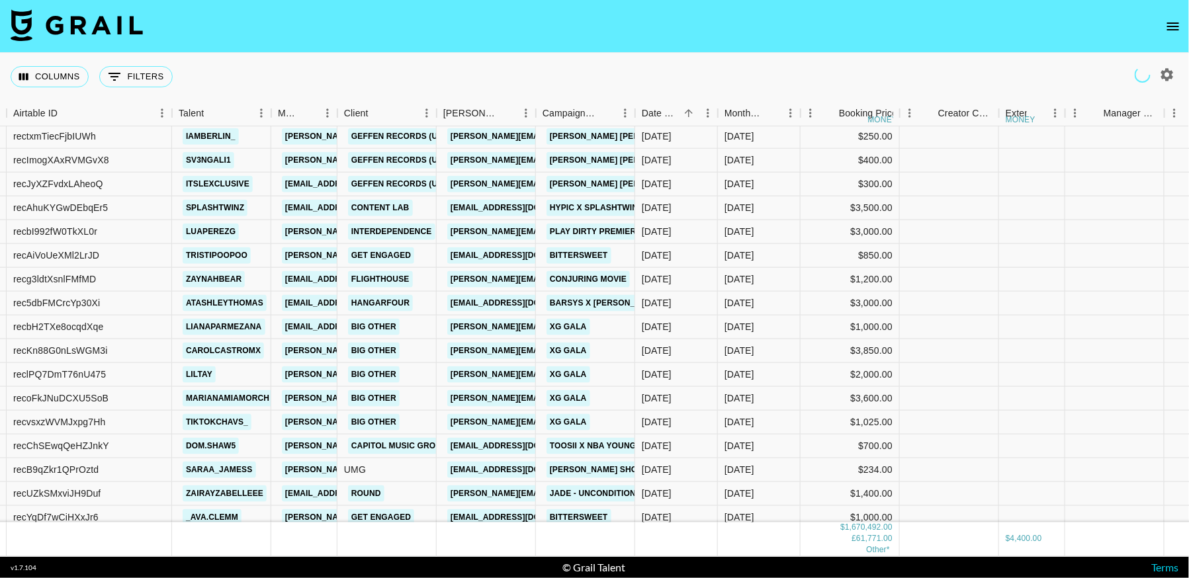
scroll to position [15253, 103]
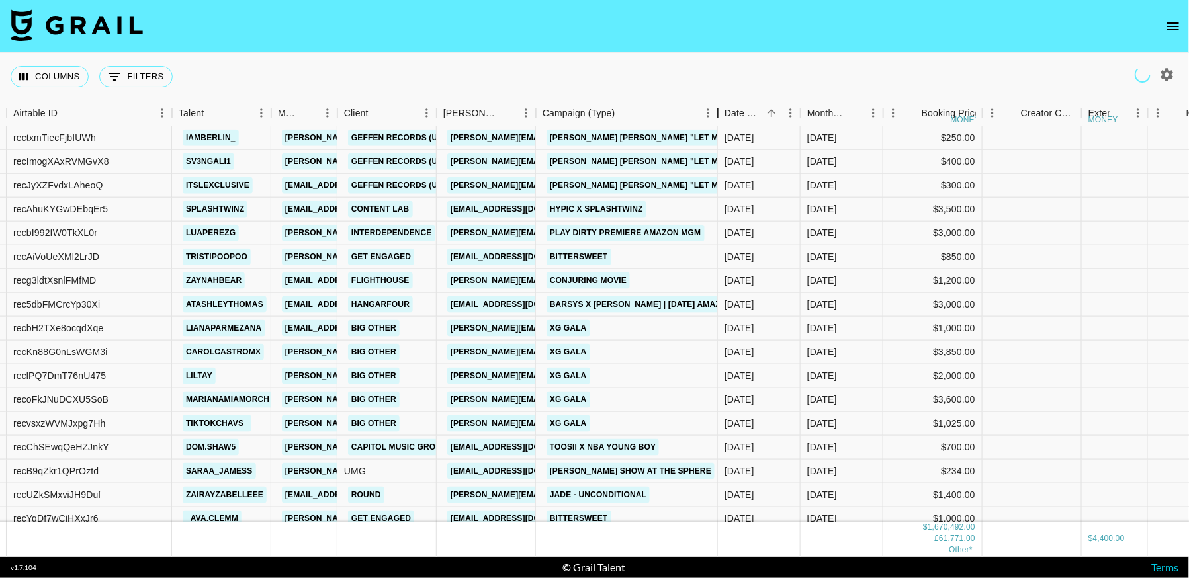
drag, startPoint x: 633, startPoint y: 114, endPoint x: 716, endPoint y: 112, distance: 82.7
click at [716, 112] on div "Campaign (Type)" at bounding box center [718, 114] width 16 height 26
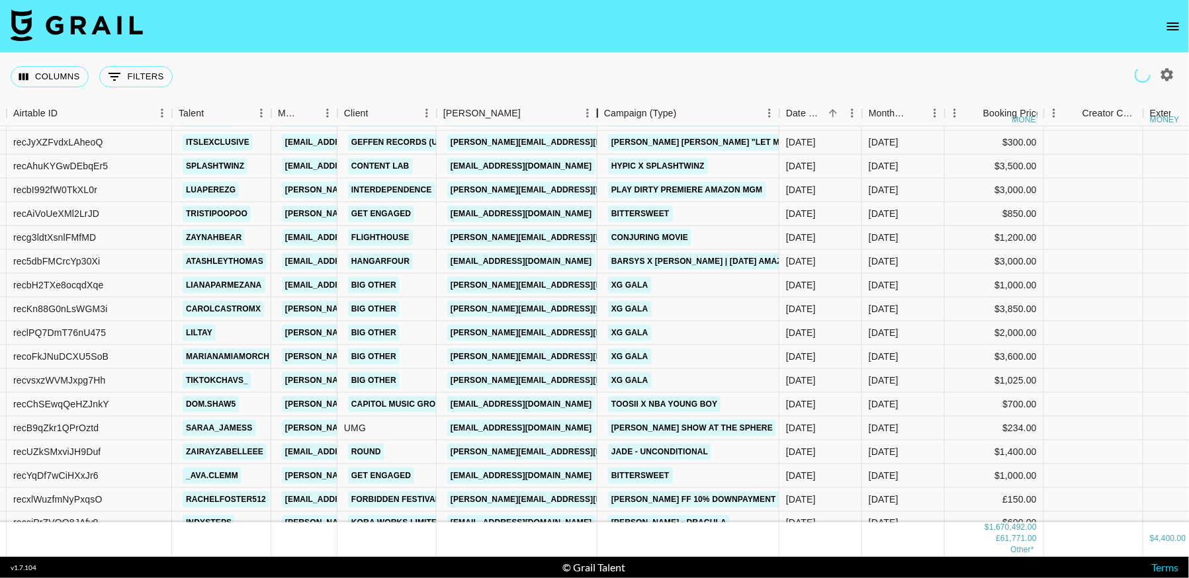
drag, startPoint x: 531, startPoint y: 113, endPoint x: 591, endPoint y: 128, distance: 62.1
click at [591, 128] on div "Month Due Airtable ID Talent Manager Client Booker Campaign (Type) Date Created…" at bounding box center [594, 329] width 1189 height 456
click at [551, 265] on link "Remi_Robinson@hangarfour.co" at bounding box center [521, 261] width 148 height 17
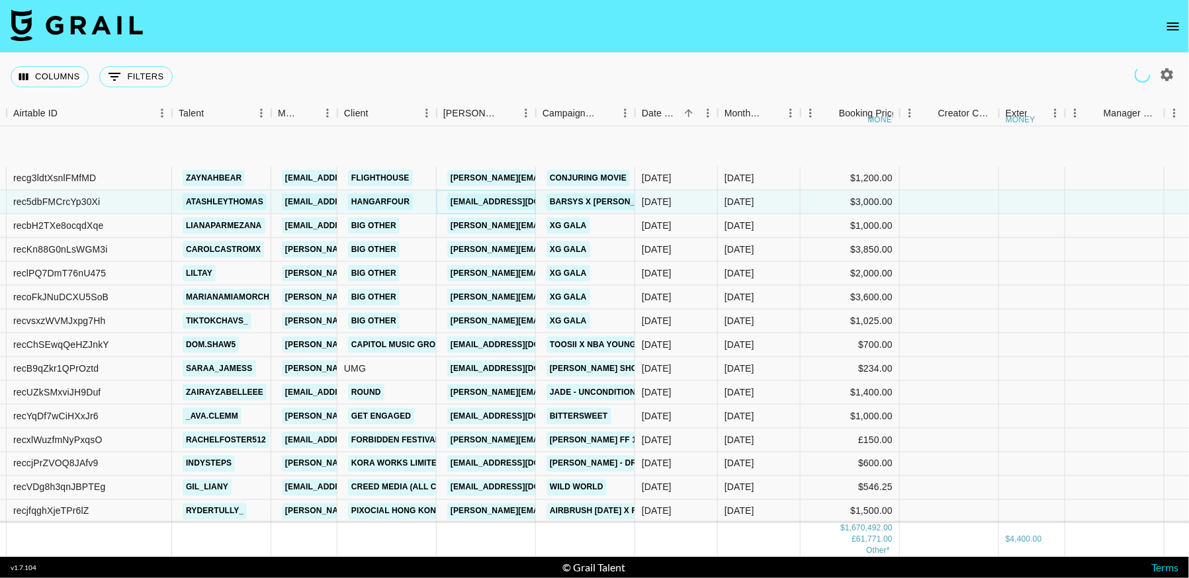
scroll to position [15447, 103]
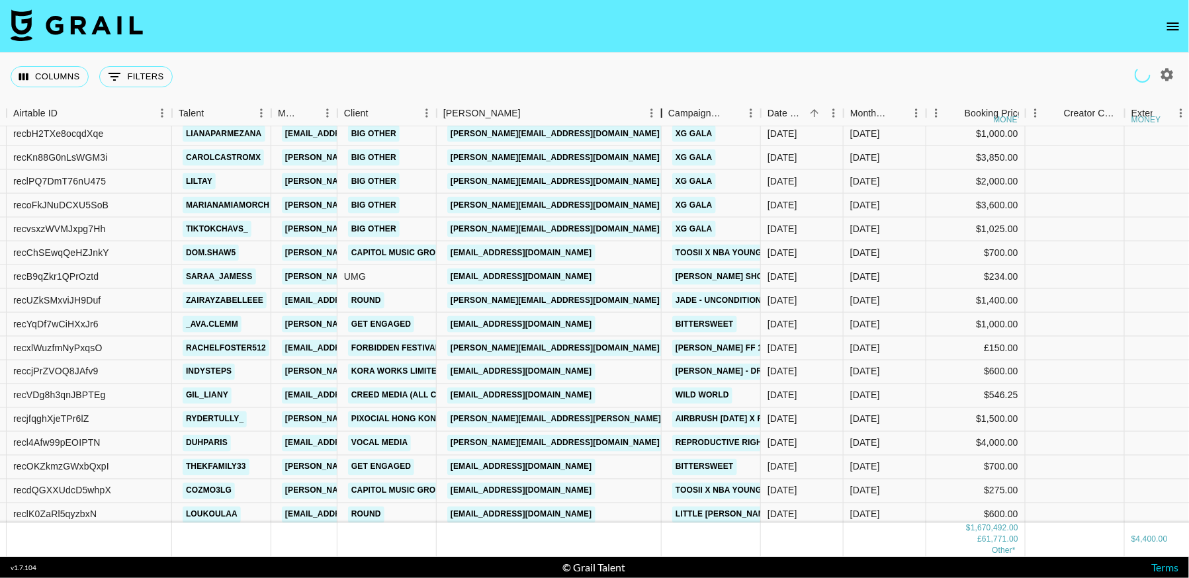
drag, startPoint x: 535, startPoint y: 114, endPoint x: 636, endPoint y: 124, distance: 101.0
click at [654, 126] on div "Booker" at bounding box center [662, 114] width 16 height 26
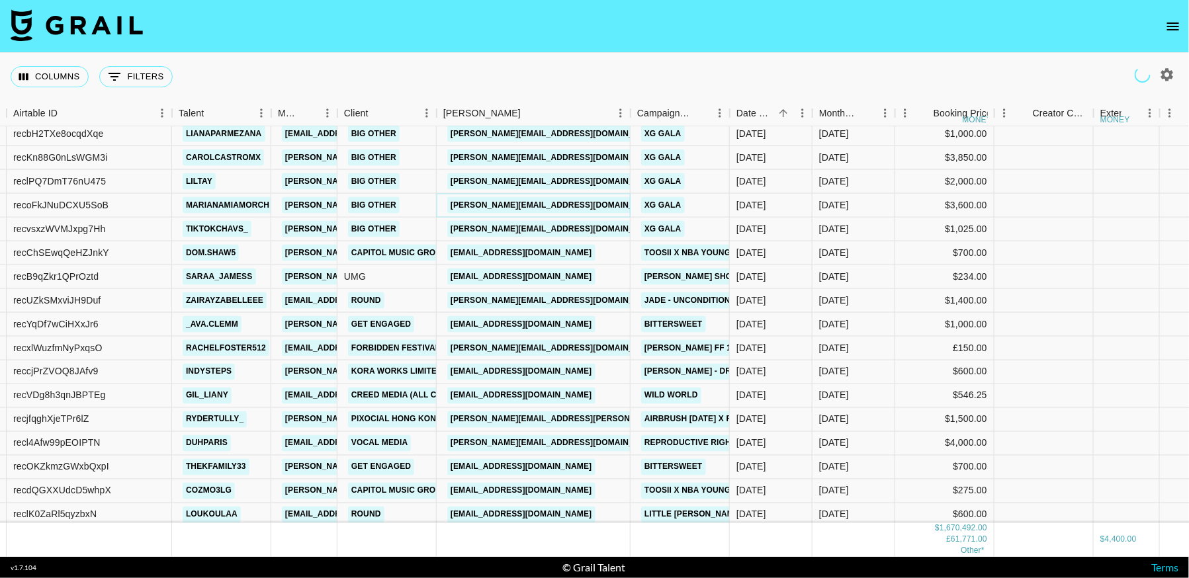
click at [537, 209] on link "jim@bigotherprojects.com" at bounding box center [555, 205] width 216 height 17
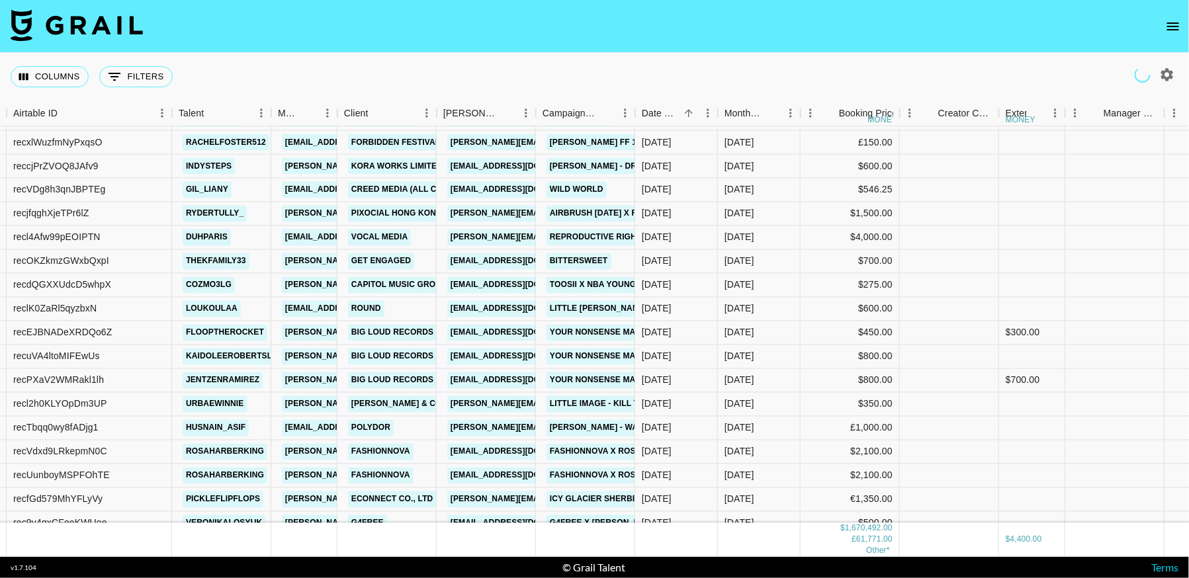
scroll to position [15654, 103]
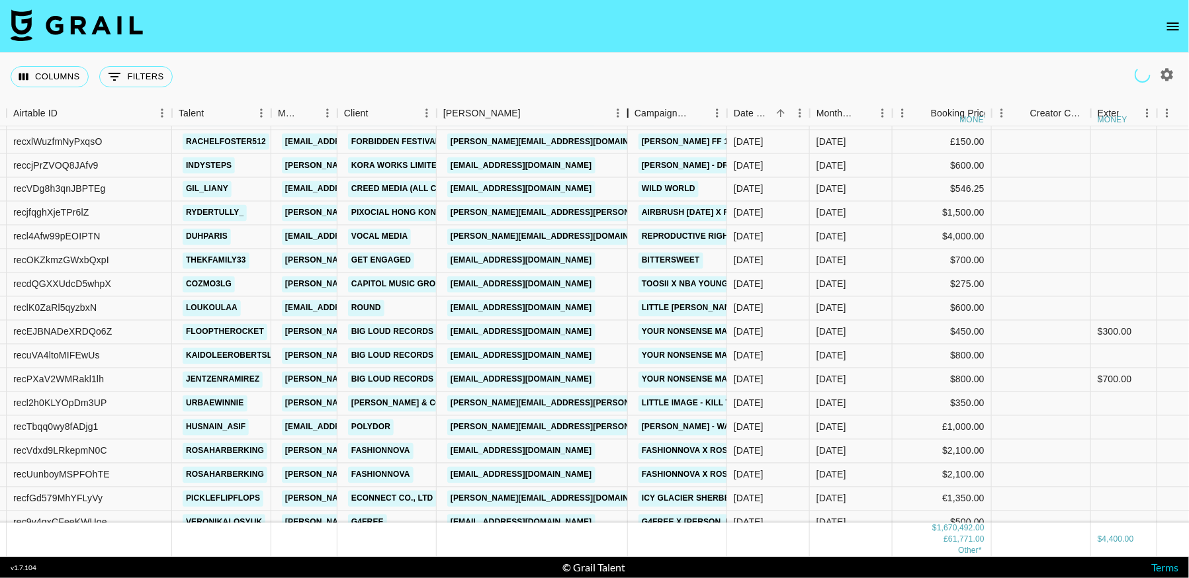
drag, startPoint x: 534, startPoint y: 114, endPoint x: 626, endPoint y: 114, distance: 92.0
click at [626, 114] on div "Booker" at bounding box center [628, 114] width 16 height 26
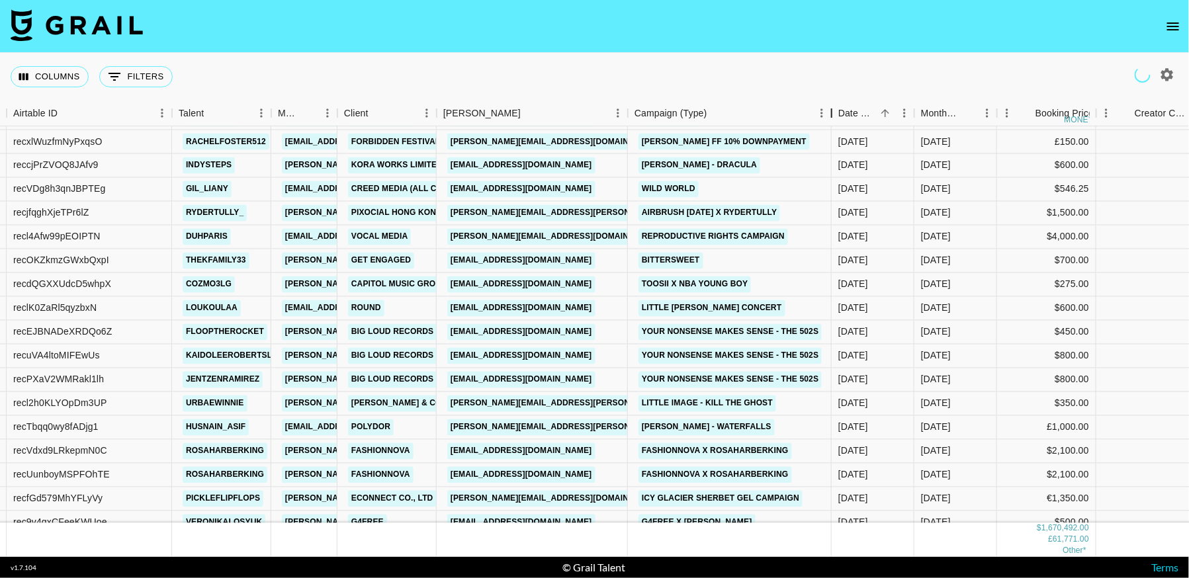
drag, startPoint x: 728, startPoint y: 110, endPoint x: 832, endPoint y: 125, distance: 105.0
click at [832, 125] on div "Campaign (Type)" at bounding box center [832, 114] width 16 height 26
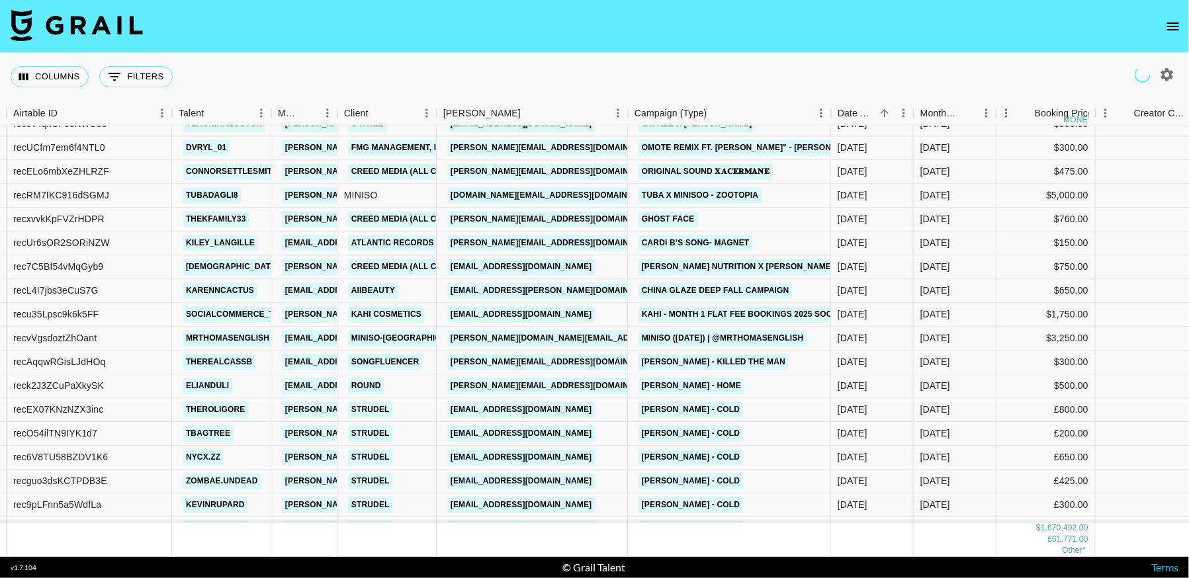
scroll to position [16054, 103]
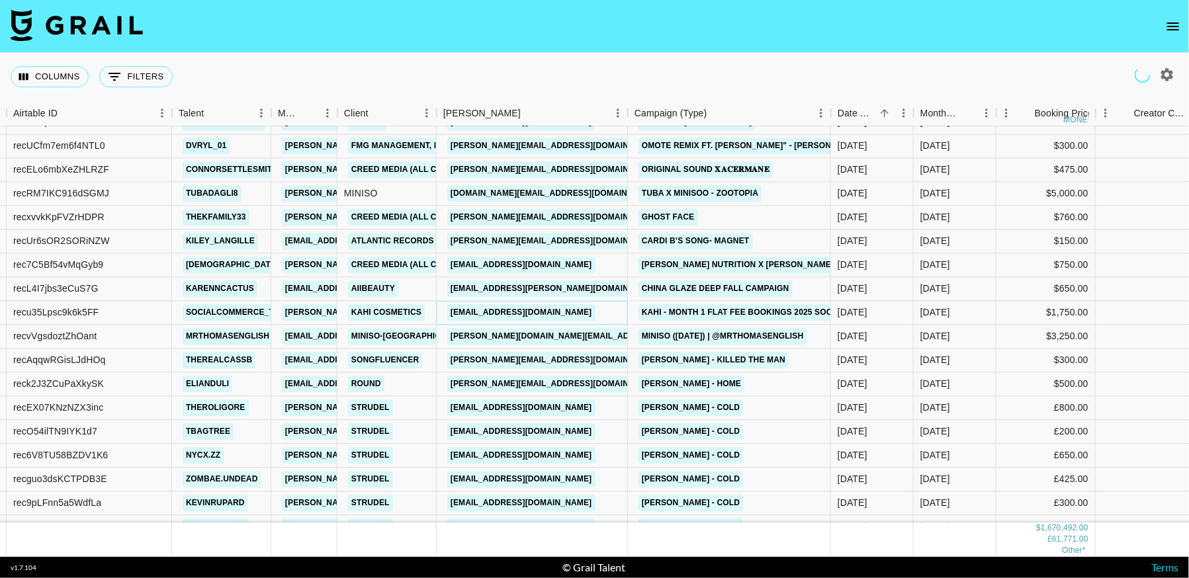
click at [528, 316] on link "collab@kahicosmetic.com" at bounding box center [521, 312] width 148 height 17
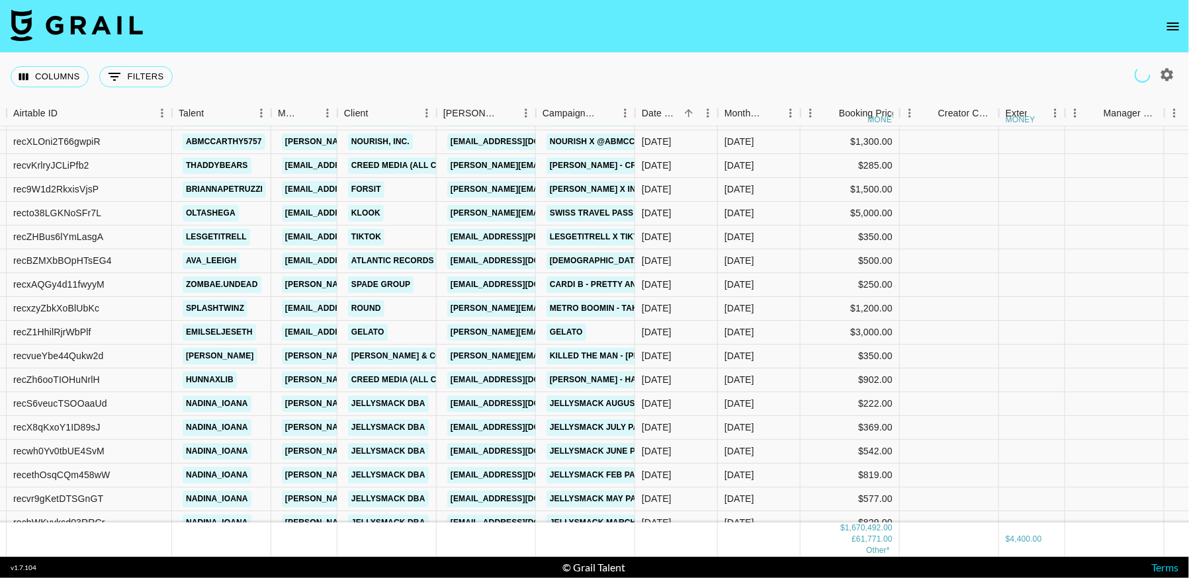
scroll to position [16748, 103]
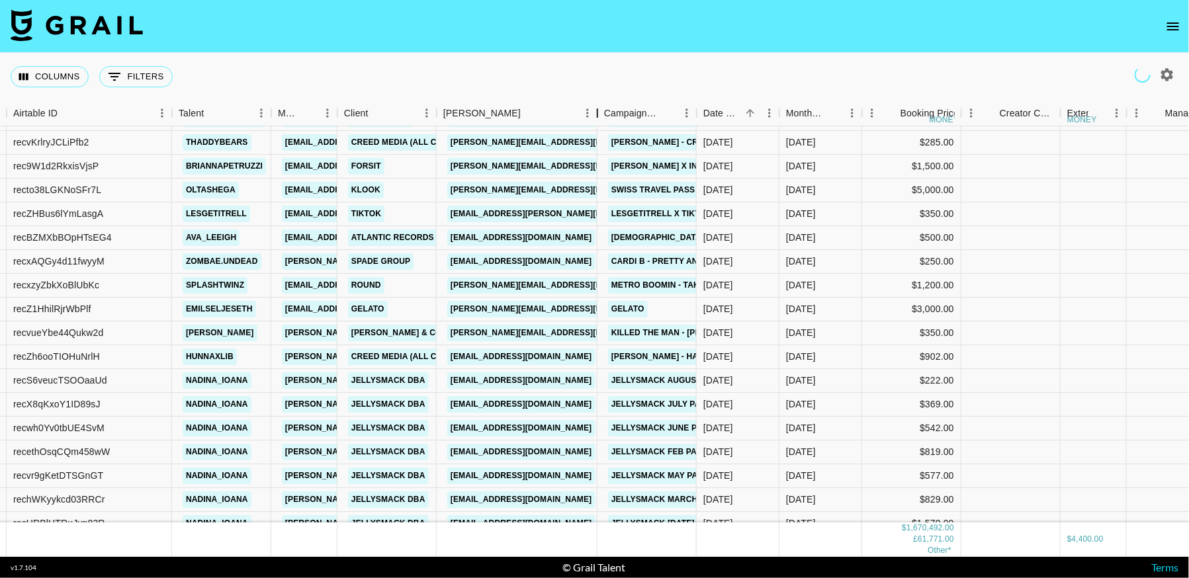
drag, startPoint x: 538, startPoint y: 114, endPoint x: 600, endPoint y: 114, distance: 61.5
click at [600, 114] on div "Booker" at bounding box center [597, 114] width 16 height 26
click at [534, 307] on link "luisina.romero@gelato.com" at bounding box center [555, 309] width 216 height 17
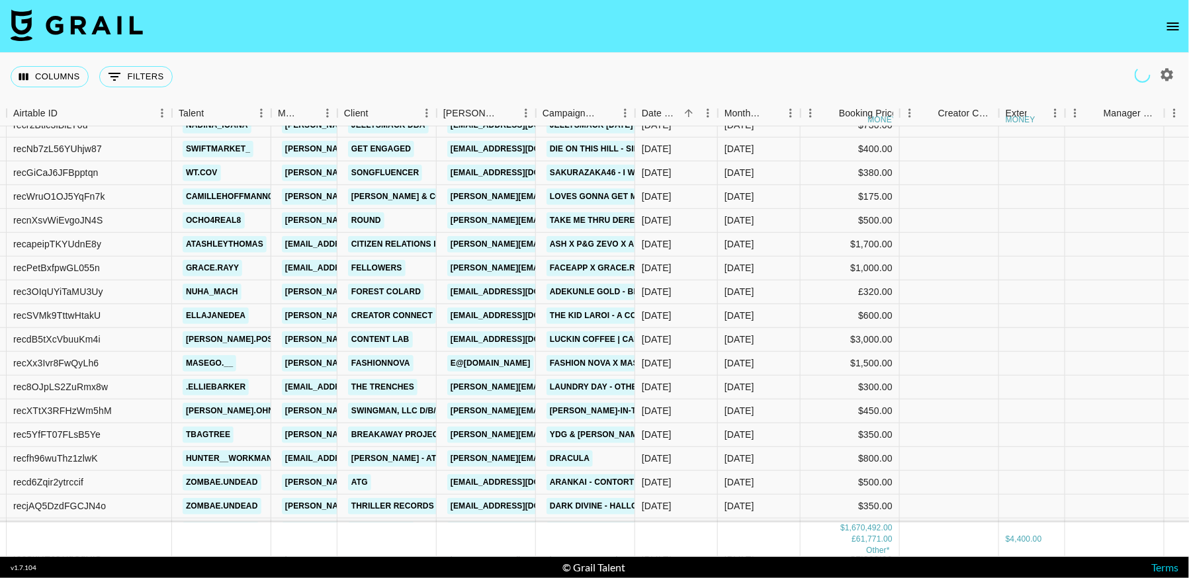
scroll to position [17291, 103]
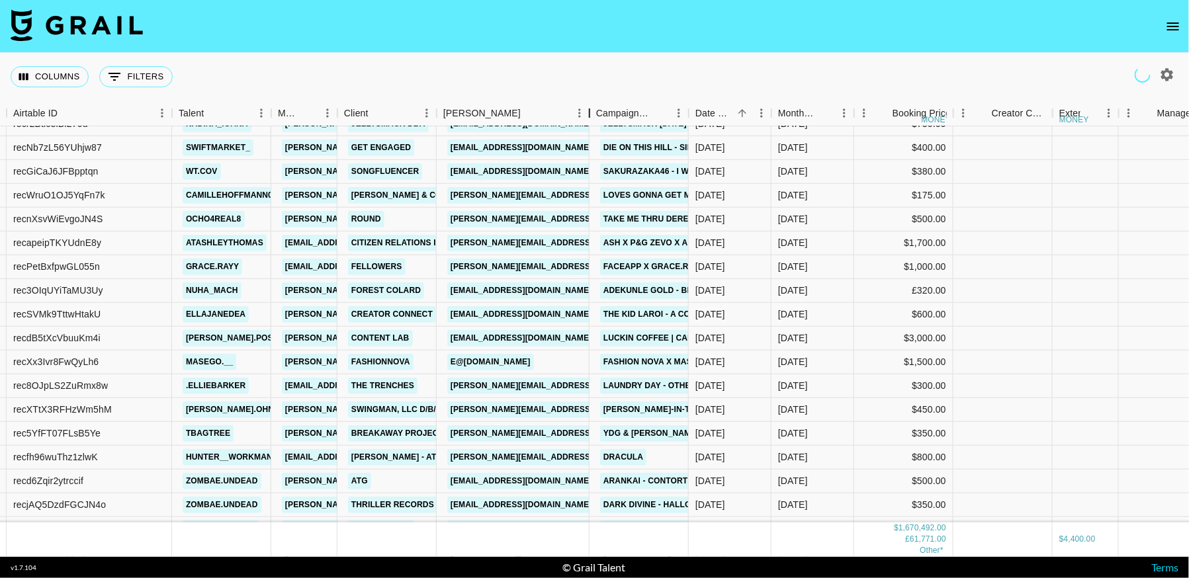
drag, startPoint x: 537, startPoint y: 112, endPoint x: 590, endPoint y: 129, distance: 56.3
click at [590, 129] on div "Month Due Airtable ID Talent Manager Client Booker Campaign (Type) Date Created…" at bounding box center [594, 329] width 1189 height 456
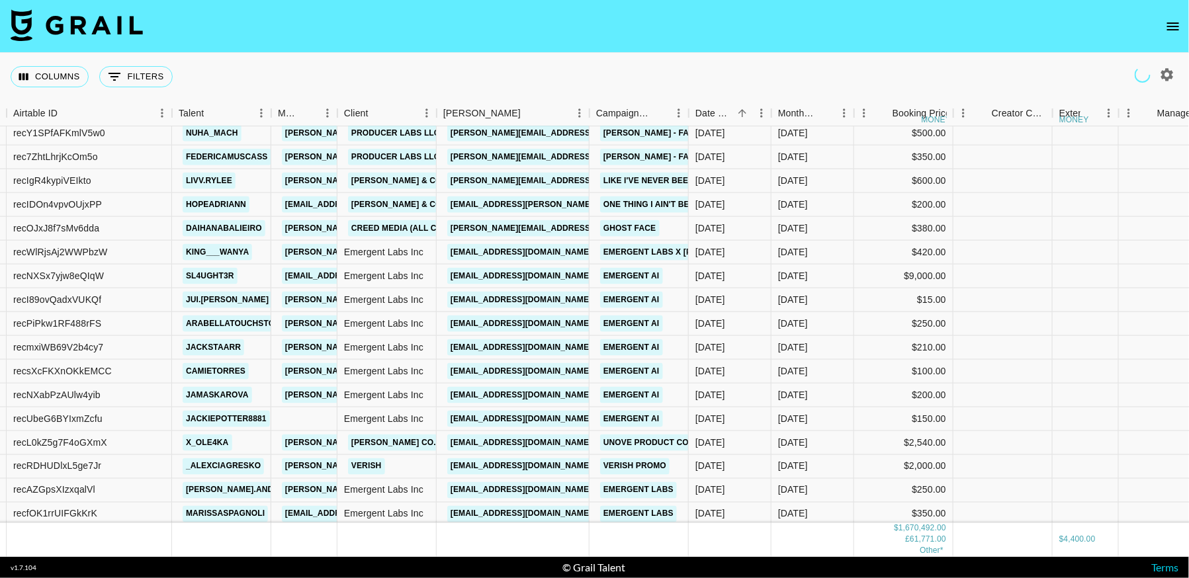
scroll to position [17735, 103]
click at [473, 275] on link "[EMAIL_ADDRESS][DOMAIN_NAME]" at bounding box center [521, 275] width 148 height 17
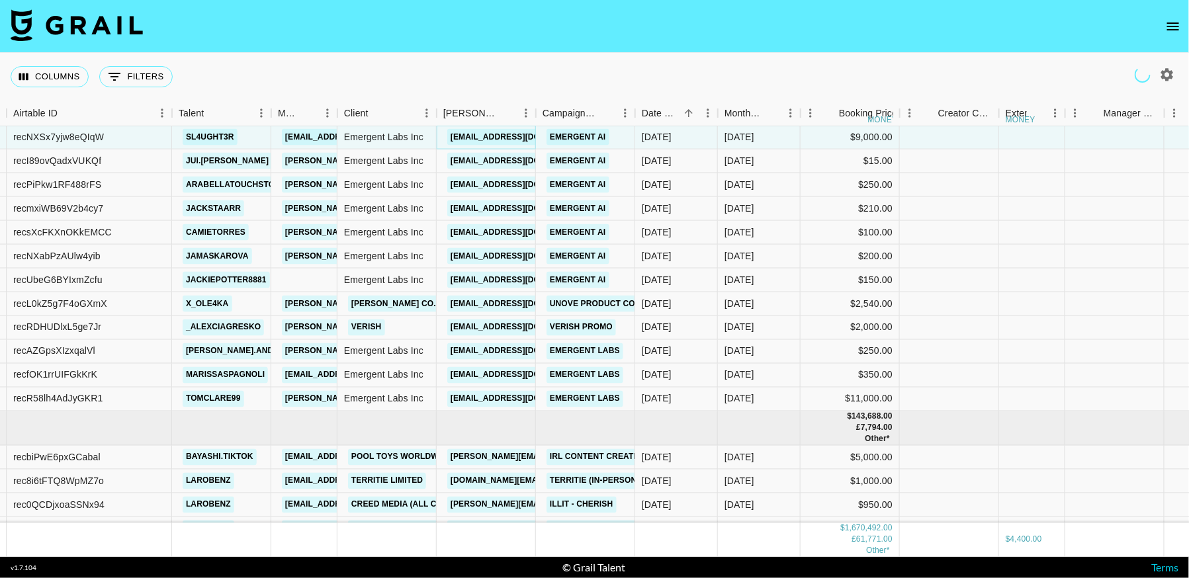
scroll to position [17884, 103]
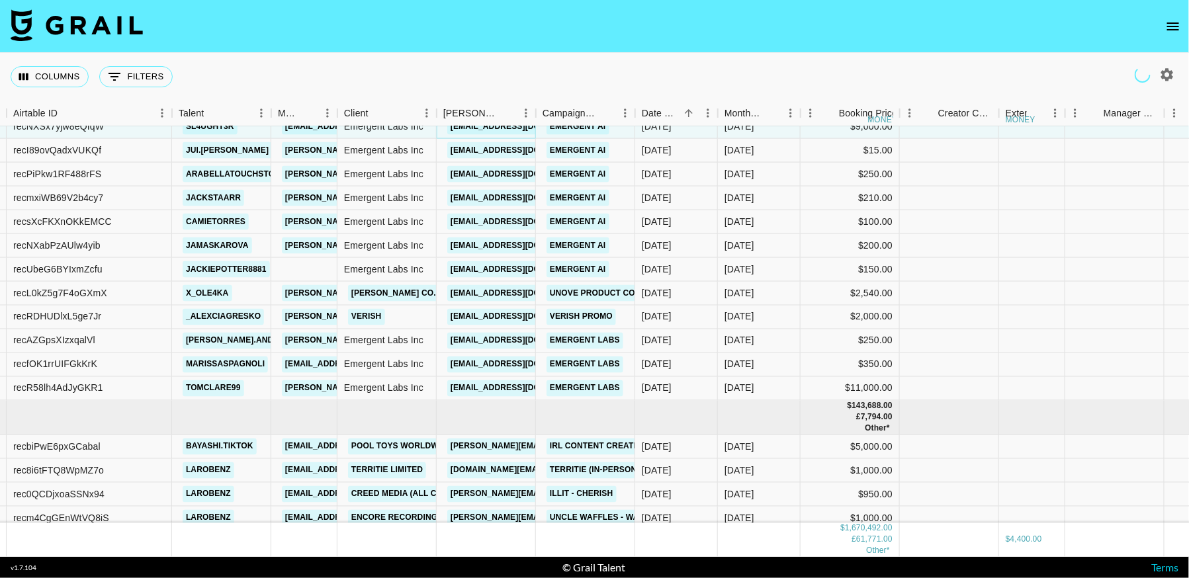
click at [544, 114] on div "Booker" at bounding box center [536, 114] width 16 height 26
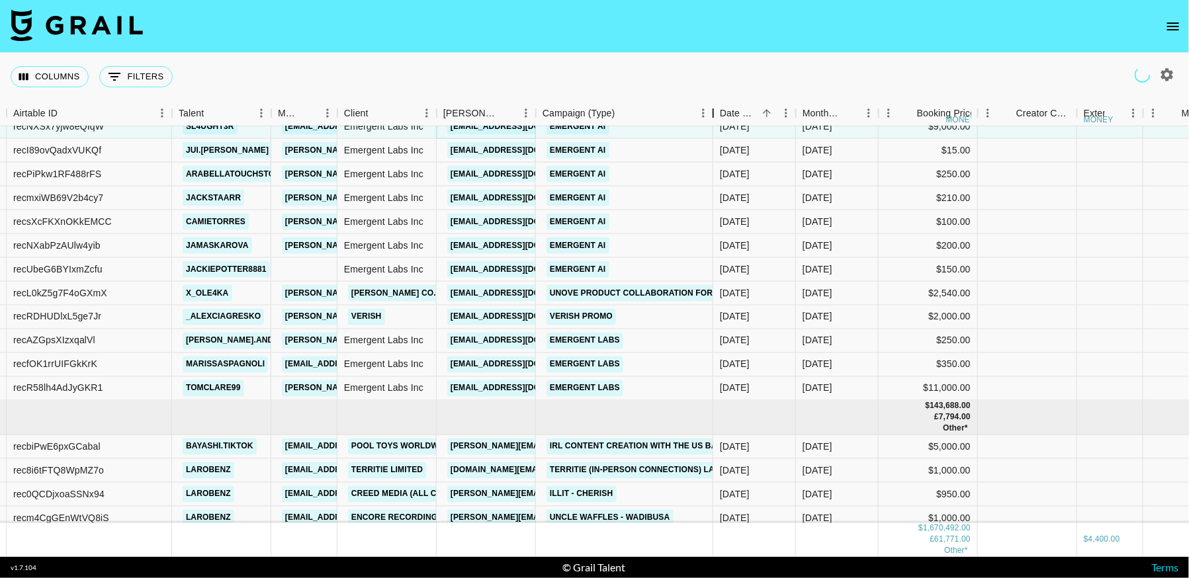
drag, startPoint x: 632, startPoint y: 111, endPoint x: 710, endPoint y: 119, distance: 78.5
click at [710, 119] on div "Campaign (Type)" at bounding box center [713, 114] width 16 height 26
click at [512, 316] on link "verish.collabs@deep-dive.kr" at bounding box center [521, 317] width 148 height 17
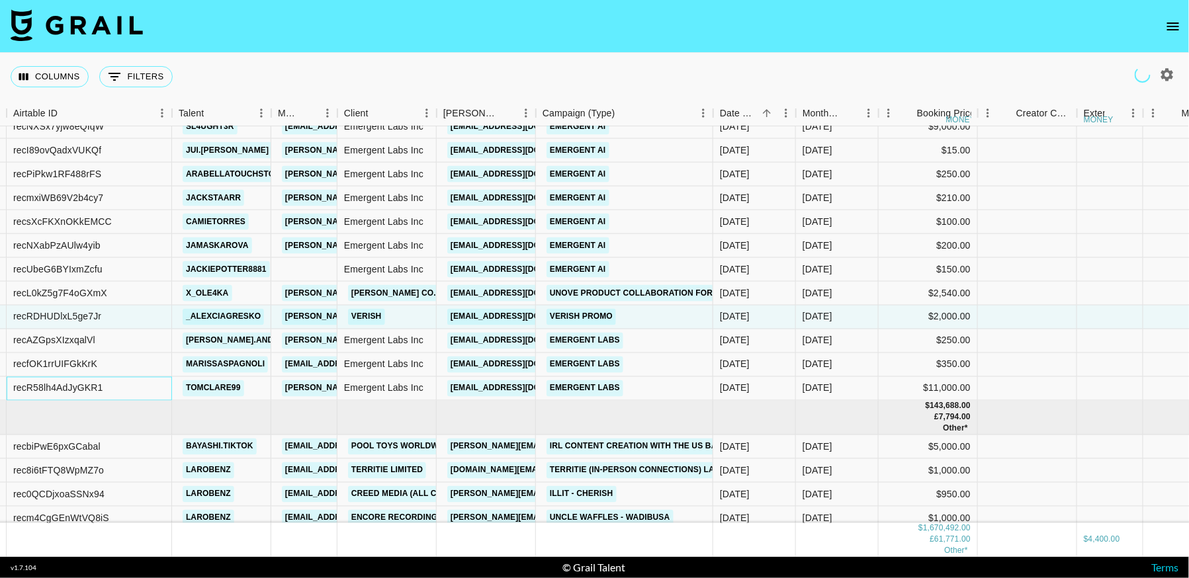
click at [74, 388] on div "recR58lh4AdJyGKR1" at bounding box center [58, 388] width 90 height 13
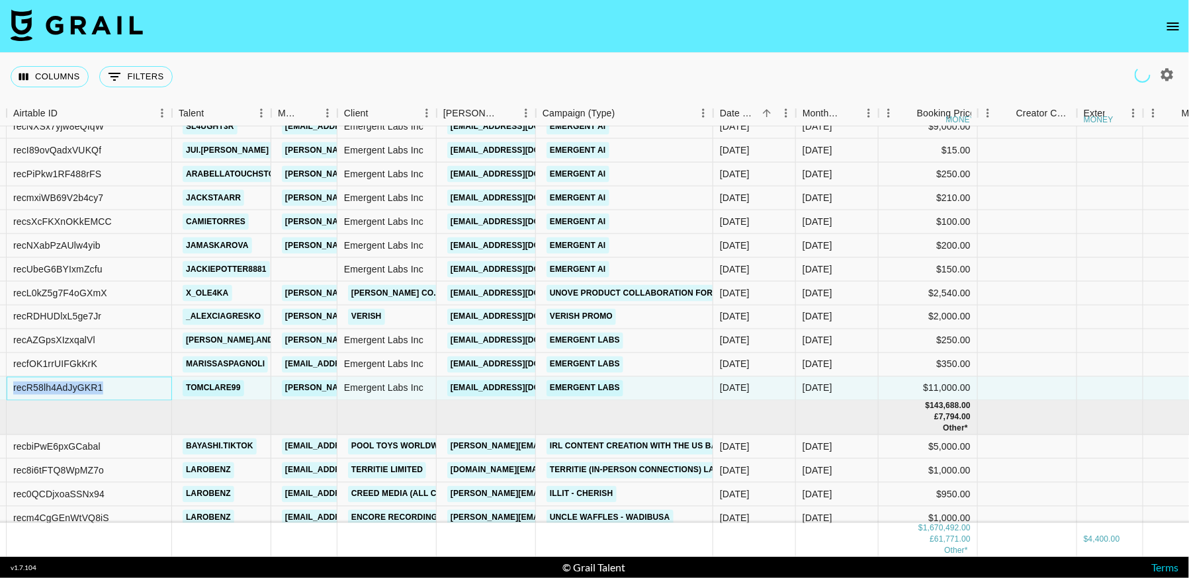
copy div "recR58lh4AdJyGKR1"
click at [1167, 71] on icon "button" at bounding box center [1167, 74] width 13 height 13
select select "Oct '25"
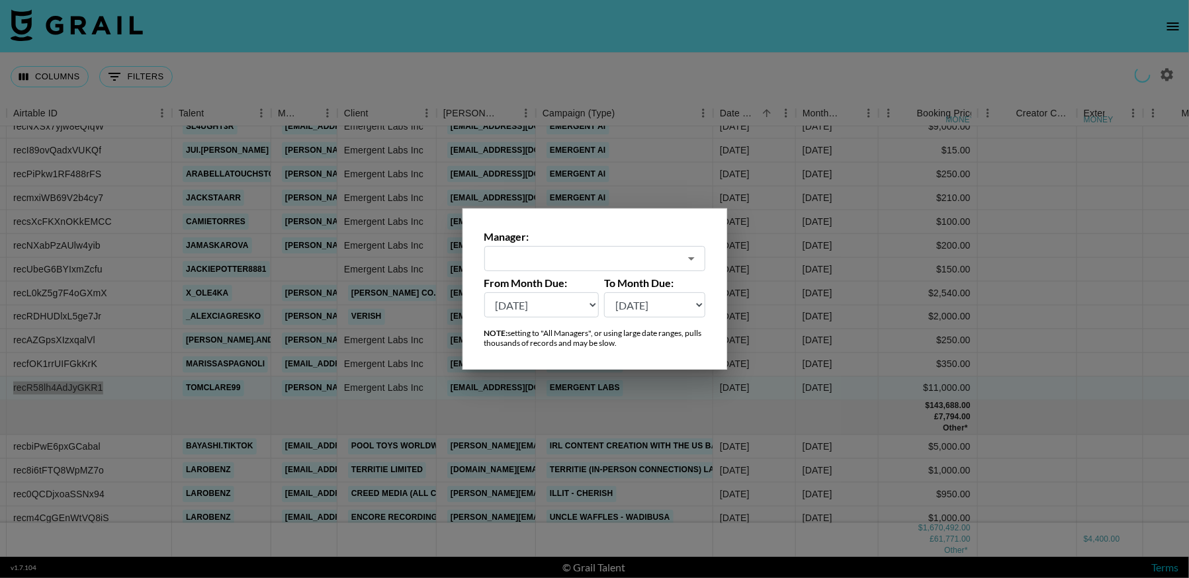
type input "All Managers (Slow)"
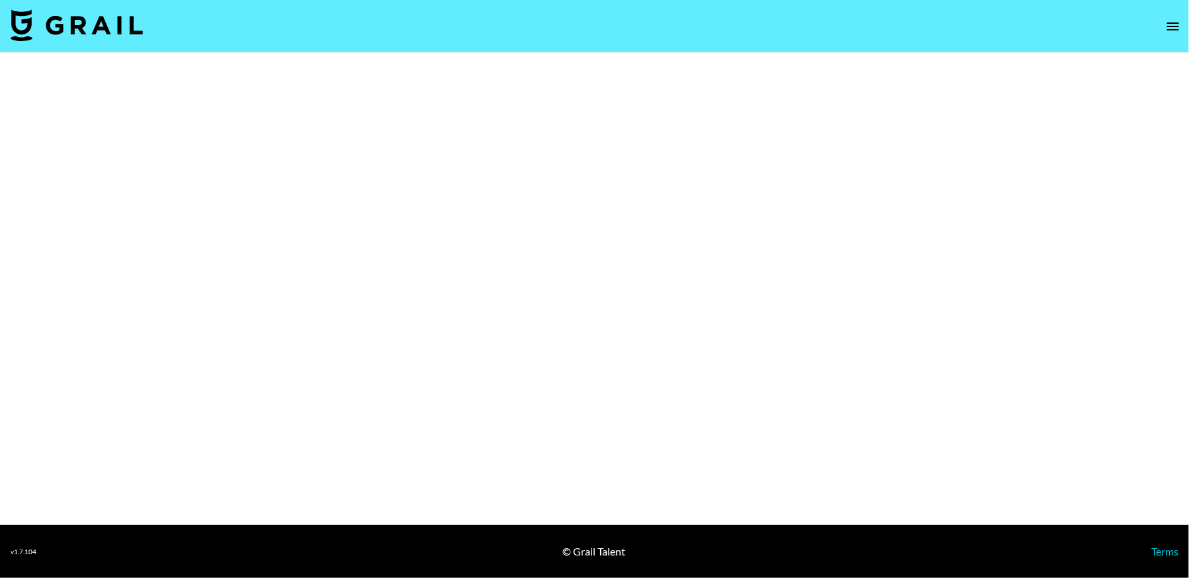
select select "Brand"
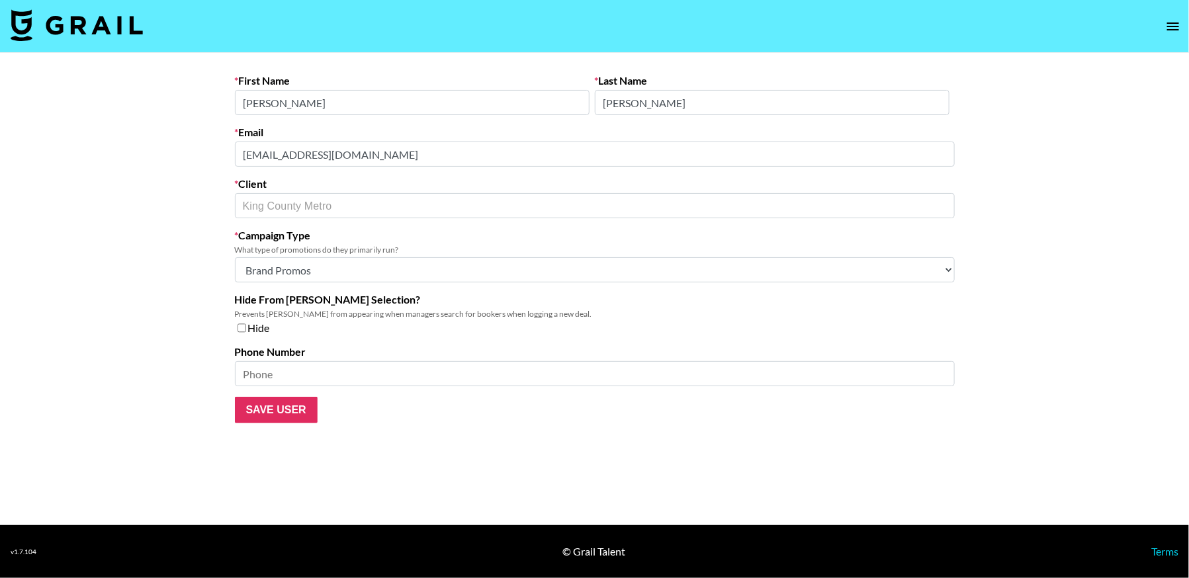
click at [206, 148] on main "First Name [PERSON_NAME] Last Name [PERSON_NAME] Email [EMAIL_ADDRESS][DOMAIN_N…" at bounding box center [594, 289] width 1189 height 472
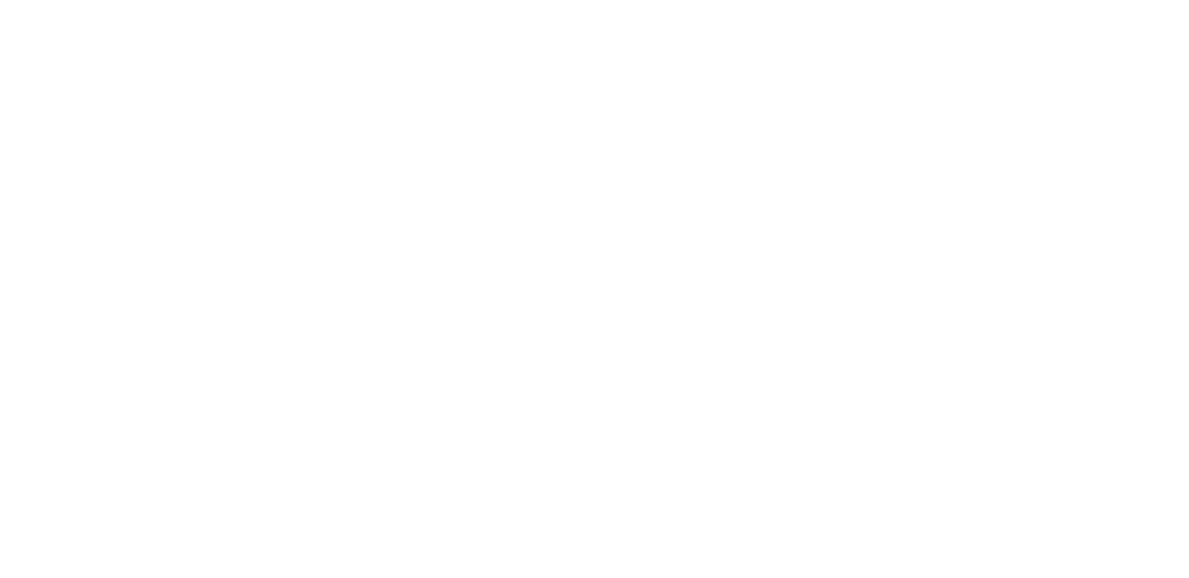
select select "Brand"
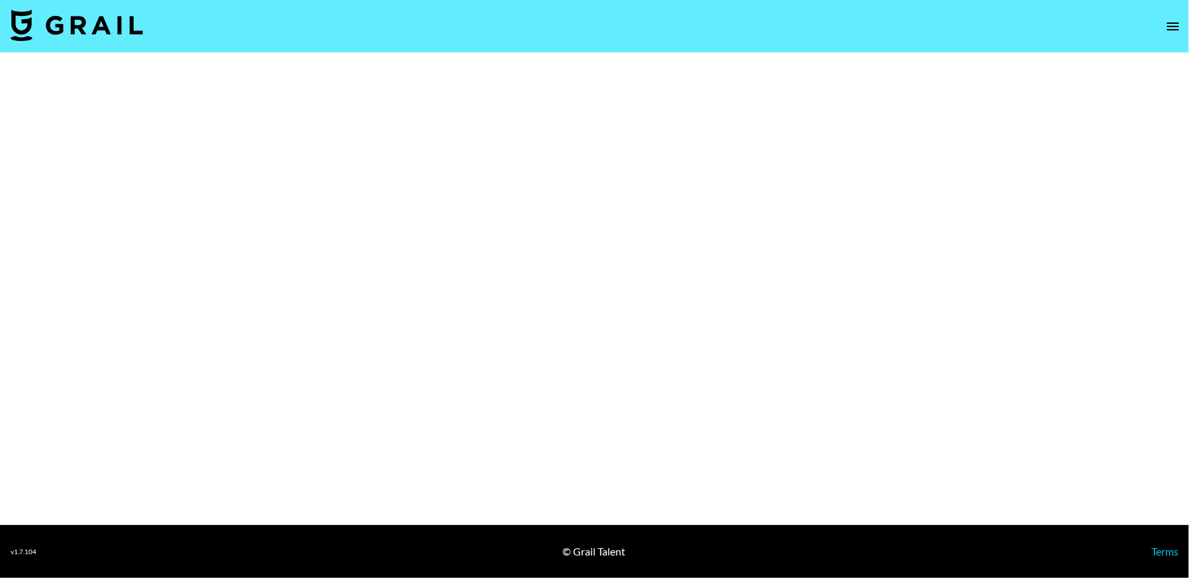
select select "Brand"
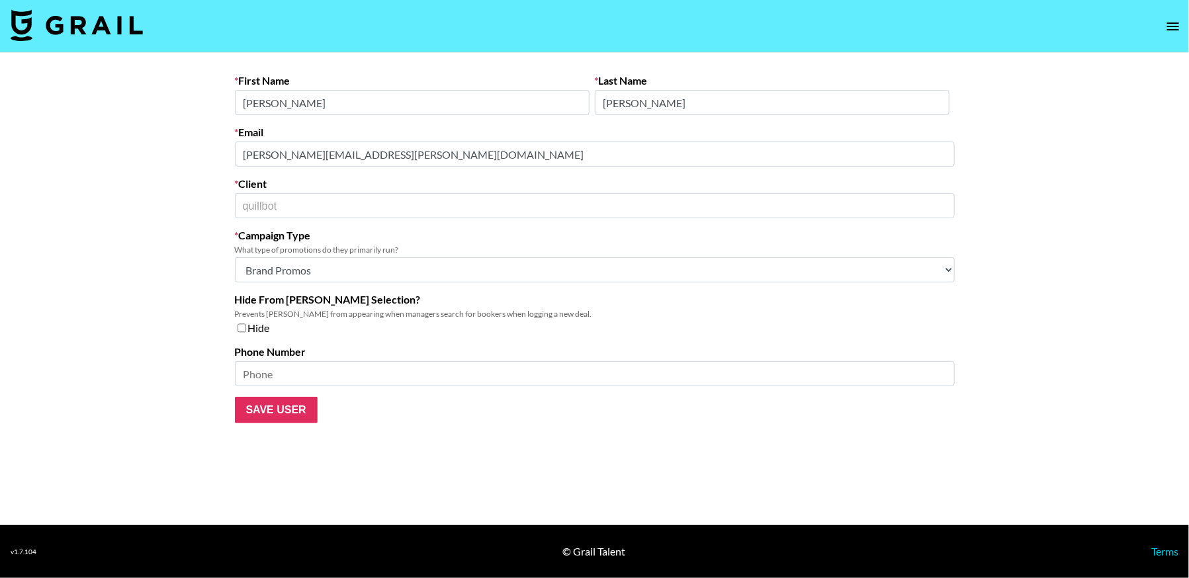
click at [193, 138] on main "First Name Sarah Last Name yoerger Email sarah.yoerger@quillbot.com Client quil…" at bounding box center [594, 289] width 1189 height 472
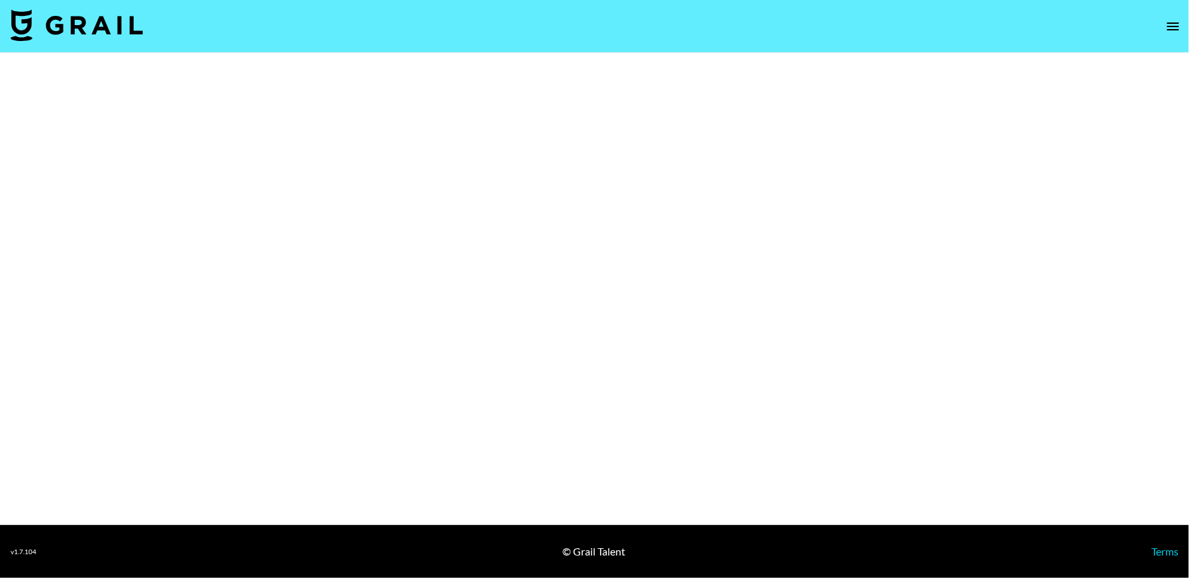
select select "Brand"
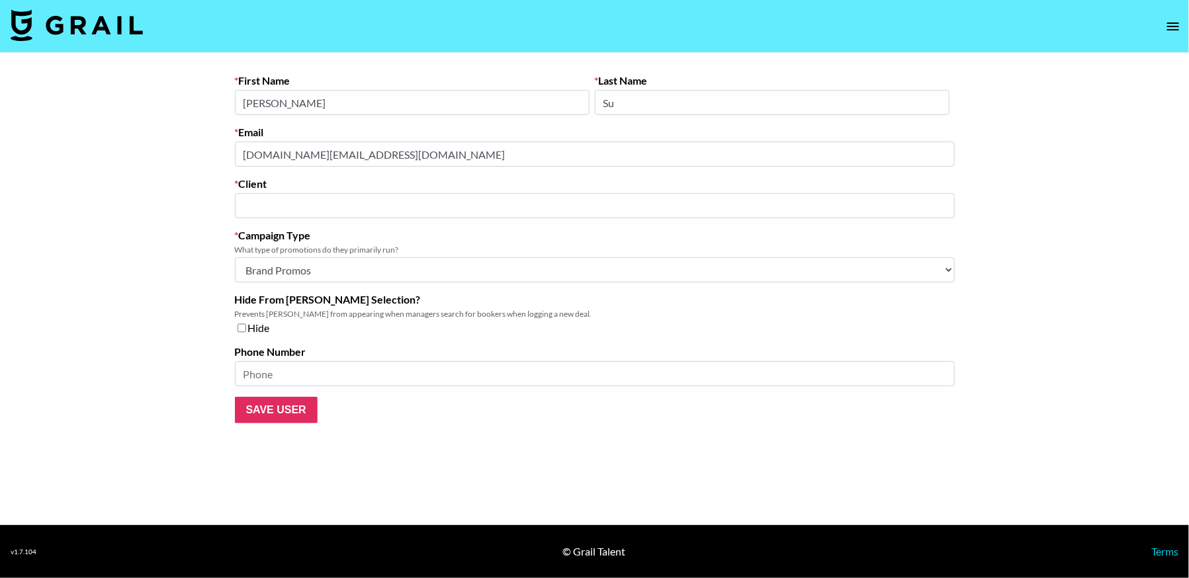
click at [210, 154] on main "First Name Yasmine Last Name Su Email yasmine.su@miniso.com Client ​ Campaign T…" at bounding box center [594, 289] width 1189 height 472
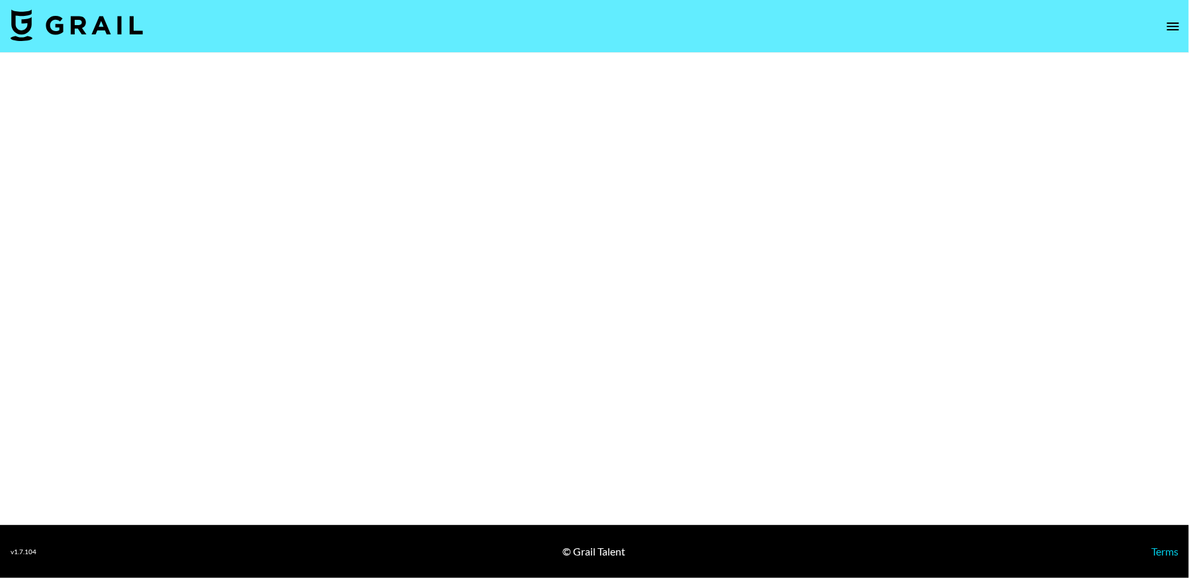
select select "Brand"
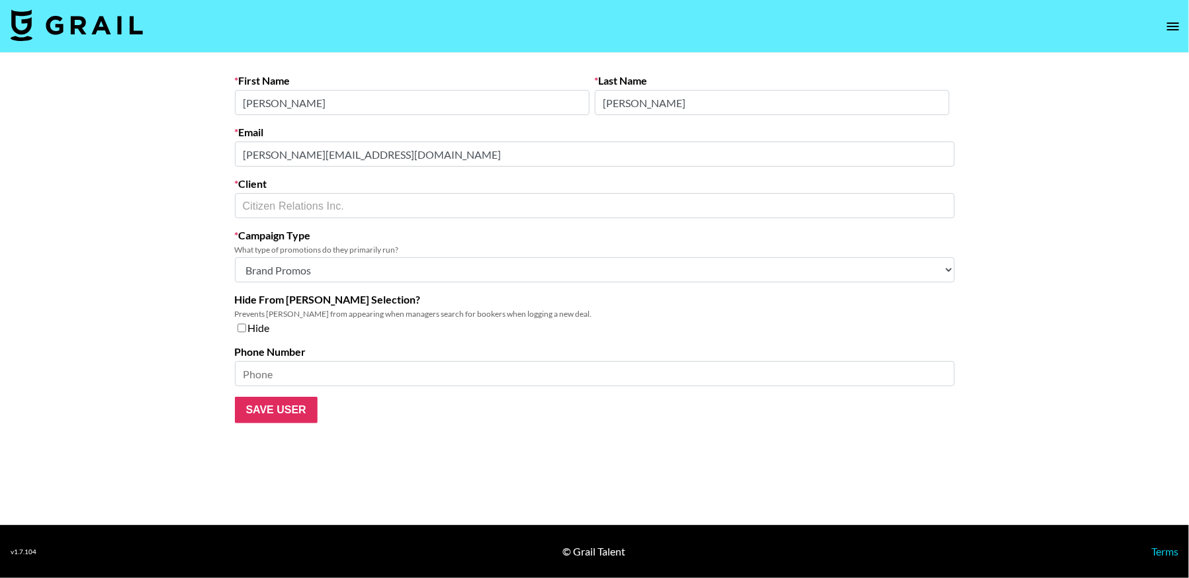
click at [209, 152] on main "First Name Elizabeth Last Name Ponzer Email ponzer.ek@pg.com Client Citizen Rel…" at bounding box center [594, 289] width 1189 height 472
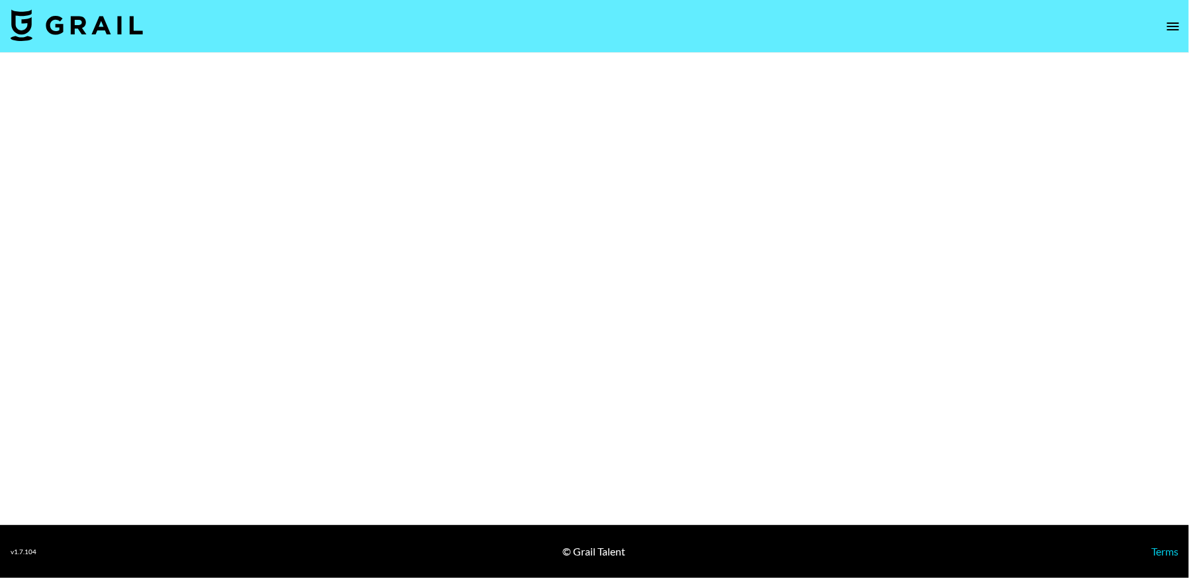
select select "Multi"
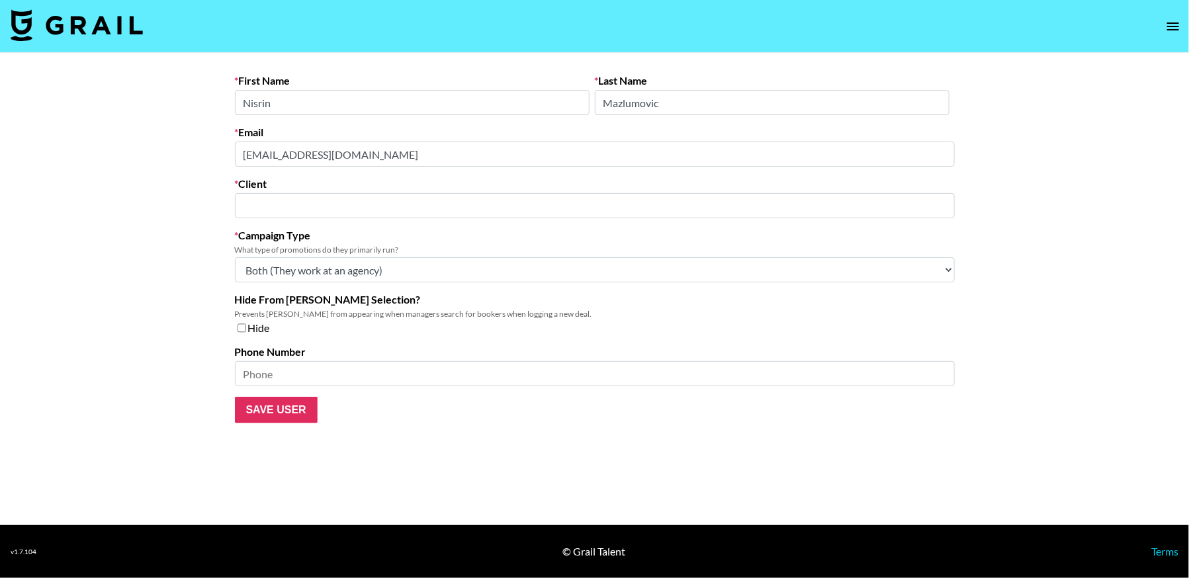
click at [207, 153] on main "First Name Nisrin Last Name Mazlumovic Email nisrin@theinfluencermarketingfacto…" at bounding box center [594, 289] width 1189 height 472
type input "Influencer Marketing Factory"
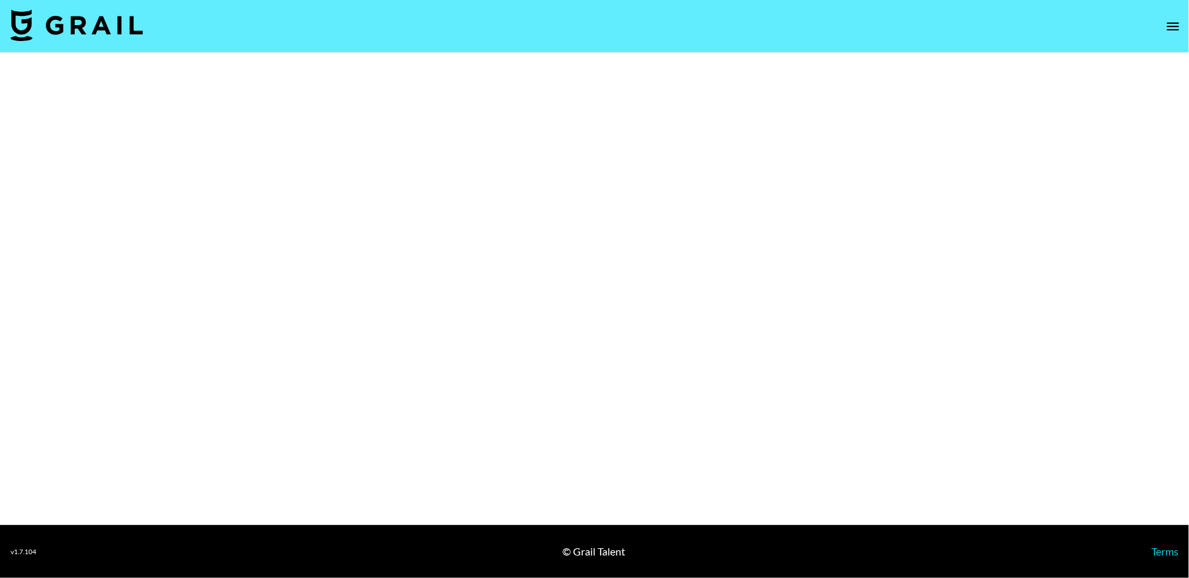
select select "Brand"
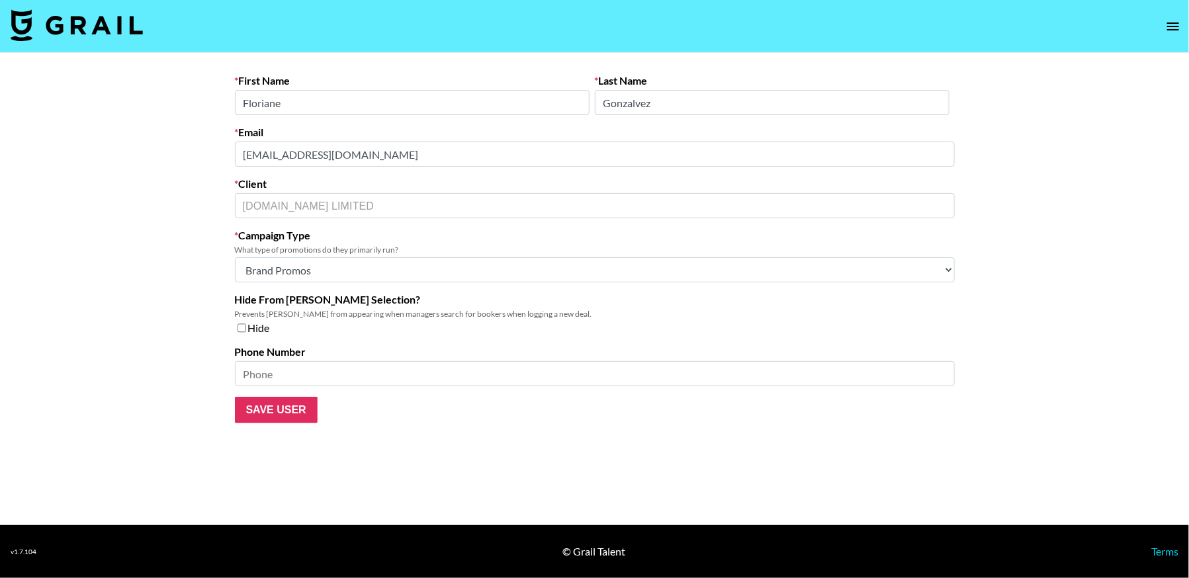
click at [179, 149] on main "First Name [PERSON_NAME] Last Name Gonzalvez Email [EMAIL_ADDRESS][DOMAIN_NAME]…" at bounding box center [594, 289] width 1189 height 472
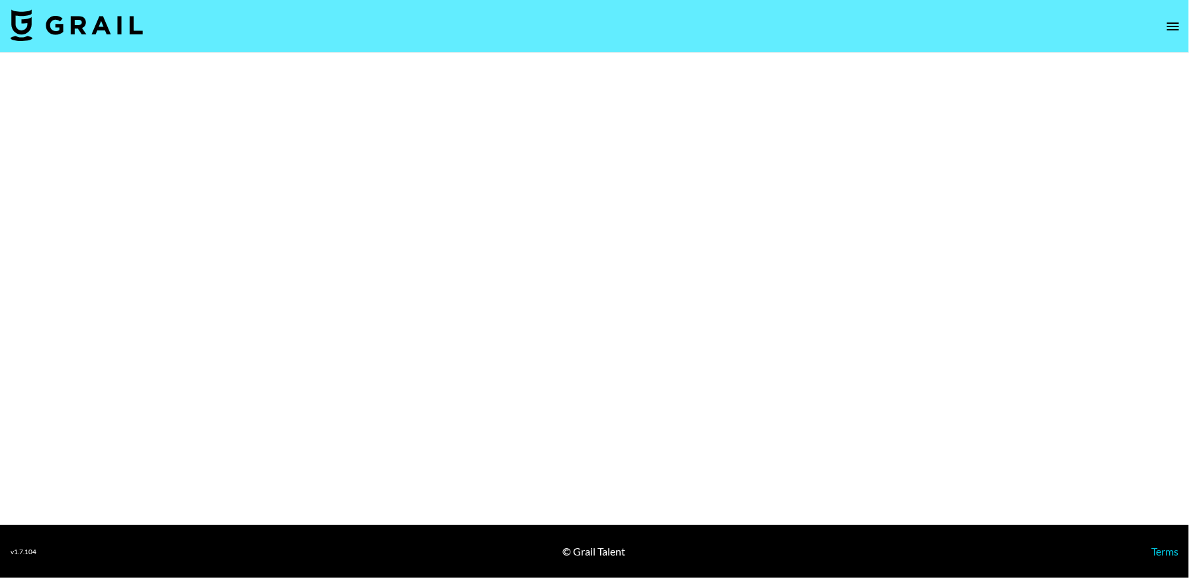
select select "Brand"
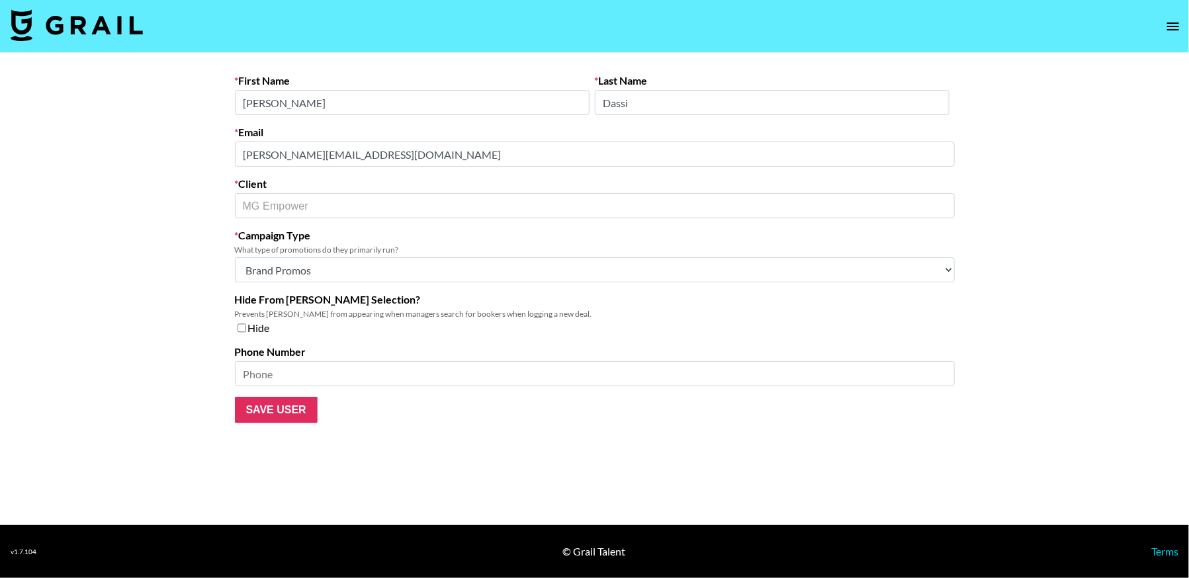
click at [184, 152] on main "First Name [PERSON_NAME] Last Name [PERSON_NAME] Email [PERSON_NAME][EMAIL_ADDR…" at bounding box center [594, 289] width 1189 height 472
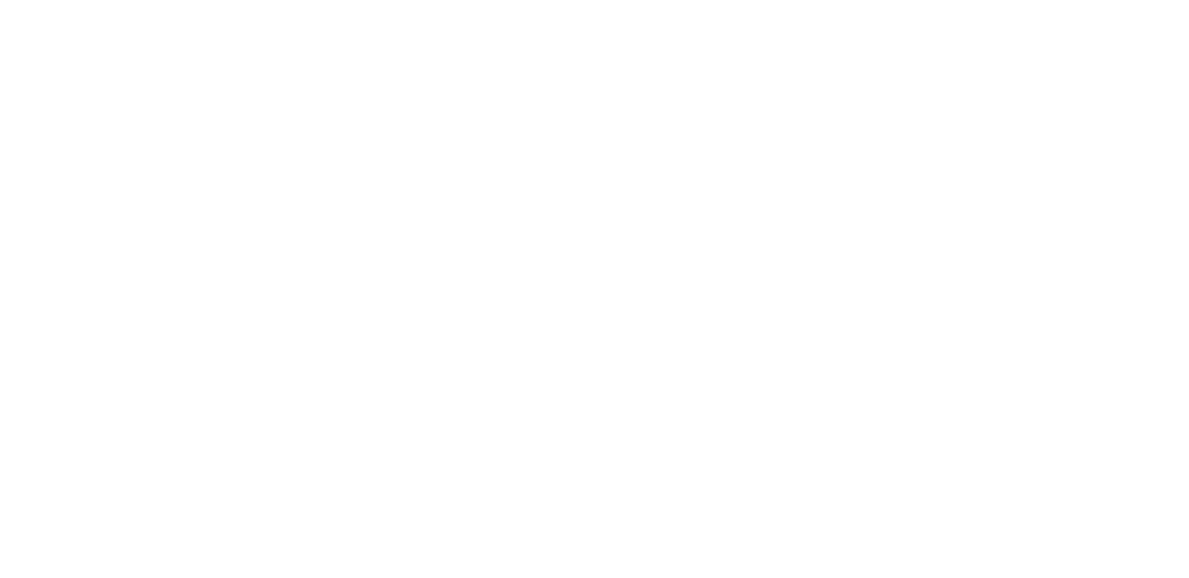
select select "Brand"
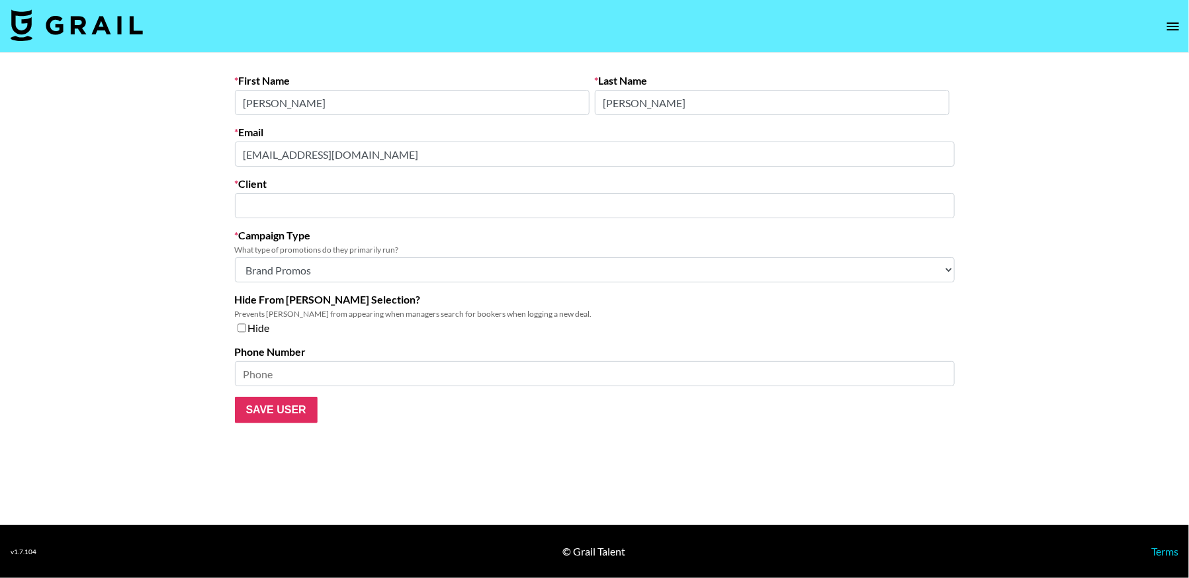
click at [200, 159] on main "First Name Reagan Last Name Anthony Email ranthony@groupon.com Client ​ Campaig…" at bounding box center [594, 289] width 1189 height 472
type input "GroupOn"
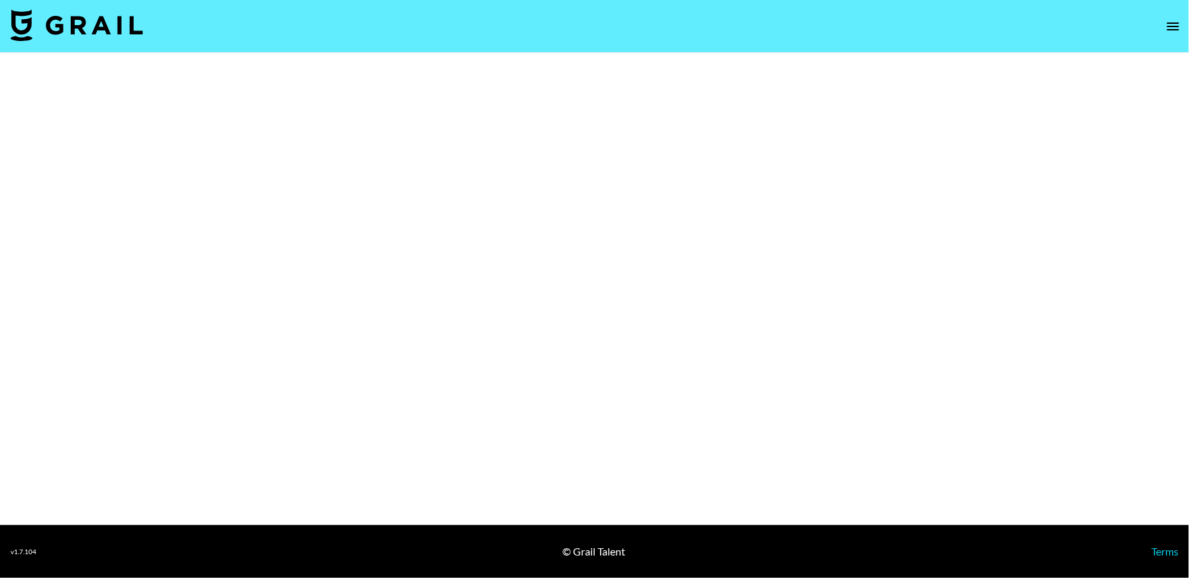
select select "Brand"
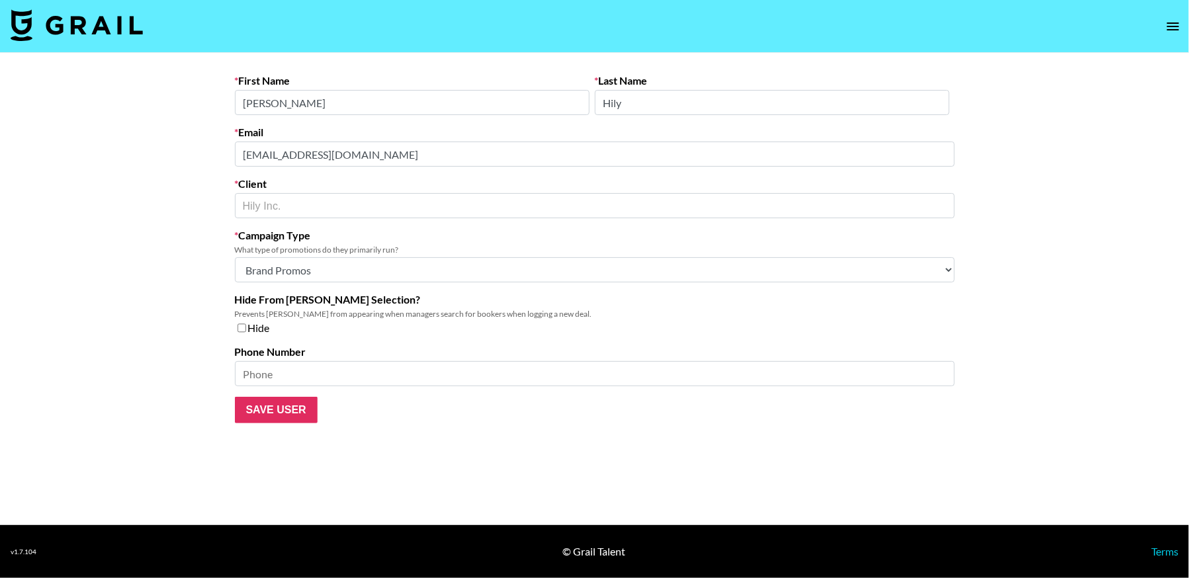
click at [184, 146] on main "First Name [PERSON_NAME] Last Name Hily Email [EMAIL_ADDRESS][DOMAIN_NAME] Clie…" at bounding box center [594, 289] width 1189 height 472
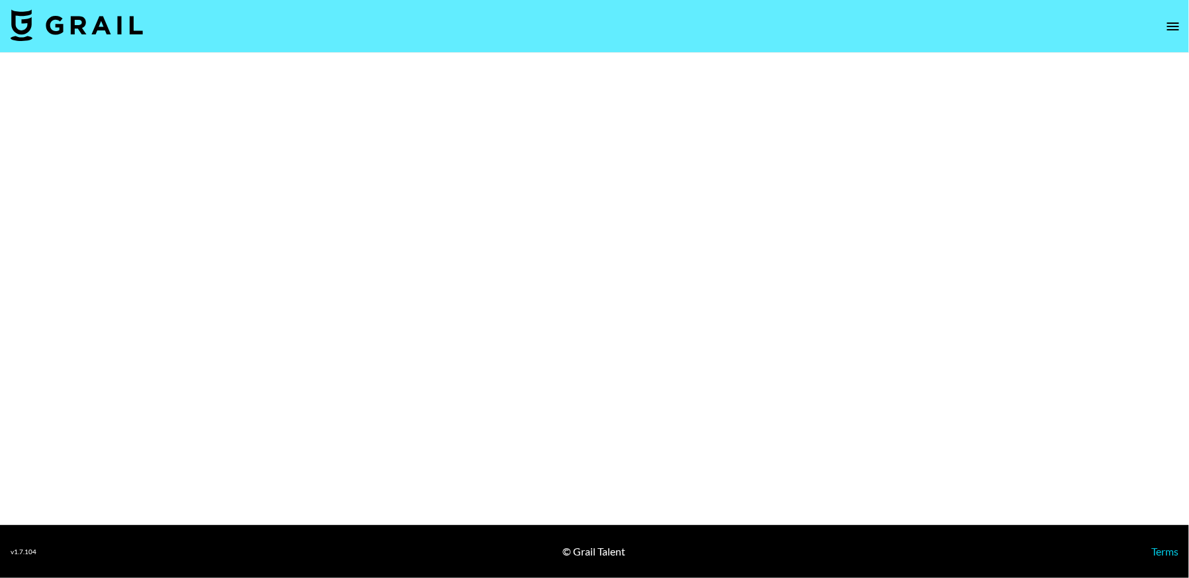
select select "Brand"
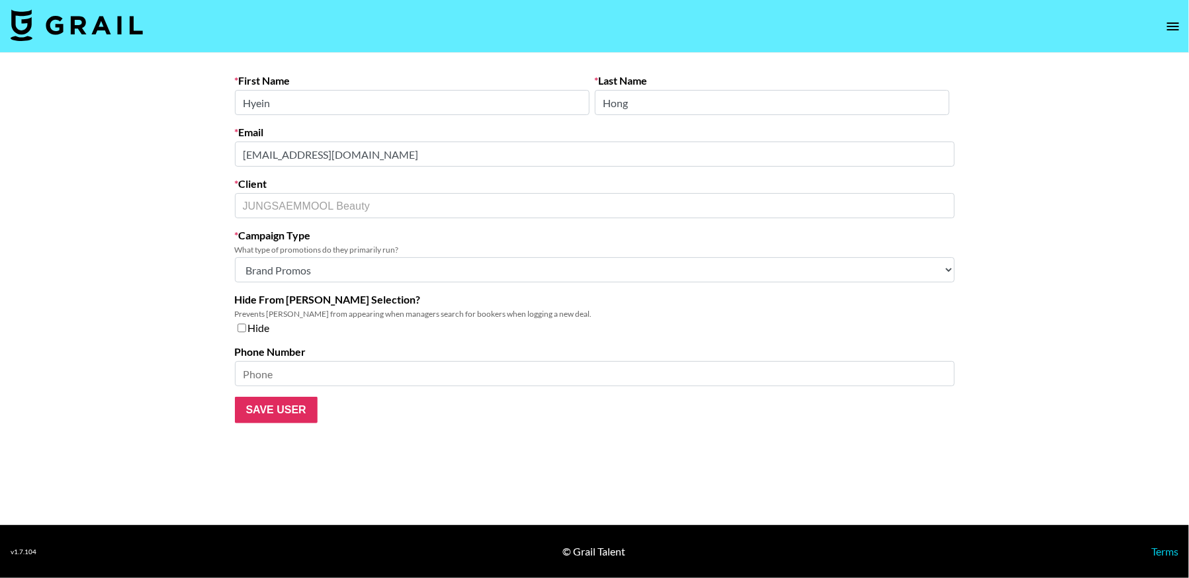
click at [173, 147] on main "First Name [PERSON_NAME] Last Name Hong Email [EMAIL_ADDRESS][DOMAIN_NAME] Clie…" at bounding box center [594, 289] width 1189 height 472
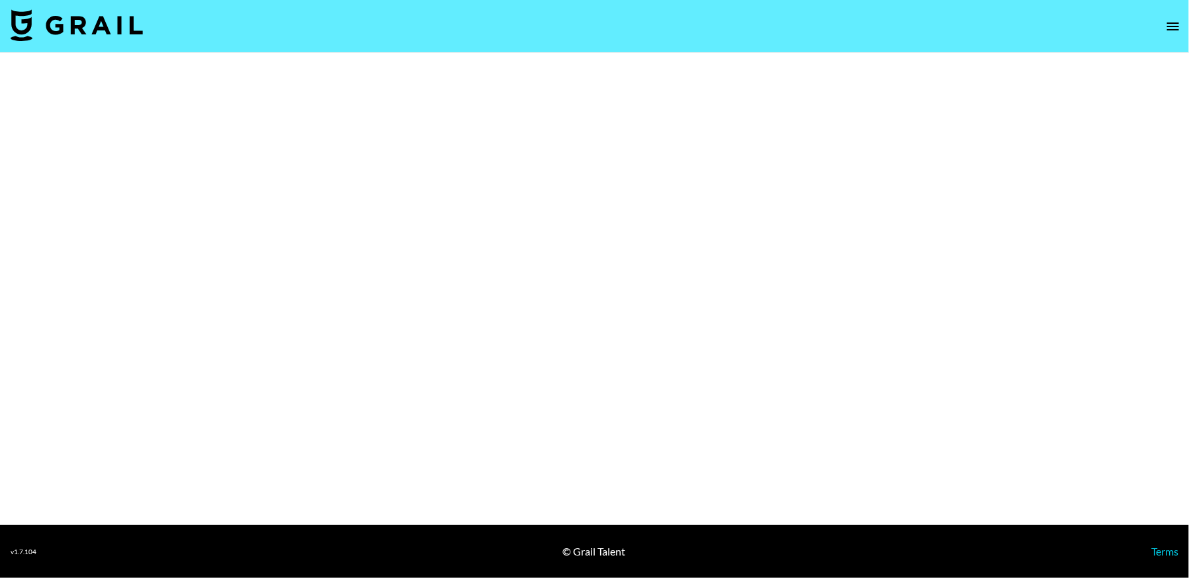
select select "Brand"
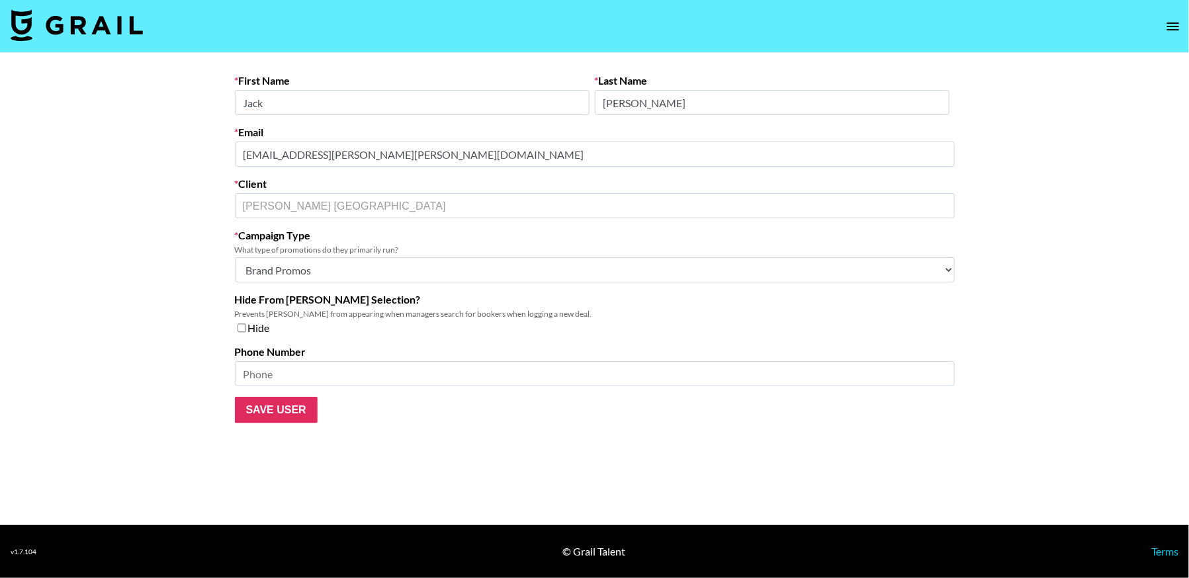
click at [222, 157] on main "First Name [PERSON_NAME] Last Name [PERSON_NAME] Email [PERSON_NAME][EMAIL_ADDR…" at bounding box center [594, 289] width 1189 height 472
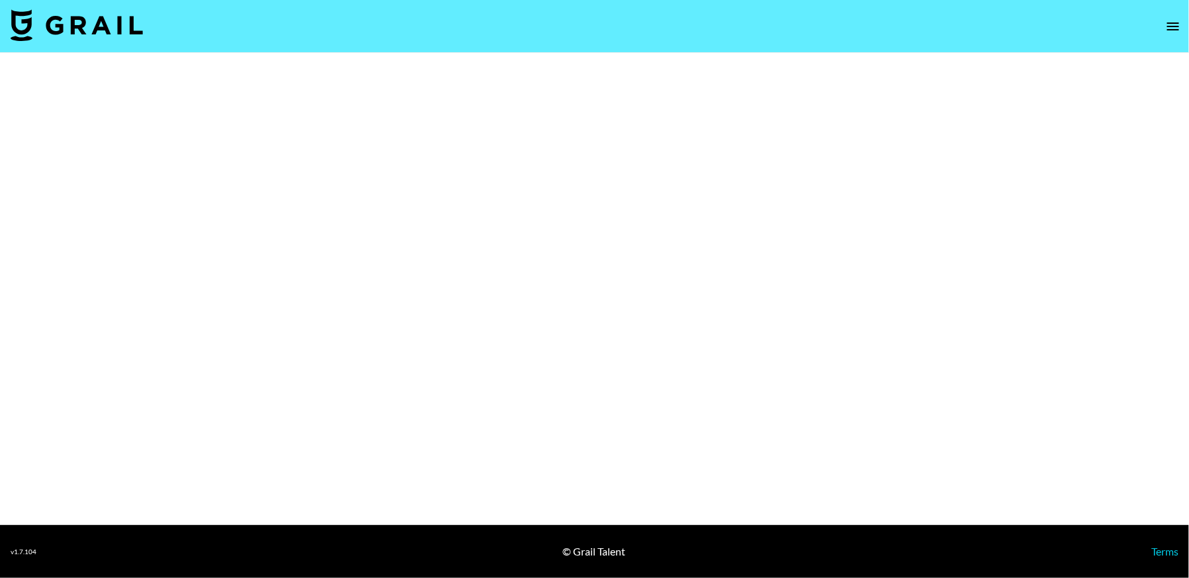
select select "Brand"
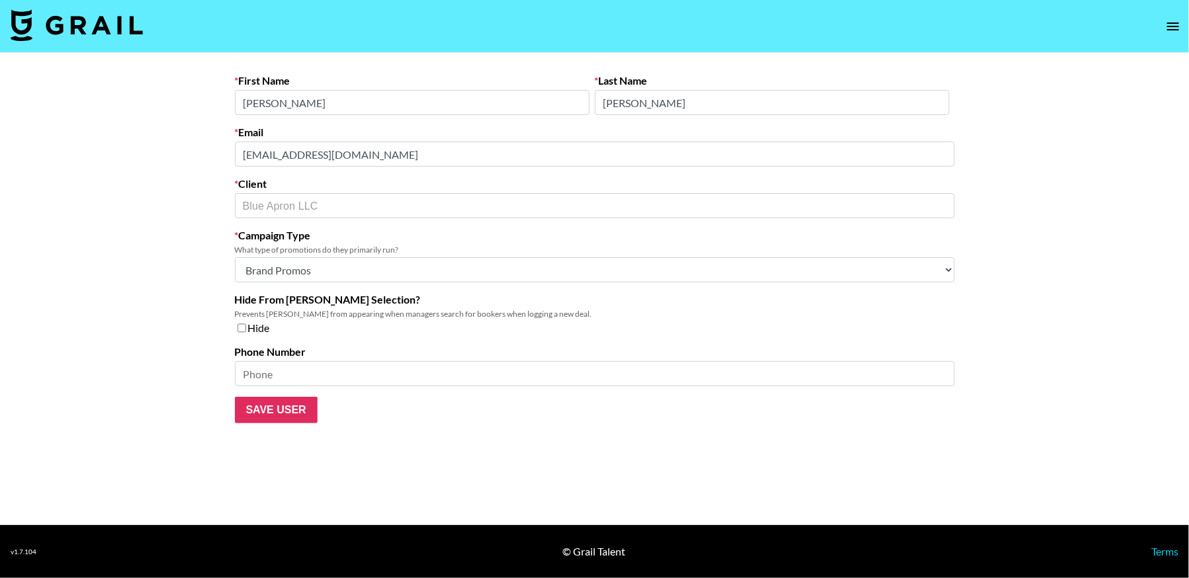
click at [231, 152] on div "First Name Ellie Last Name Formisano Email eformisano@wonder.com Client Blue Ap…" at bounding box center [594, 248] width 741 height 349
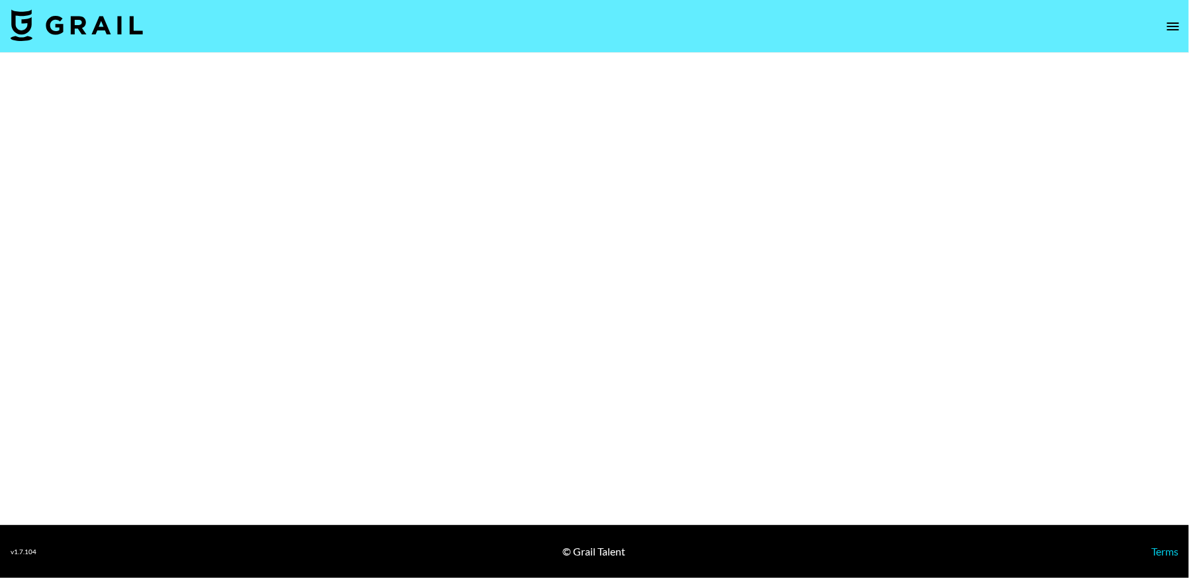
select select "Brand"
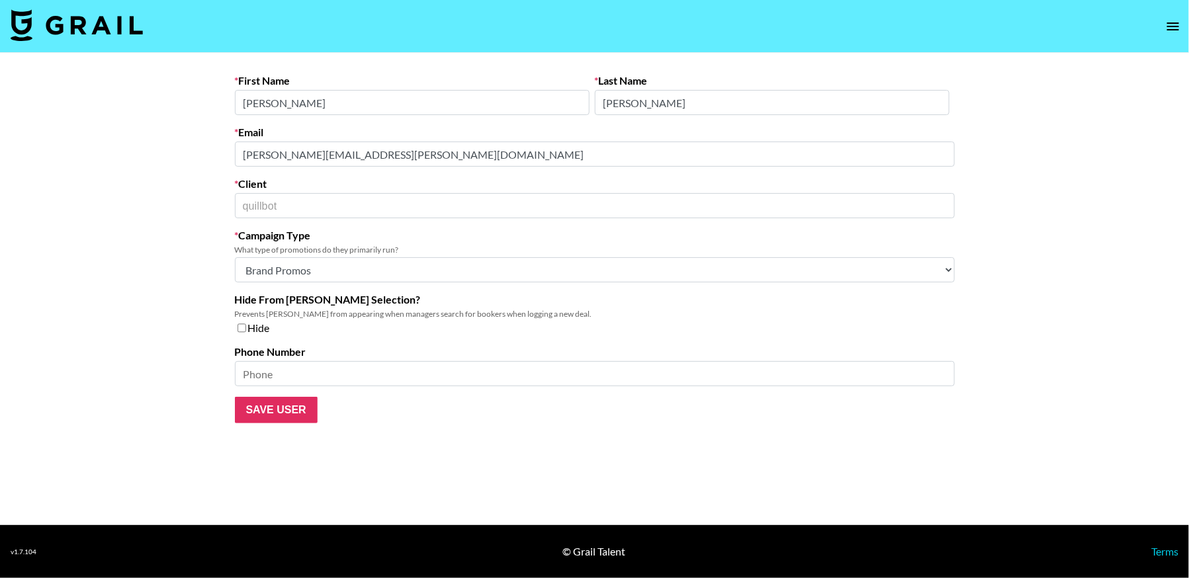
click at [218, 146] on main "First Name [PERSON_NAME] Last Name [PERSON_NAME] Email [PERSON_NAME][EMAIL_ADDR…" at bounding box center [594, 289] width 1189 height 472
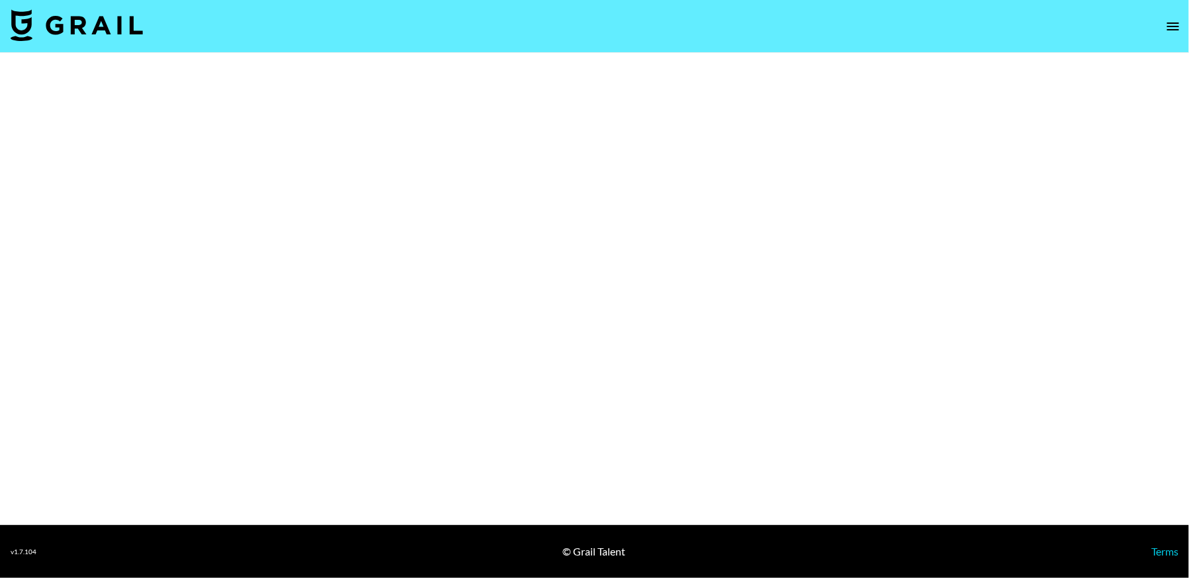
select select "Brand"
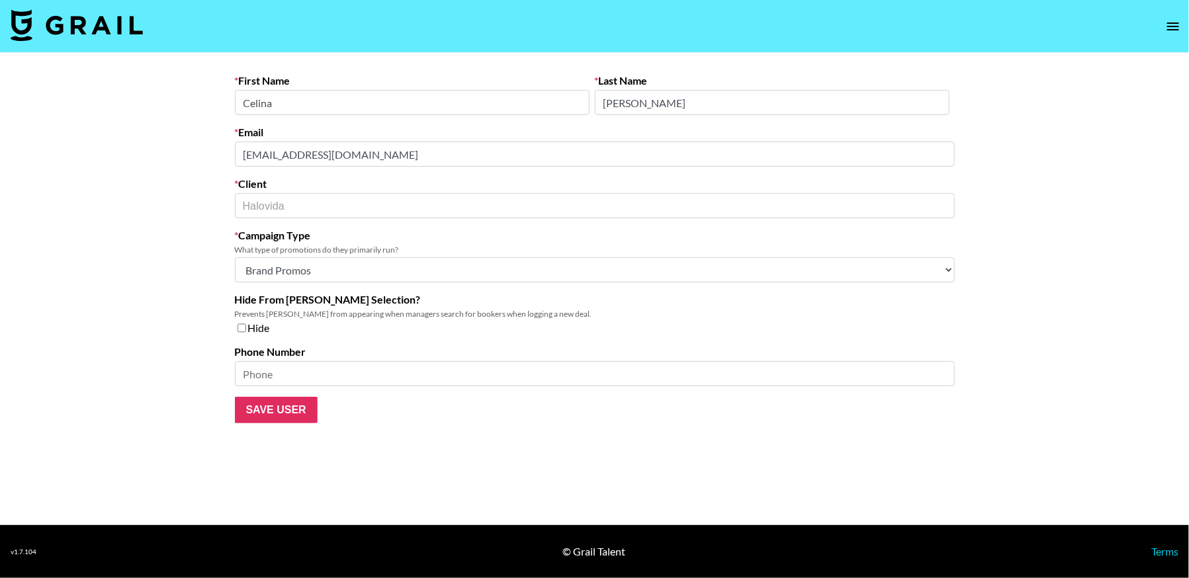
click at [198, 149] on main "First Name Celina Last Name Wu Email celina@halovida.us Client Halovida ​ Campa…" at bounding box center [594, 289] width 1189 height 472
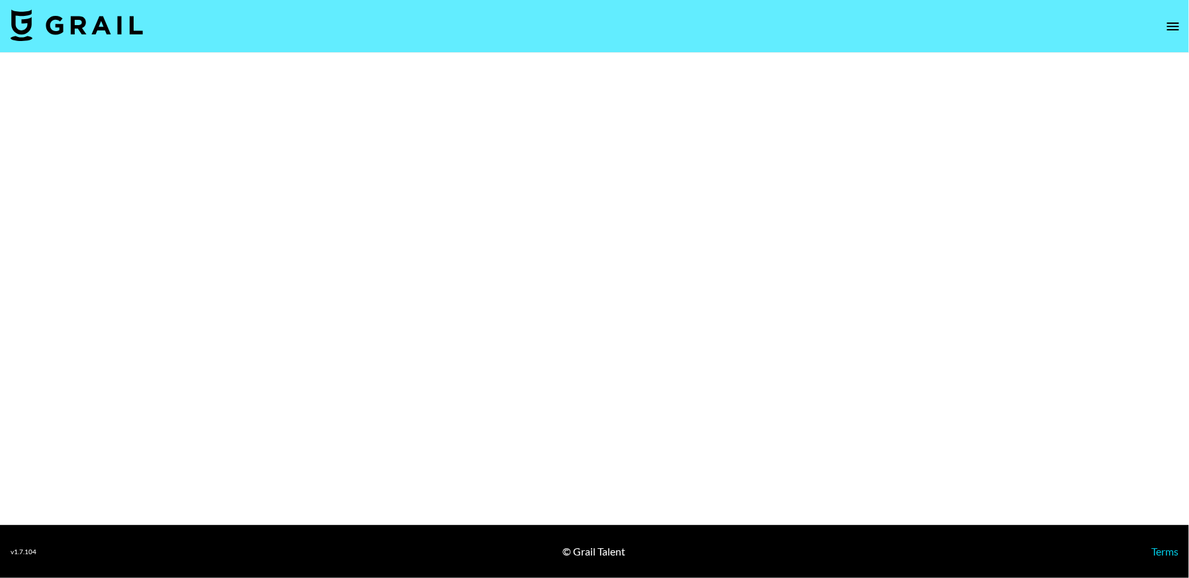
select select "Brand"
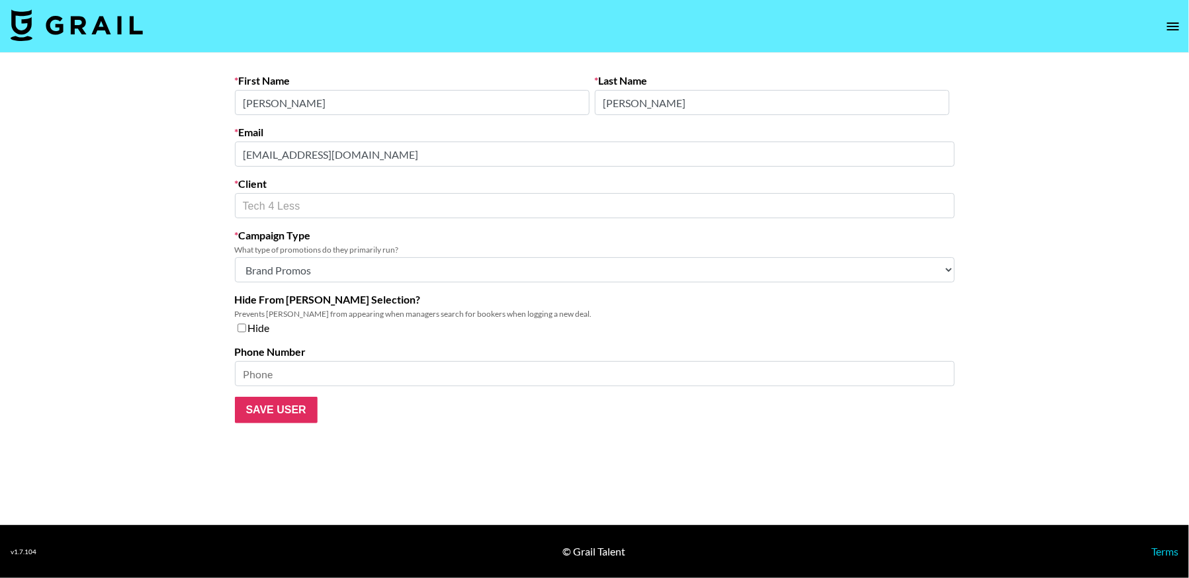
click at [202, 155] on main "First Name [PERSON_NAME] Last Name [PERSON_NAME] Email [EMAIL_ADDRESS][DOMAIN_N…" at bounding box center [594, 289] width 1189 height 472
click at [208, 153] on main "First Name [PERSON_NAME] Last Name [PERSON_NAME] Email [EMAIL_ADDRESS][DOMAIN_N…" at bounding box center [594, 289] width 1189 height 472
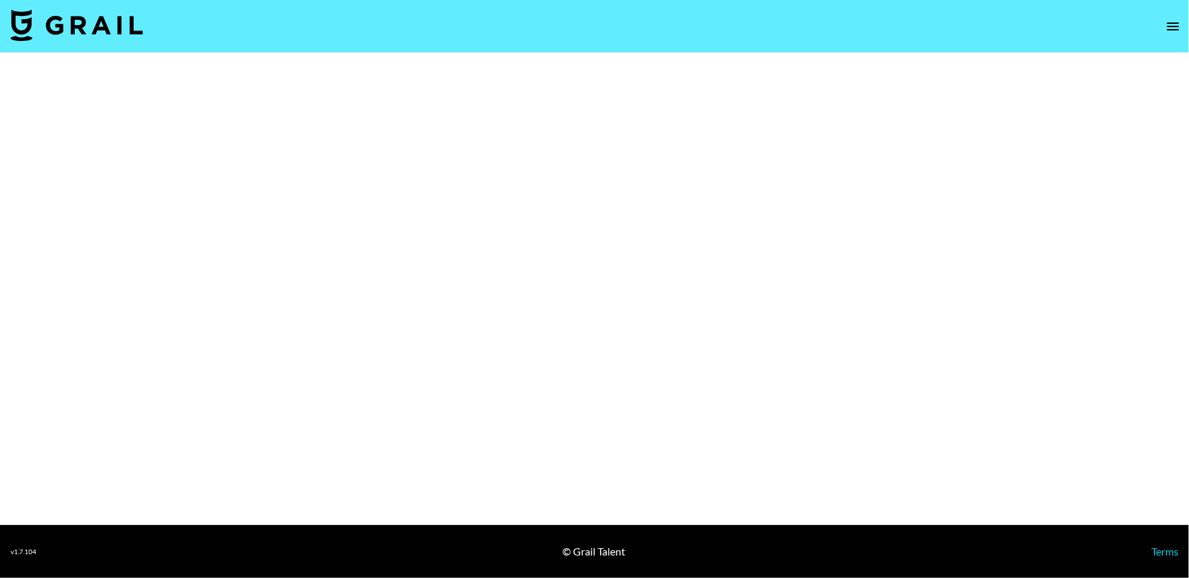
select select "Brand"
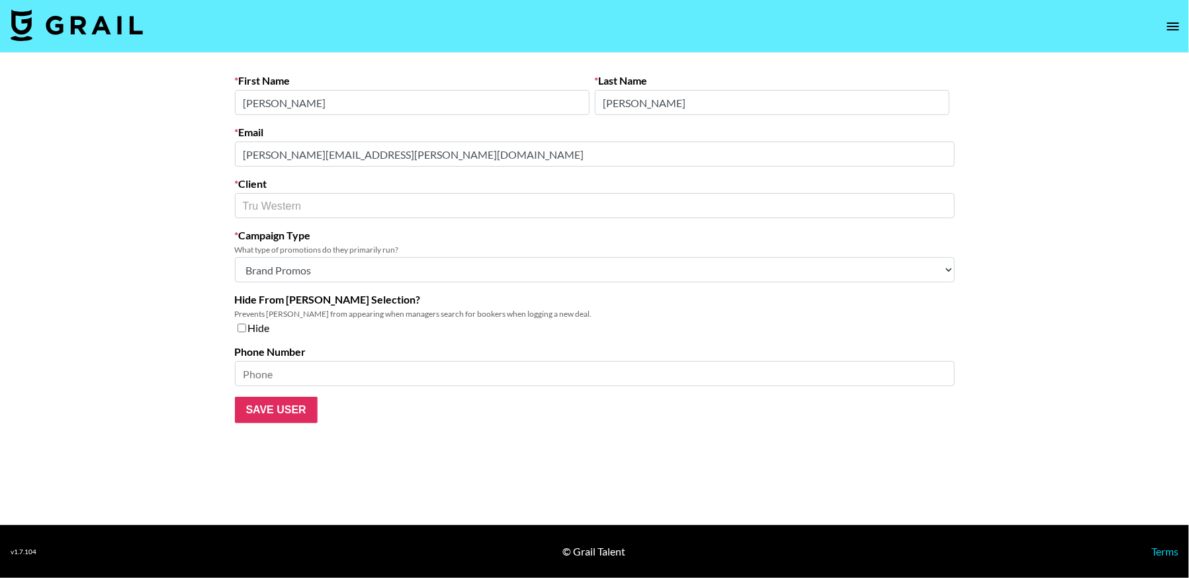
click at [173, 155] on main "First Name Veronica Last Name Mercurio Email Veronica.Mercurio@trufragrance.com…" at bounding box center [594, 289] width 1189 height 472
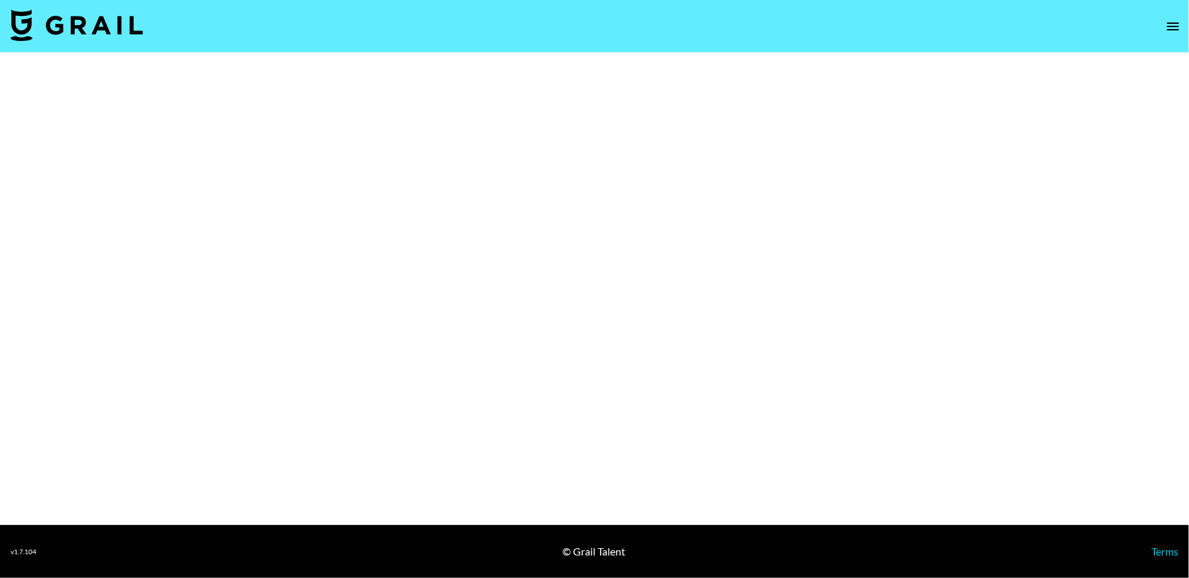
select select "Brand"
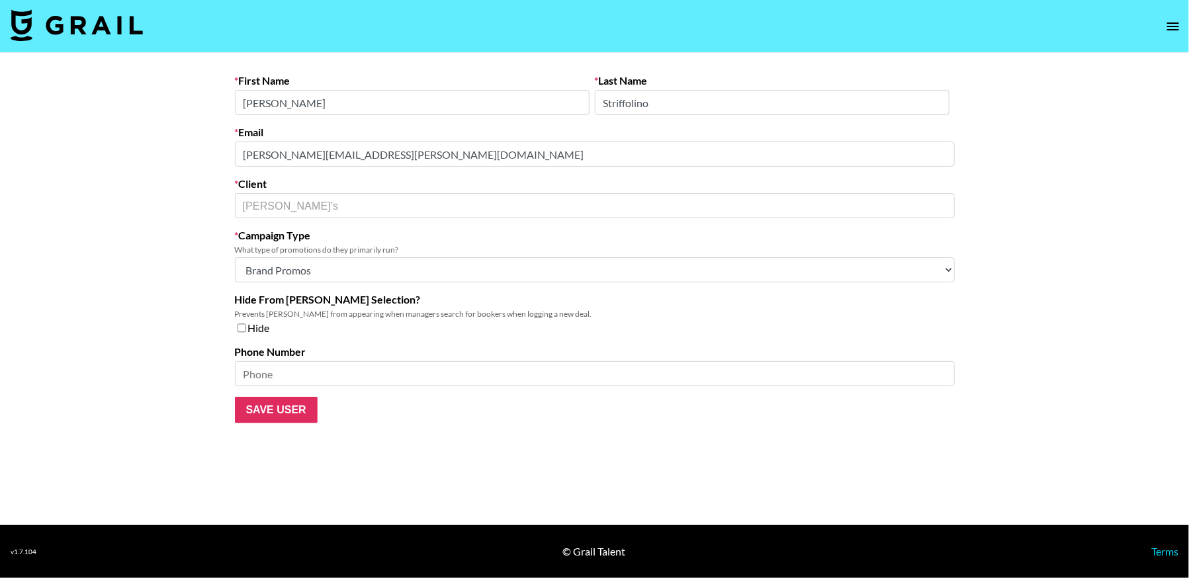
click at [189, 150] on main "First Name [PERSON_NAME] Last Name [PERSON_NAME] Email [PERSON_NAME][EMAIL_ADDR…" at bounding box center [594, 289] width 1189 height 472
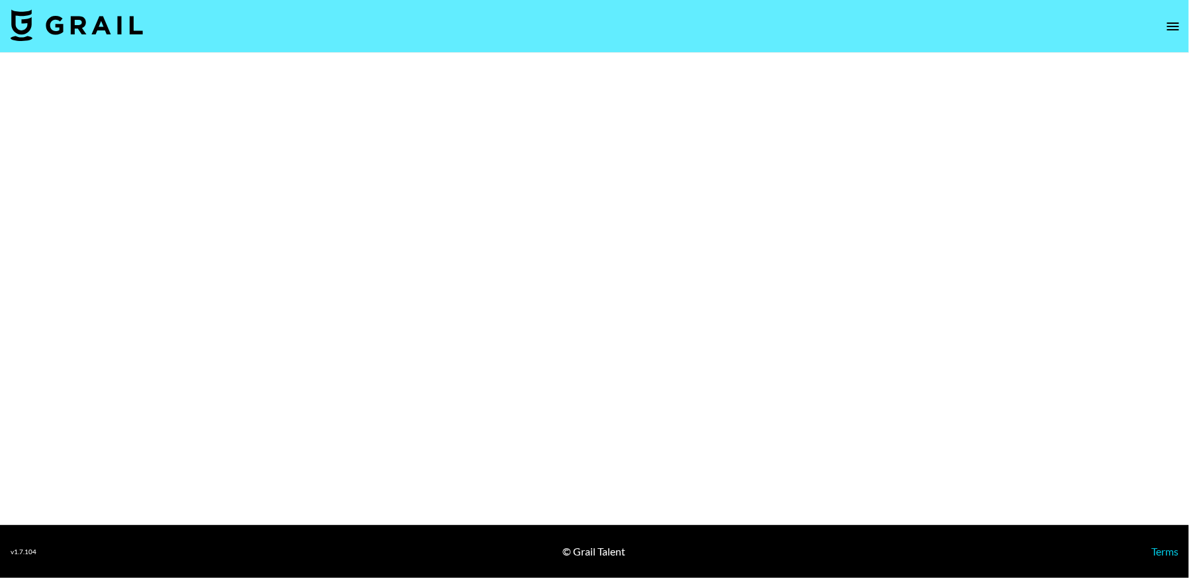
select select "Brand"
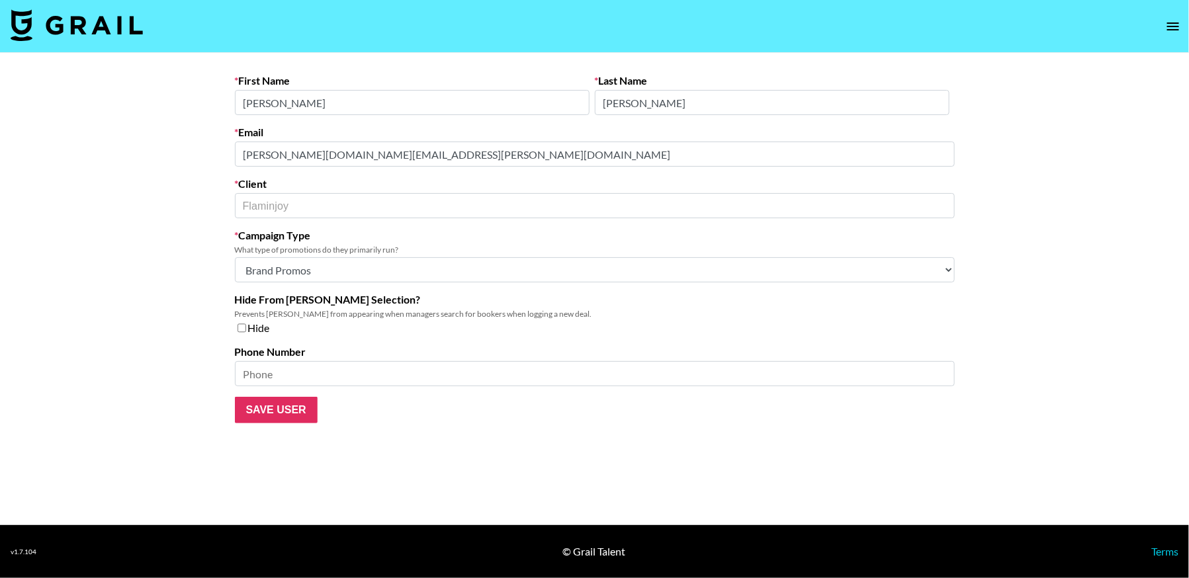
click at [194, 154] on main "First Name Alexander Last Name Stoica-Marcu Email alexander.sm@flaminjoy.com Cl…" at bounding box center [594, 289] width 1189 height 472
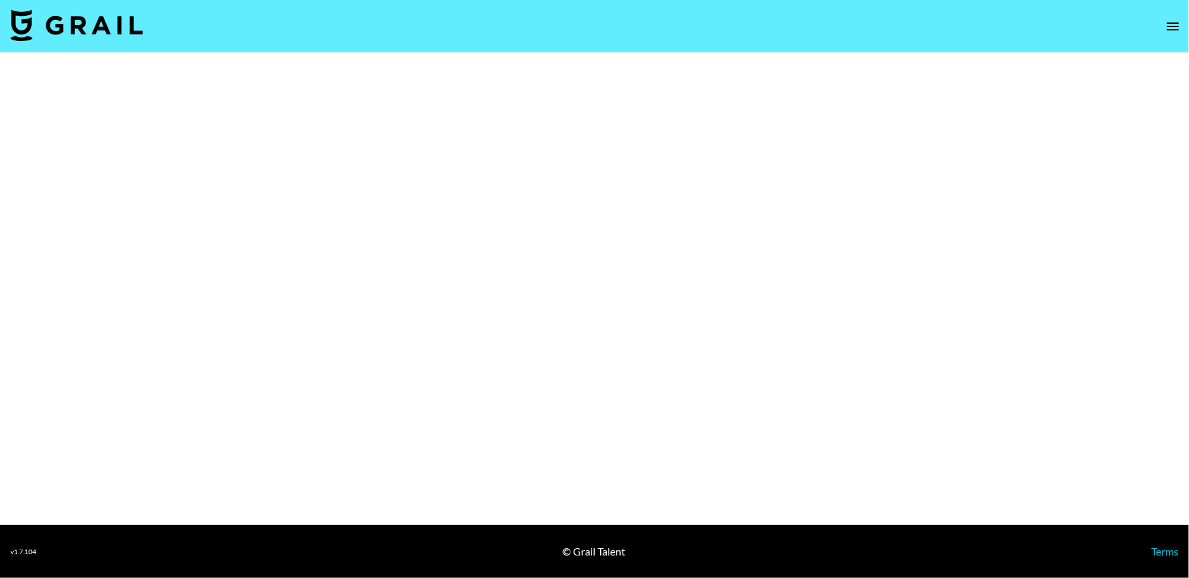
select select "Brand"
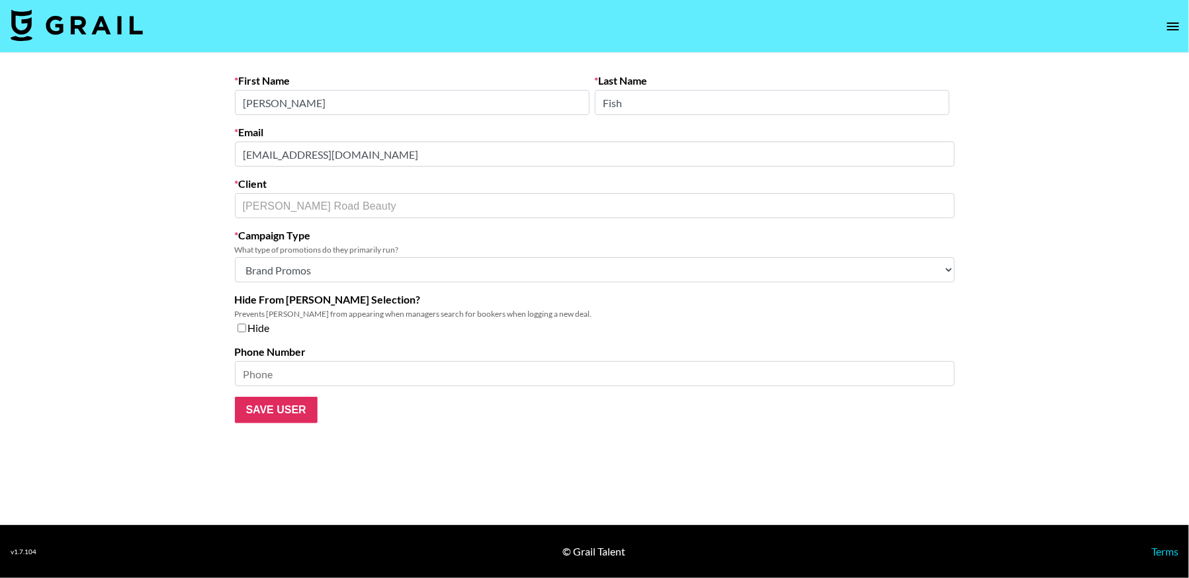
click at [208, 155] on main "First Name [PERSON_NAME] Last Name Fish Email [EMAIL_ADDRESS][DOMAIN_NAME] Clie…" at bounding box center [594, 289] width 1189 height 472
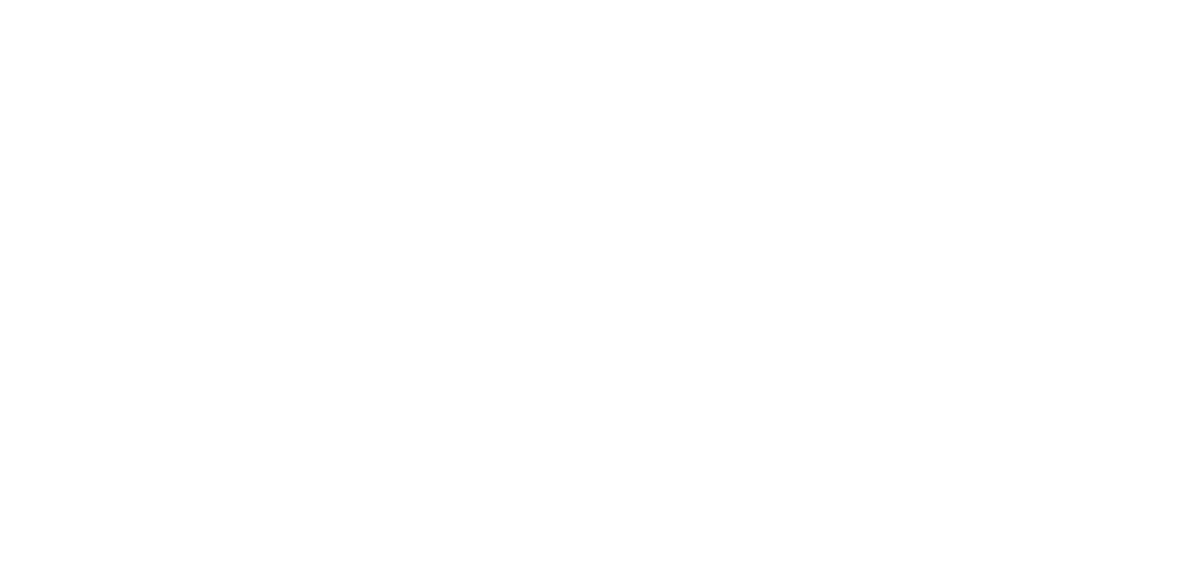
select select "Brand"
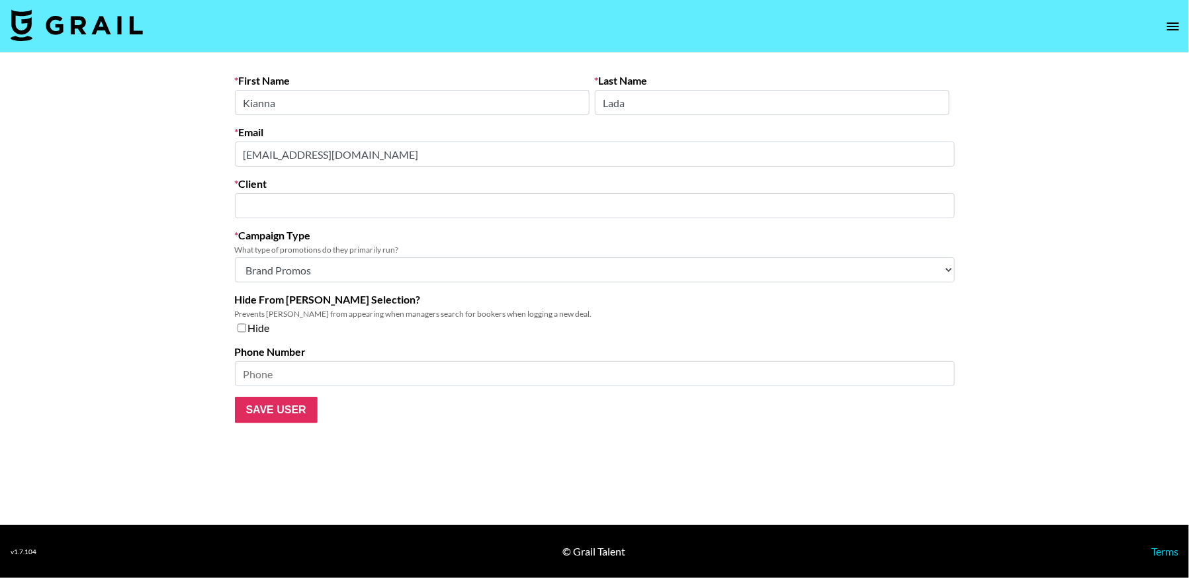
click at [151, 148] on main "First Name [PERSON_NAME] Last Name Lada Email [EMAIL_ADDRESS][DOMAIN_NAME] Clie…" at bounding box center [594, 289] width 1189 height 472
click at [192, 153] on main "First Name Kianna Last Name Lada Email kianna@itskorora.com Client ​ Campaign T…" at bounding box center [594, 289] width 1189 height 472
type input "Korora Influencer Agency"
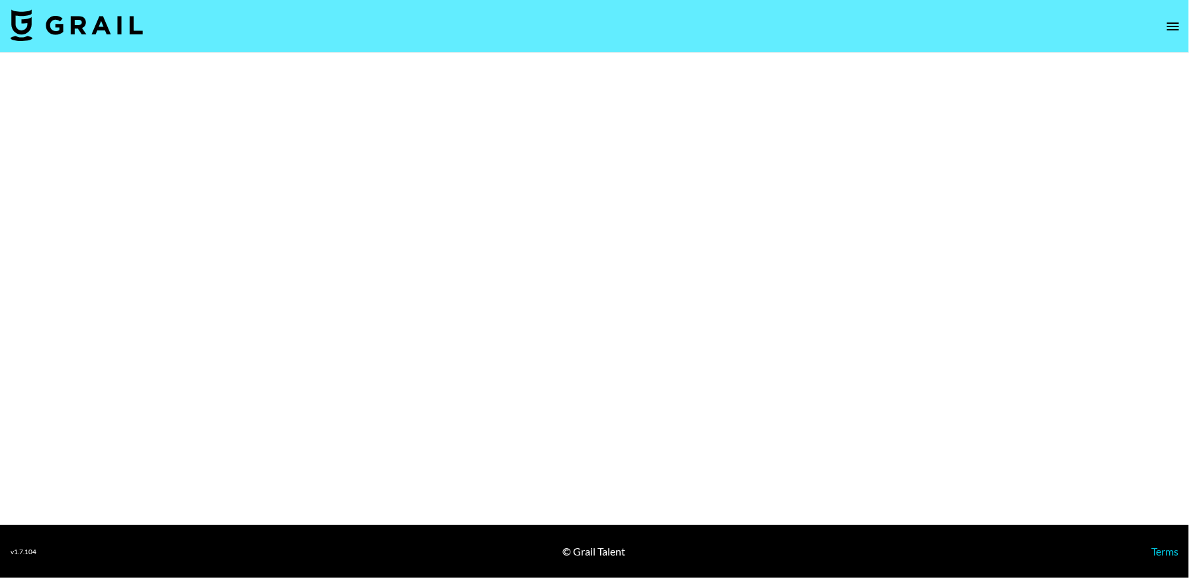
select select "Brand"
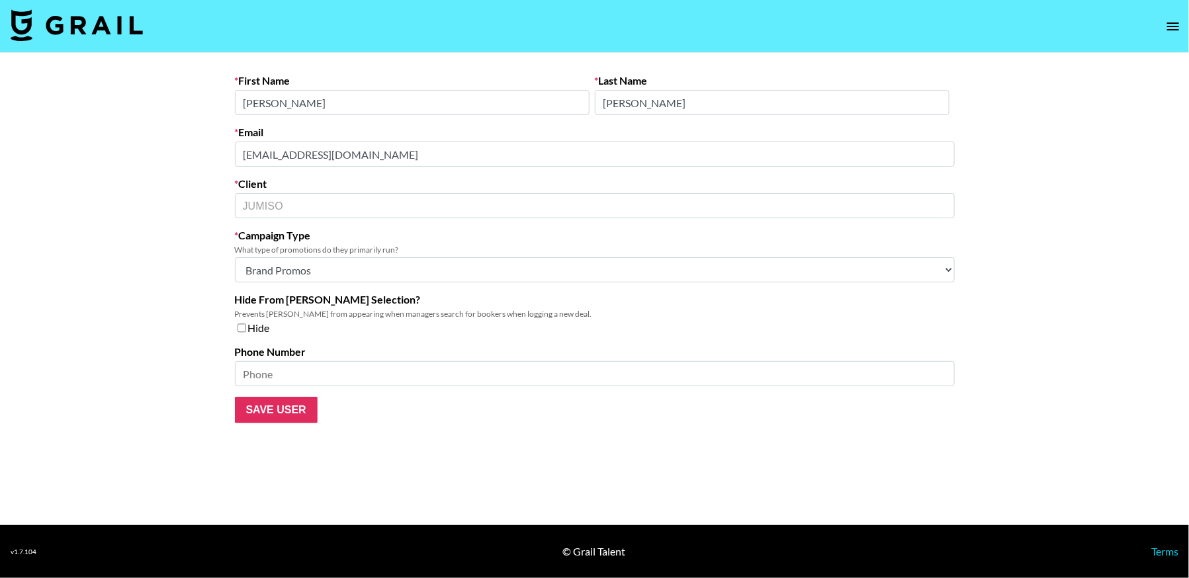
click at [215, 142] on main "First Name [PERSON_NAME] Last Name [PERSON_NAME] Email [EMAIL_ADDRESS][DOMAIN_N…" at bounding box center [594, 289] width 1189 height 472
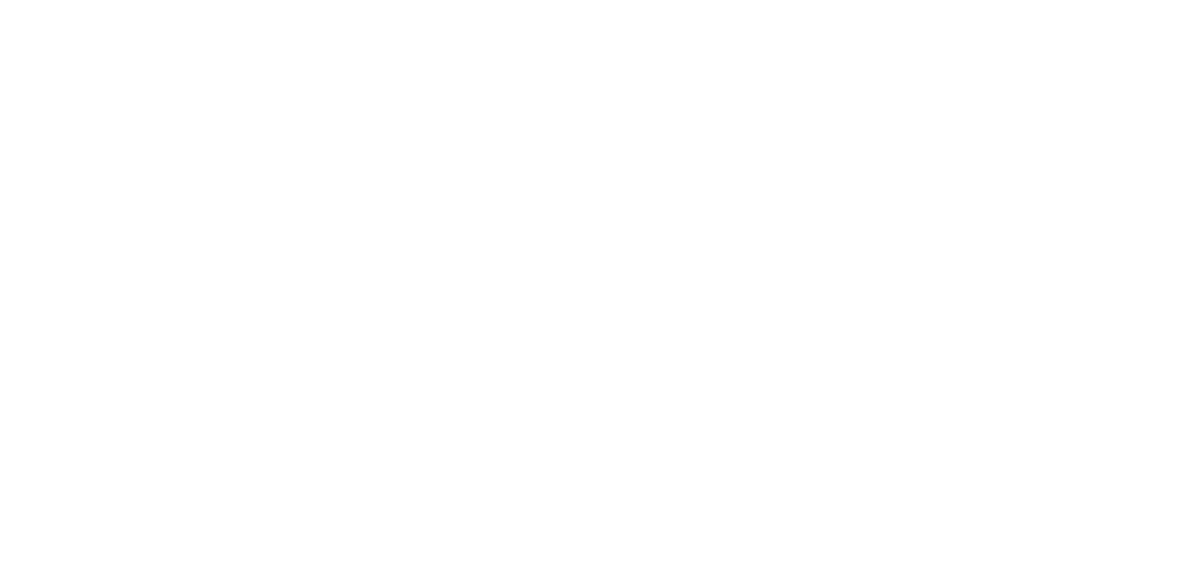
select select "Brand"
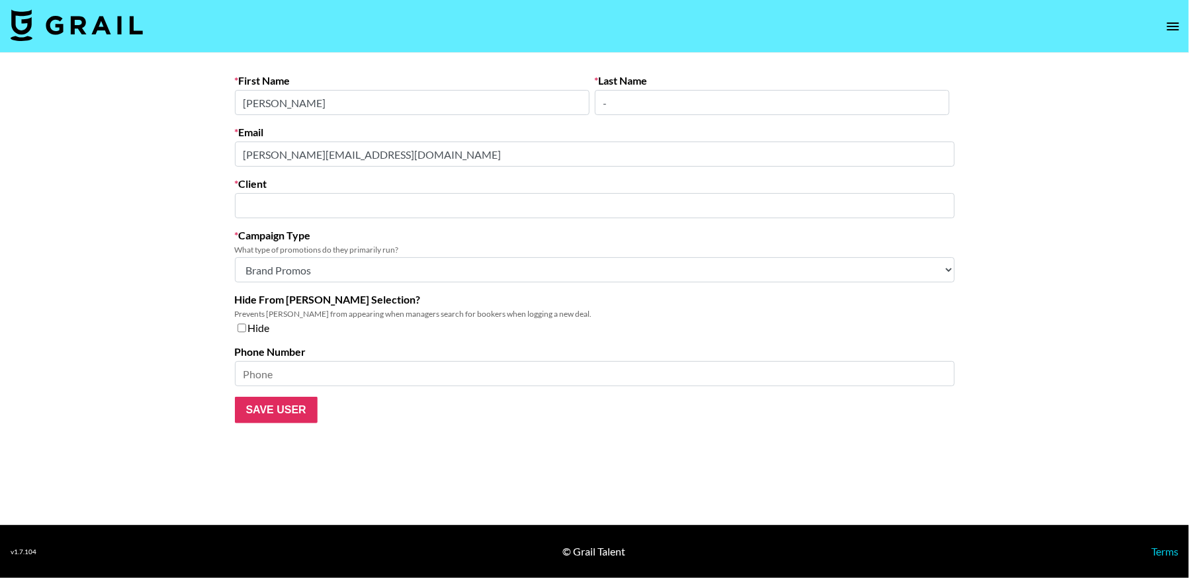
click at [191, 154] on main "First Name Catherine Last Name - Email catherine@merach.com Client ​ Campaign T…" at bounding box center [594, 289] width 1189 height 472
type input "Merach"
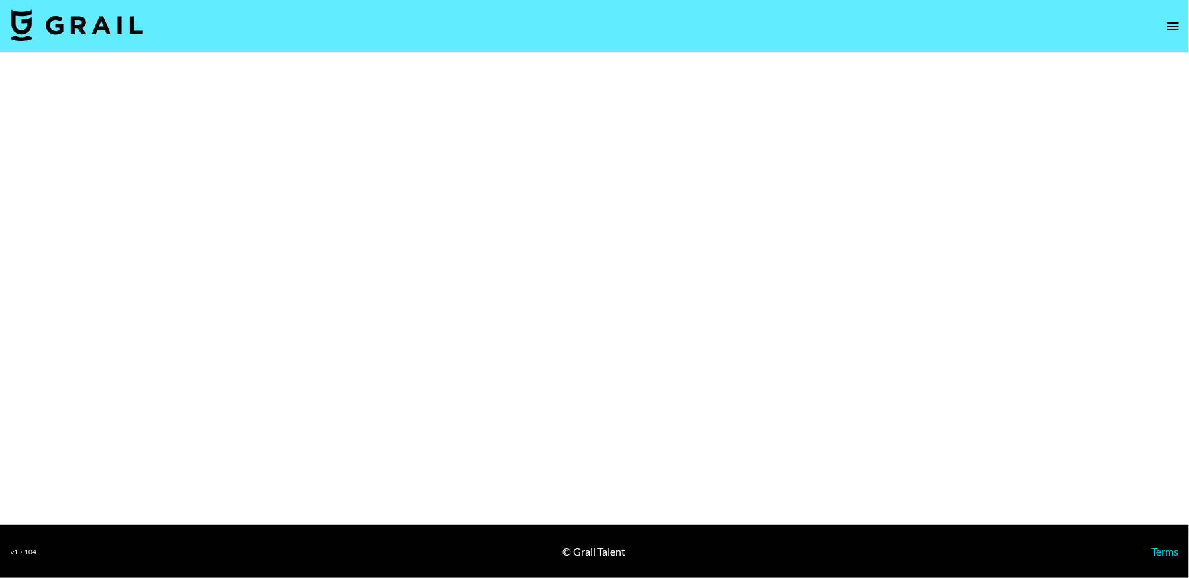
select select "Brand"
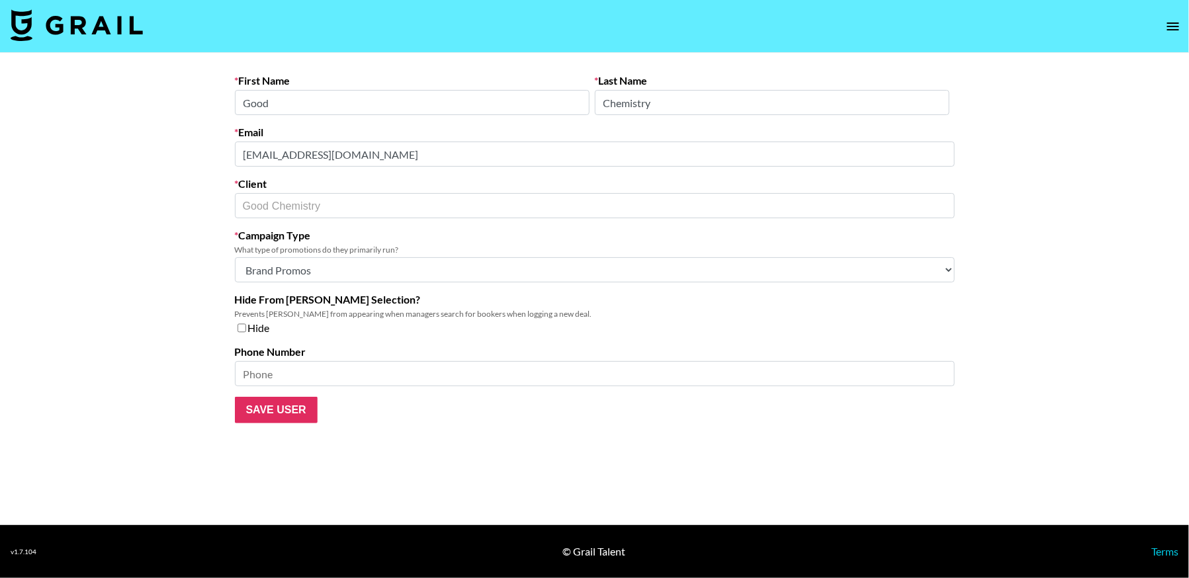
click at [223, 153] on main "First Name Good Last Name Chemistry Email [EMAIL_ADDRESS][DOMAIN_NAME] Client G…" at bounding box center [594, 289] width 1189 height 472
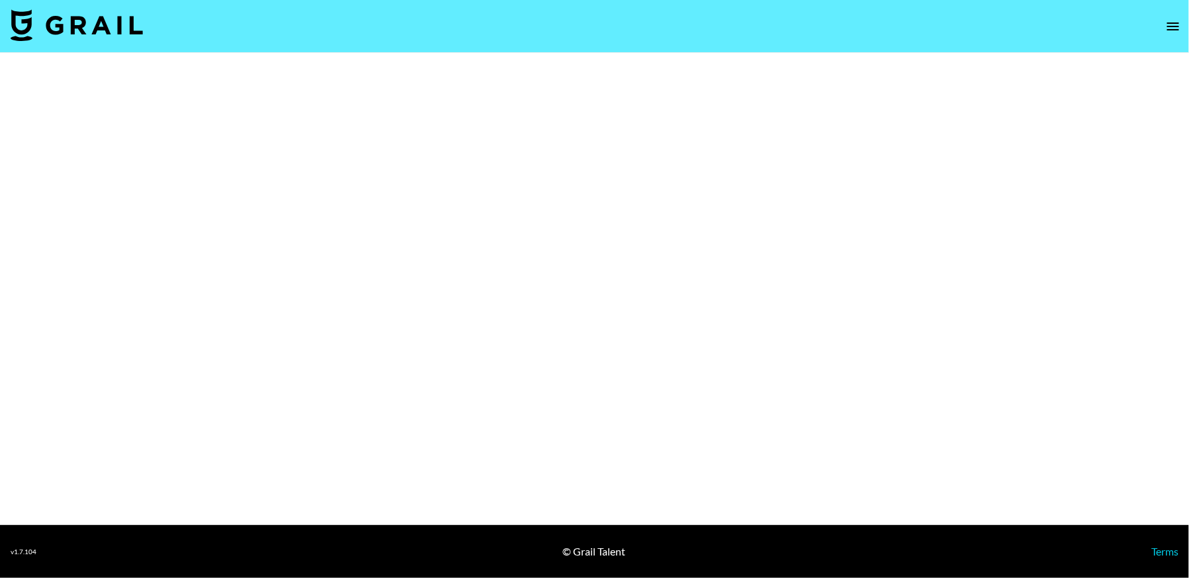
select select "Brand"
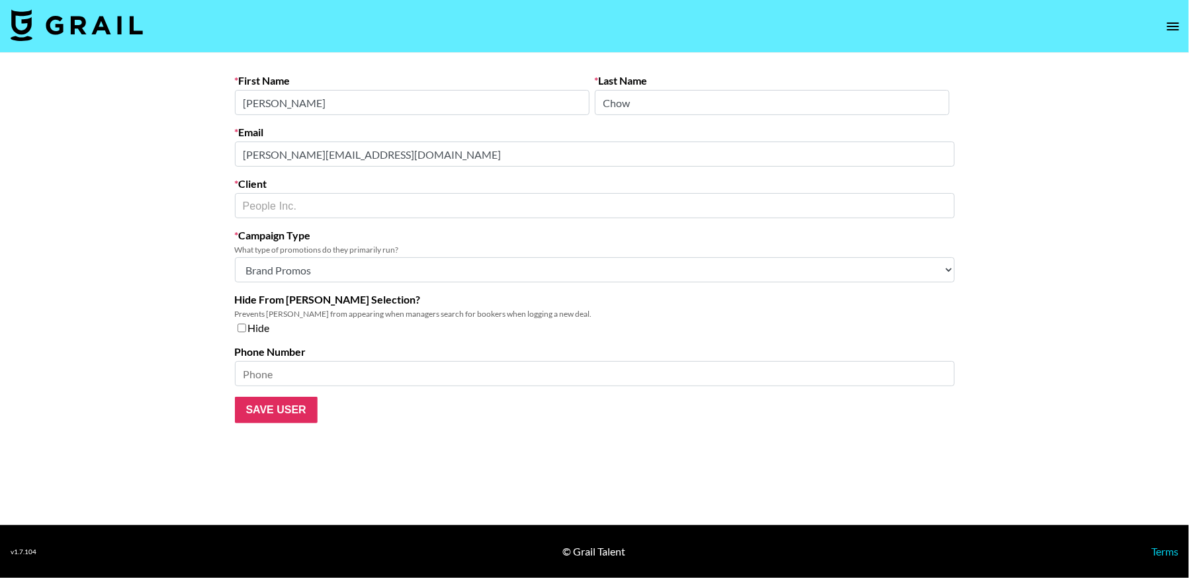
click at [215, 155] on main "First Name [PERSON_NAME] Last Name Chow Email [PERSON_NAME][EMAIL_ADDRESS][DOMA…" at bounding box center [594, 289] width 1189 height 472
click at [187, 155] on main "First Name Rachel Last Name Chow Email rachel.chow@people.inc Client People Inc…" at bounding box center [594, 289] width 1189 height 472
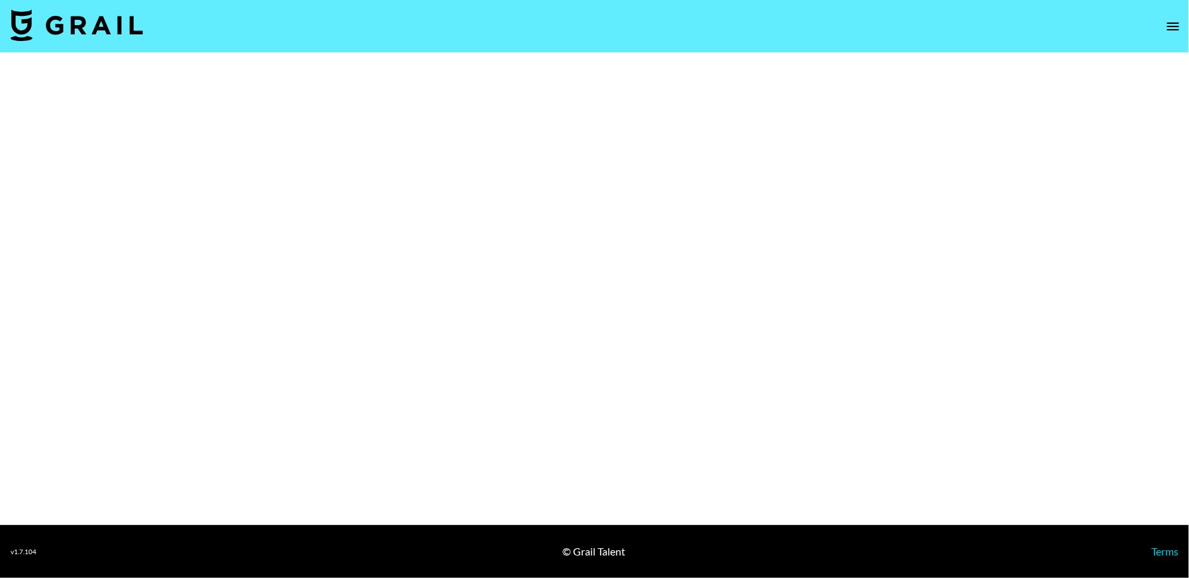
select select "Brand"
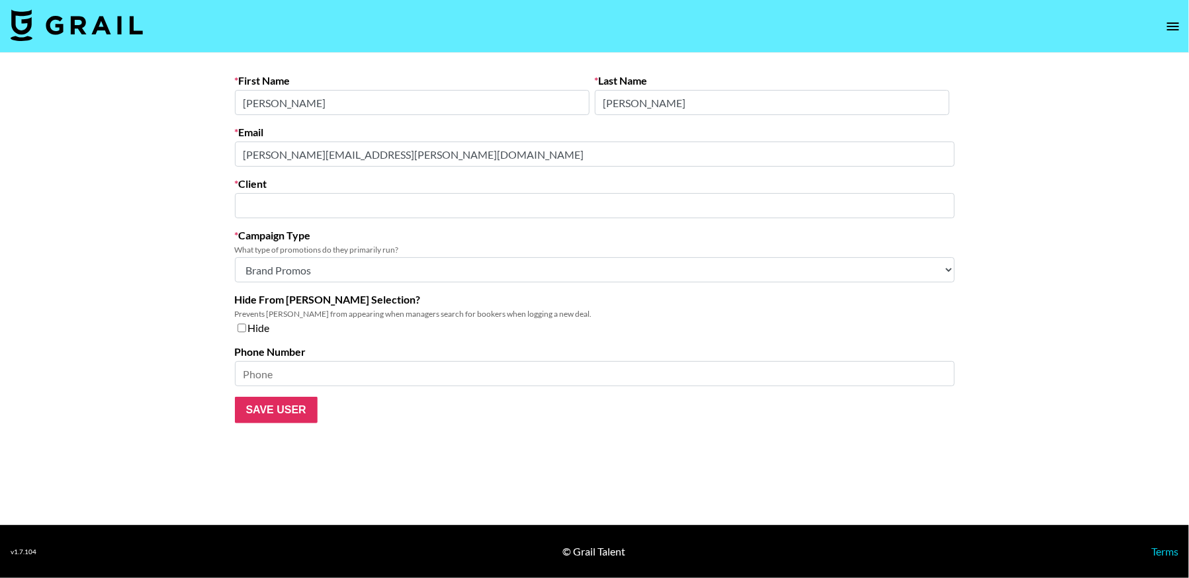
click at [187, 139] on main "First Name Ashley Last Name Cortez Email ashley.cortez@izea.com Client ​ Campai…" at bounding box center [594, 289] width 1189 height 472
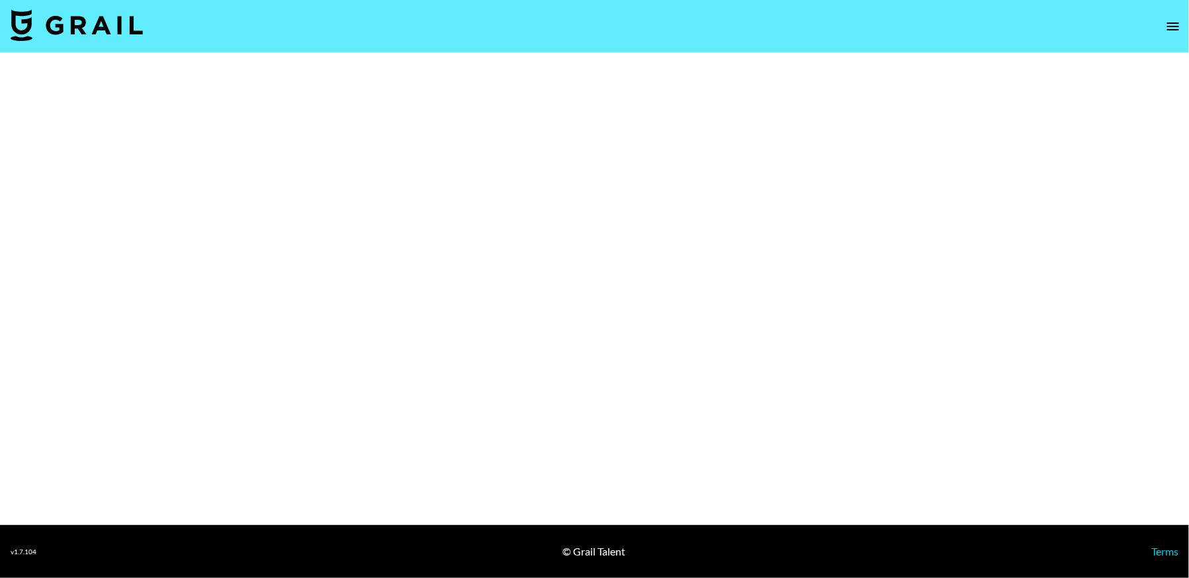
select select "Brand"
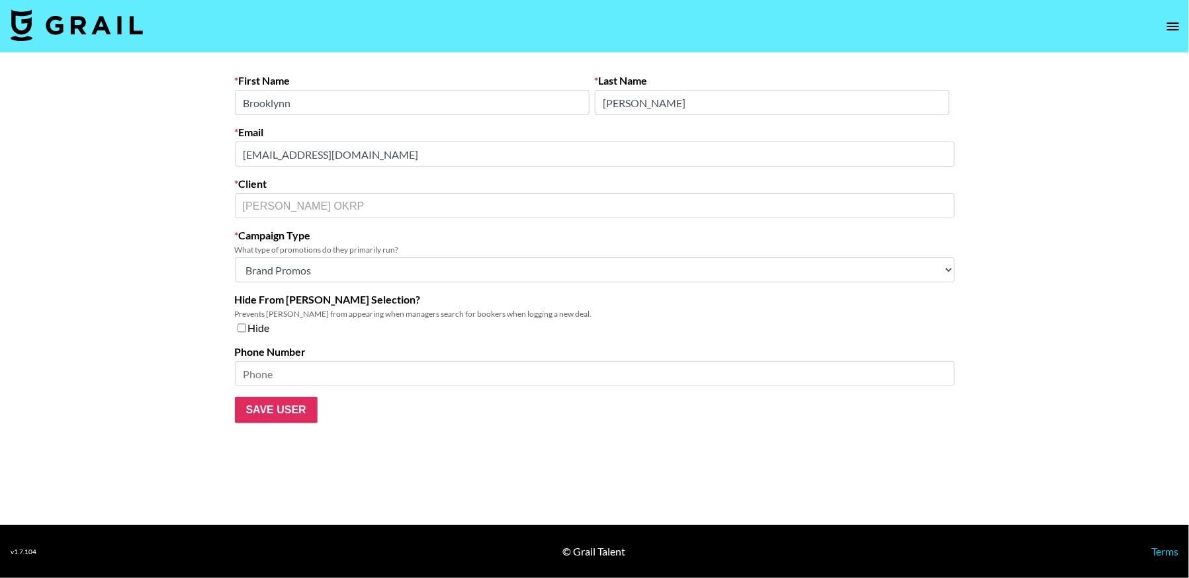
click at [195, 153] on main "First Name Brooklynn Last Name Arment Email barment@barkleyokrp.com Client Bark…" at bounding box center [594, 289] width 1189 height 472
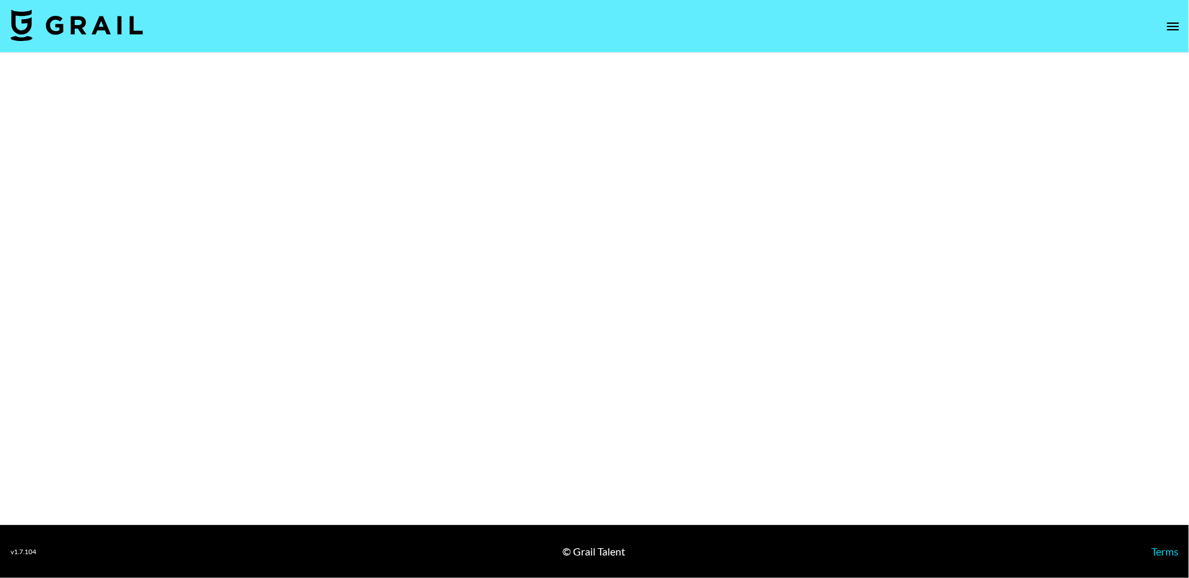
select select "Brand"
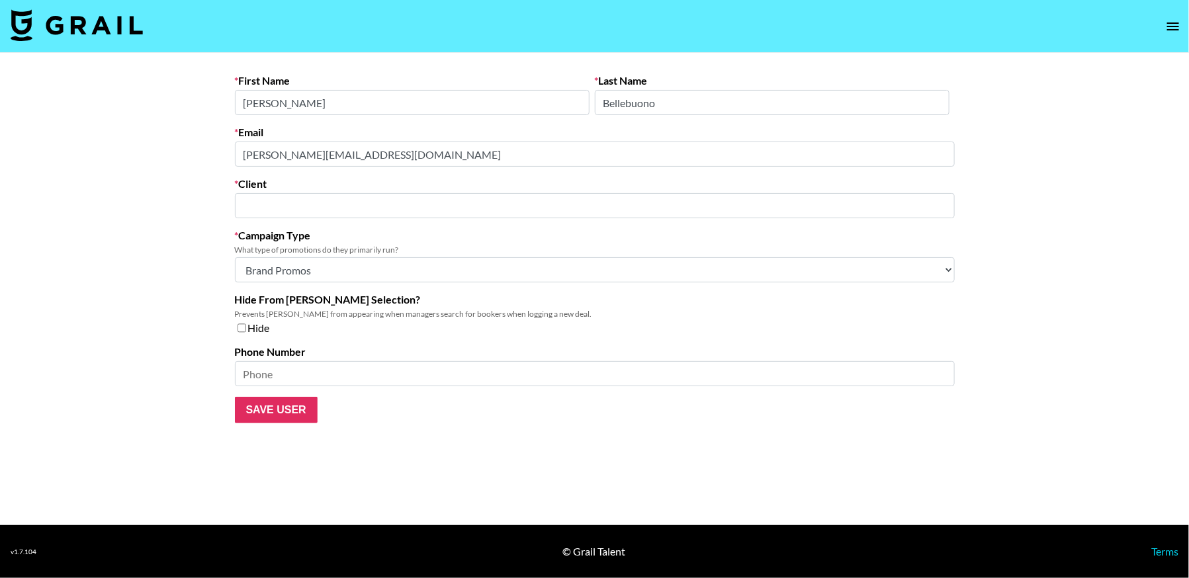
click at [204, 150] on main "First Name [PERSON_NAME] Last Name Bellebuono Email [PERSON_NAME][EMAIL_ADDRESS…" at bounding box center [594, 289] width 1189 height 472
type input "Vizsense"
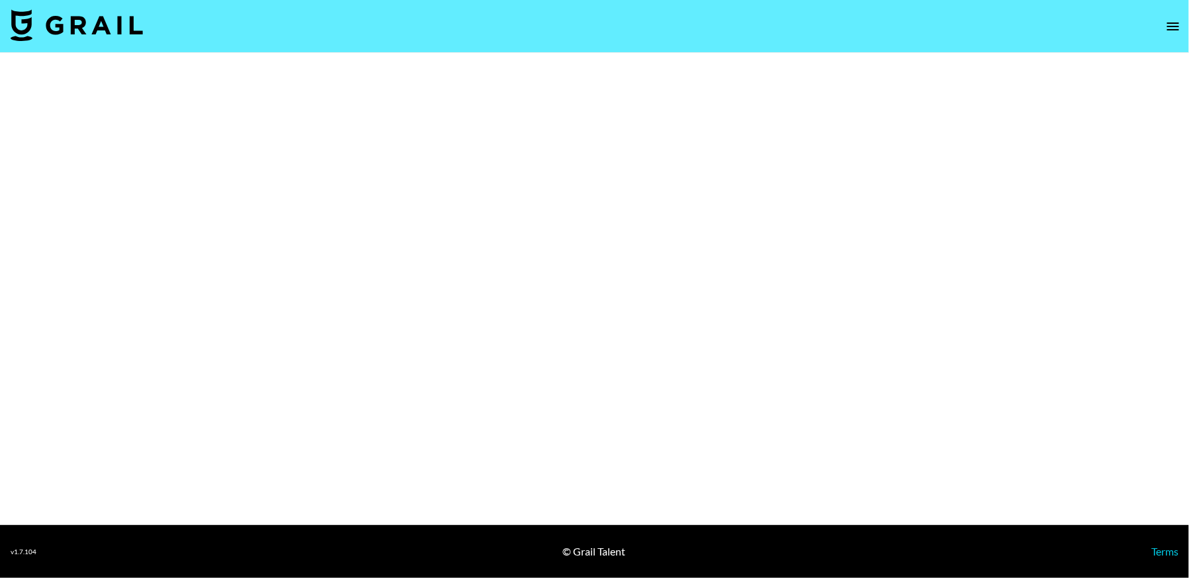
select select "Brand"
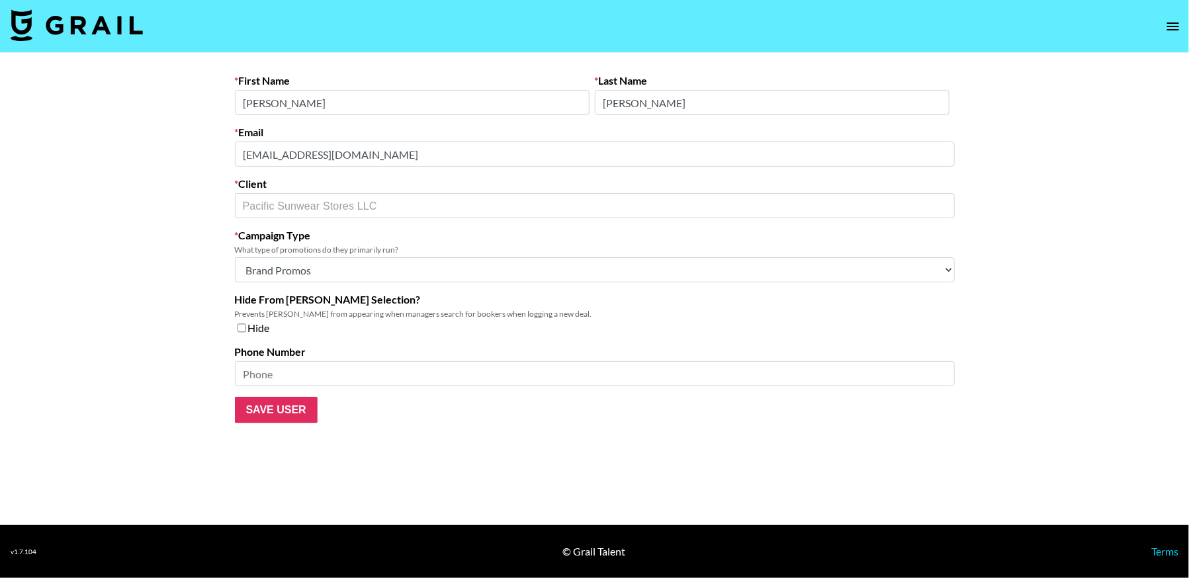
click at [210, 148] on main "First Name [PERSON_NAME] Last Name [PERSON_NAME] Email [EMAIL_ADDRESS][DOMAIN_N…" at bounding box center [594, 289] width 1189 height 472
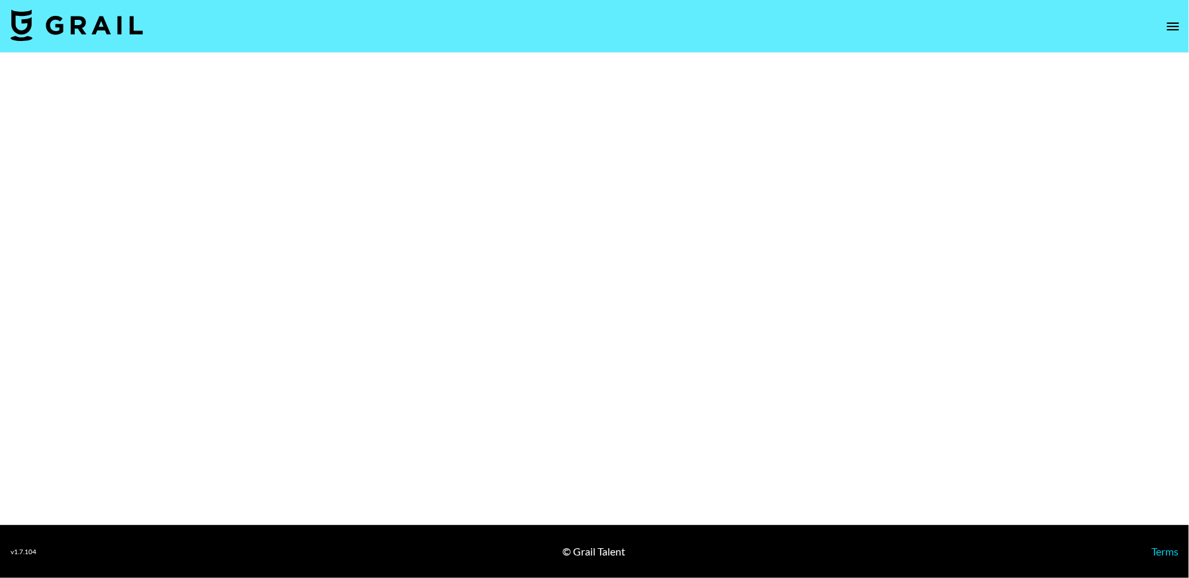
select select "Brand"
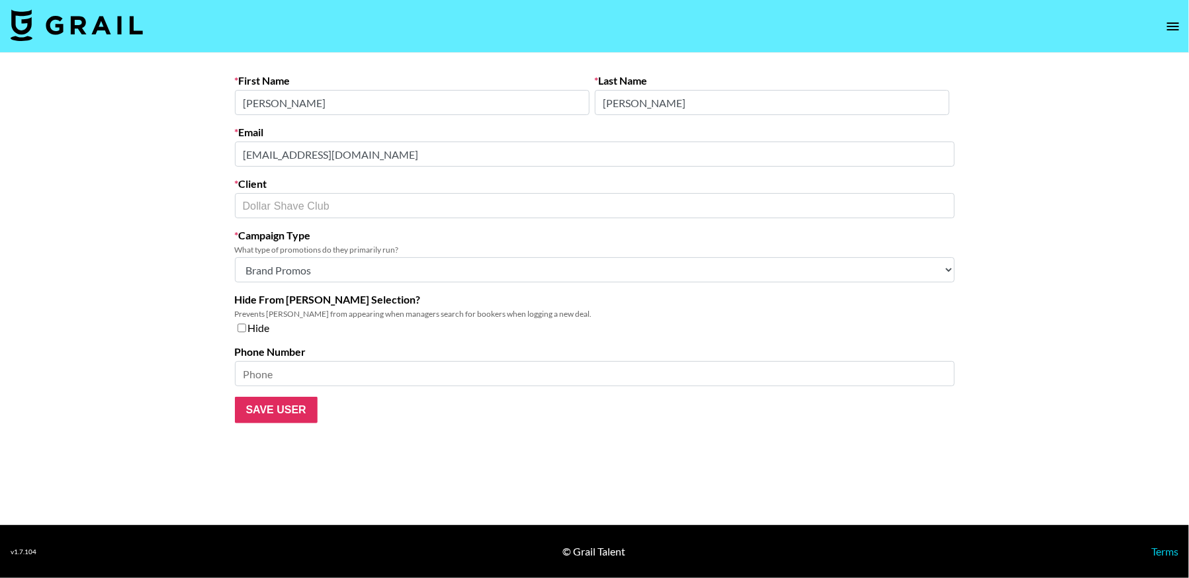
click at [155, 151] on main "First Name Ysabel Last Name Duran Email dollarshaveclub@brands.aspireiq.com Cli…" at bounding box center [594, 289] width 1189 height 472
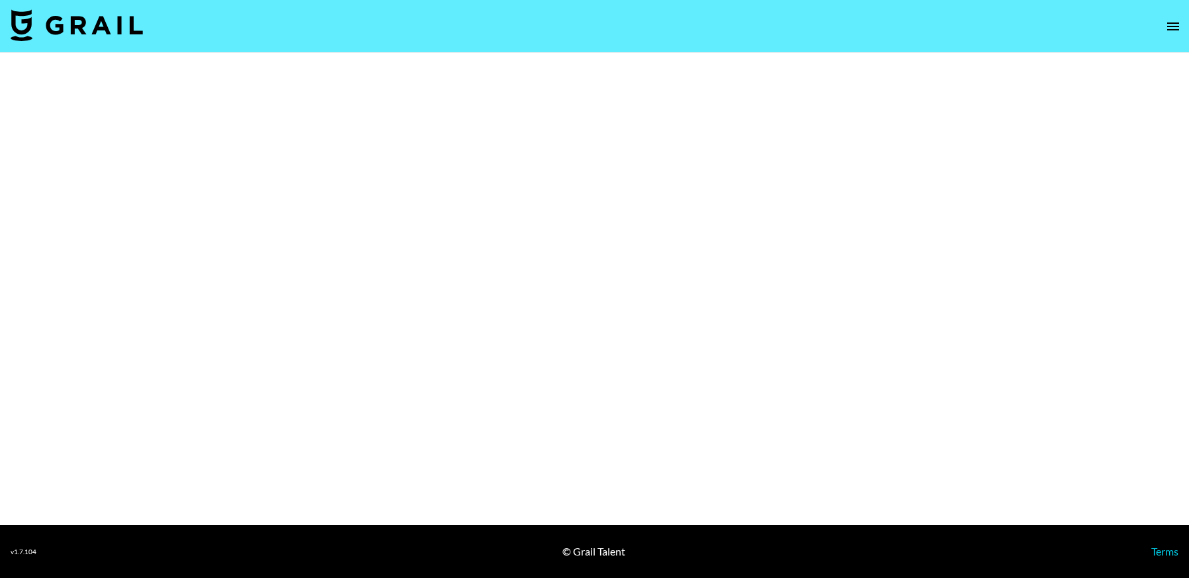
select select "Brand"
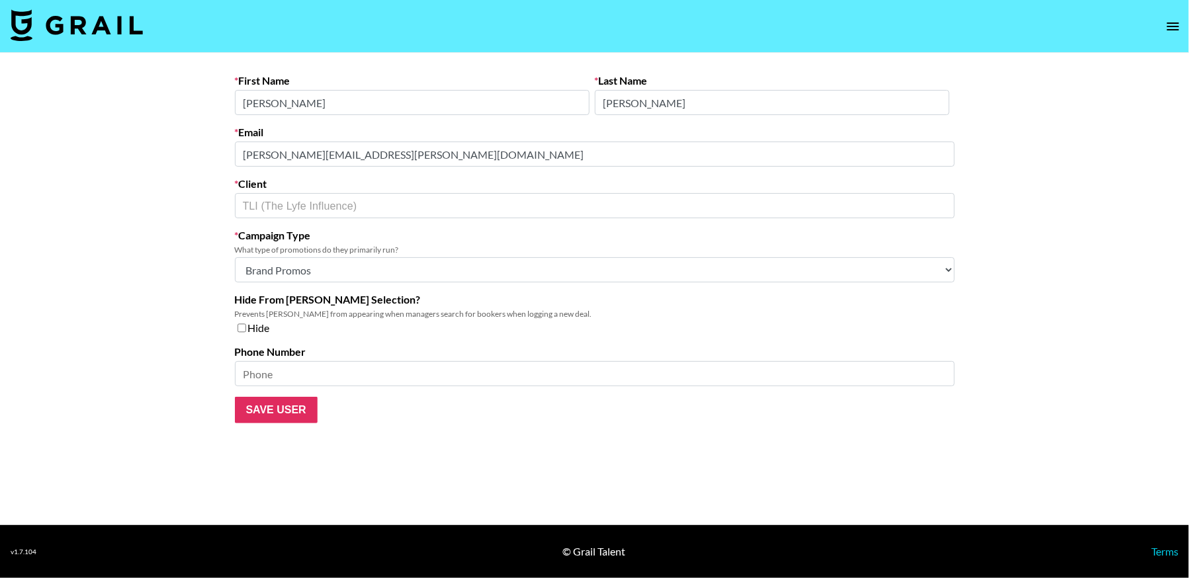
click at [202, 144] on main "First Name Benjamin Last Name Muller Email benjamin.muller.ext@clarins.com Clie…" at bounding box center [594, 289] width 1189 height 472
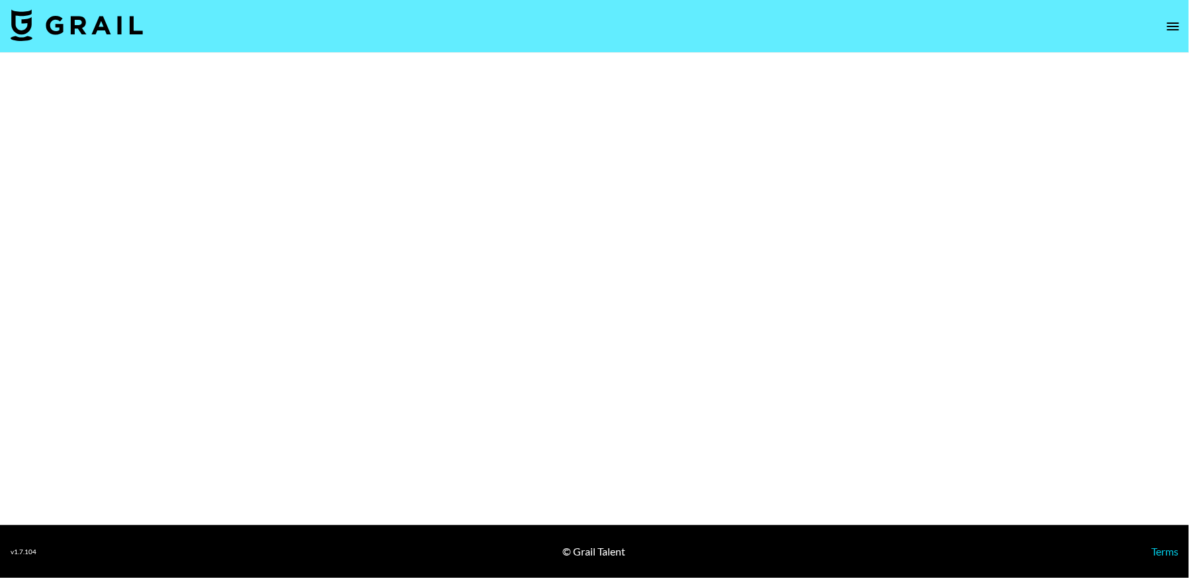
select select "Brand"
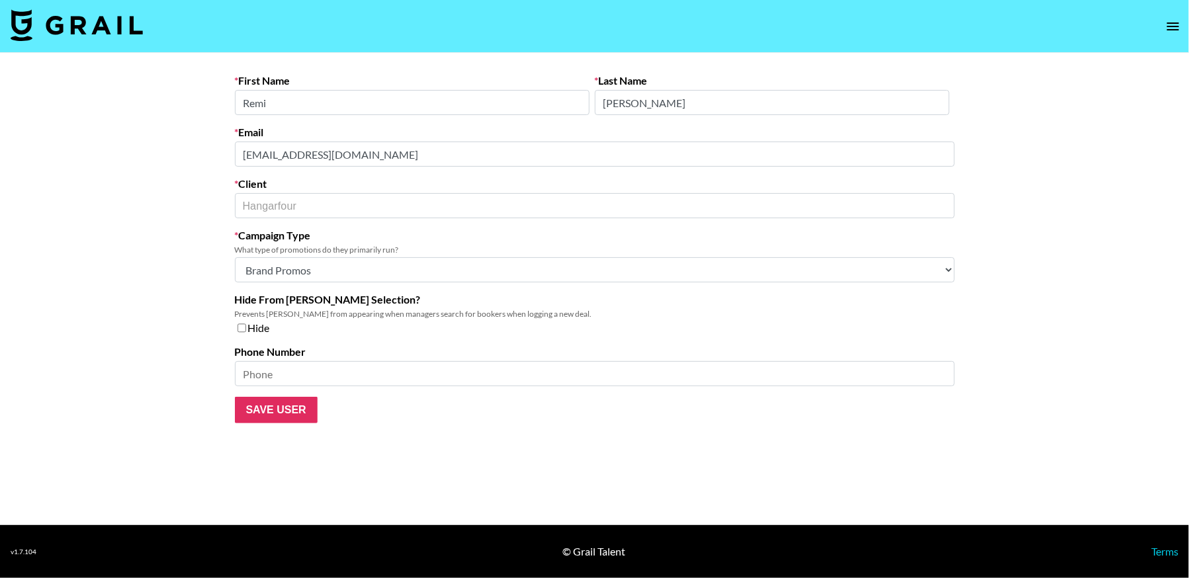
click at [167, 152] on main "First Name Remi Last Name [PERSON_NAME] Email [EMAIL_ADDRESS][DOMAIN_NAME] Clie…" at bounding box center [594, 289] width 1189 height 472
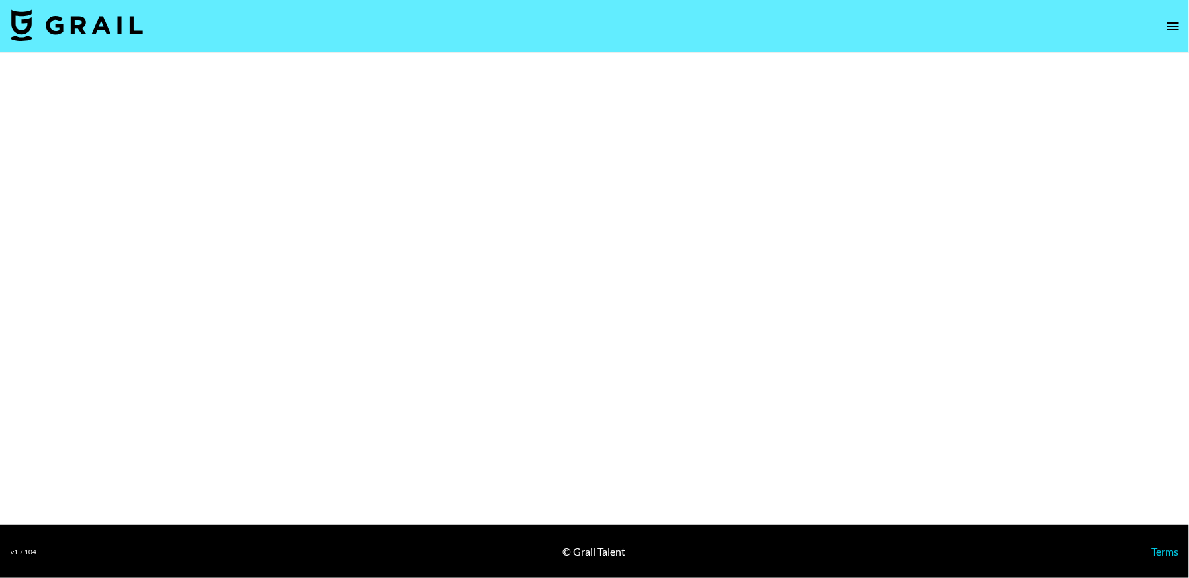
select select "Song"
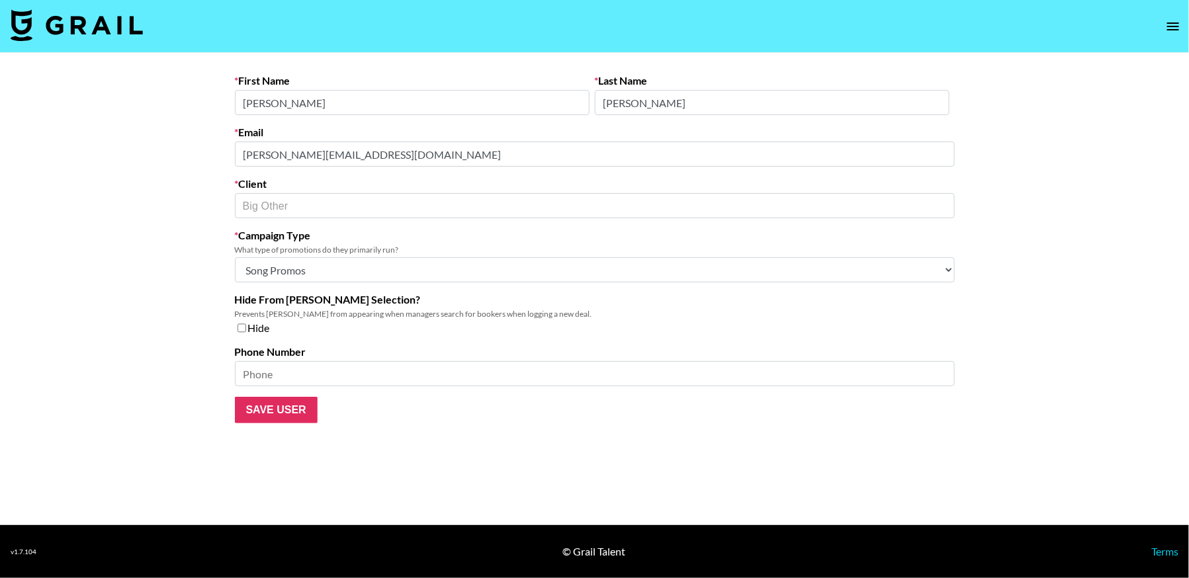
click at [218, 148] on main "First Name [PERSON_NAME] Name [PERSON_NAME] Email [PERSON_NAME][EMAIL_ADDRESS][…" at bounding box center [594, 289] width 1189 height 472
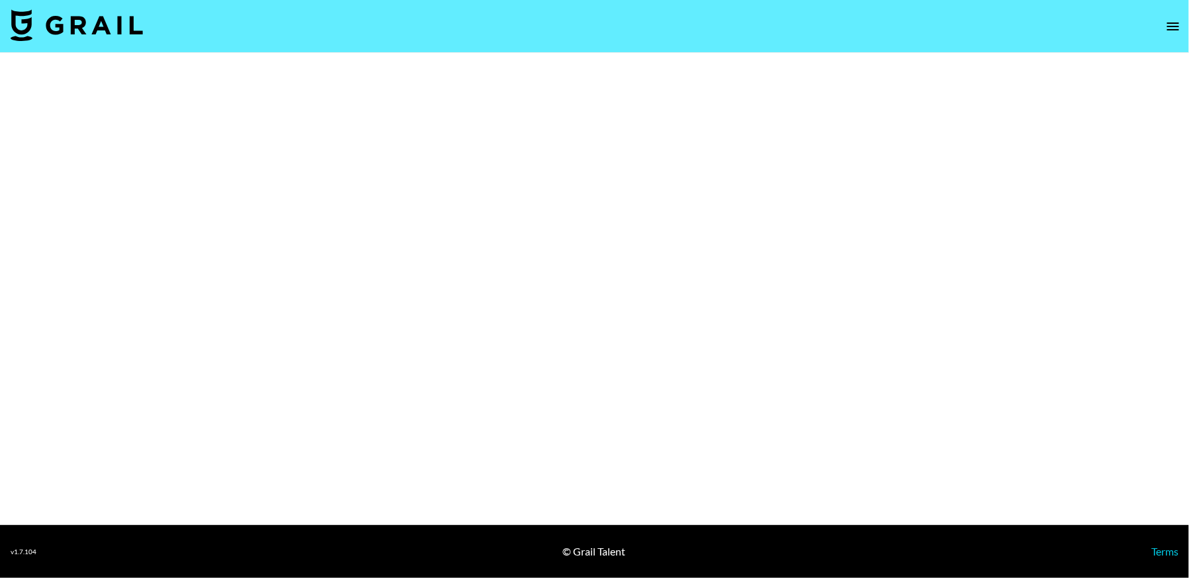
select select "Brand"
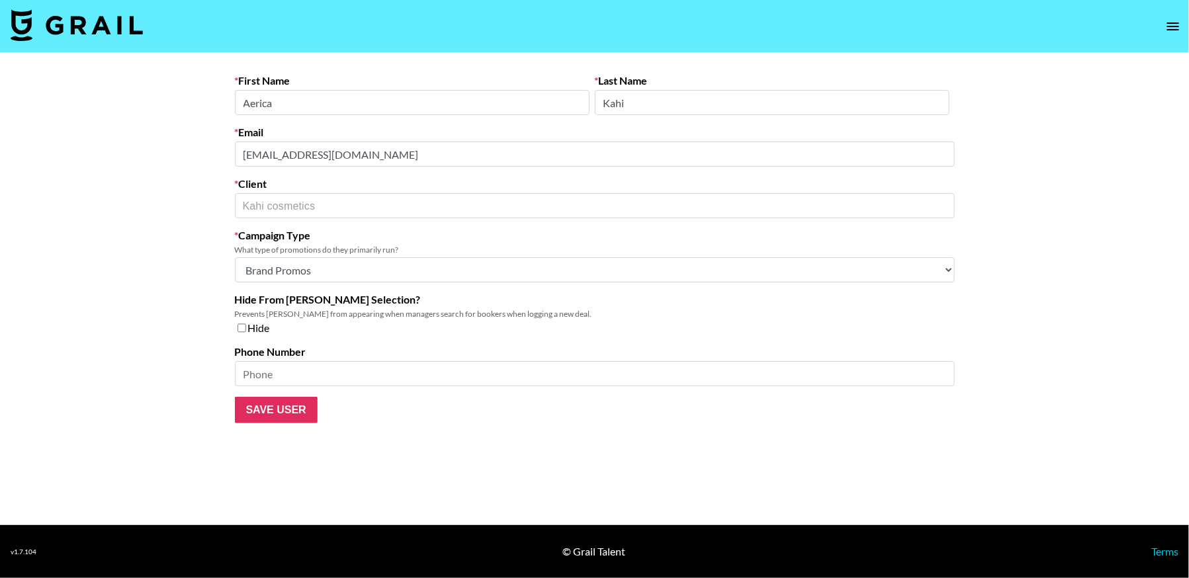
click at [179, 150] on main "First Name Aerica Last Name Kahi Email collab@kahicosmetic.com Client Kahi cosm…" at bounding box center [594, 289] width 1189 height 472
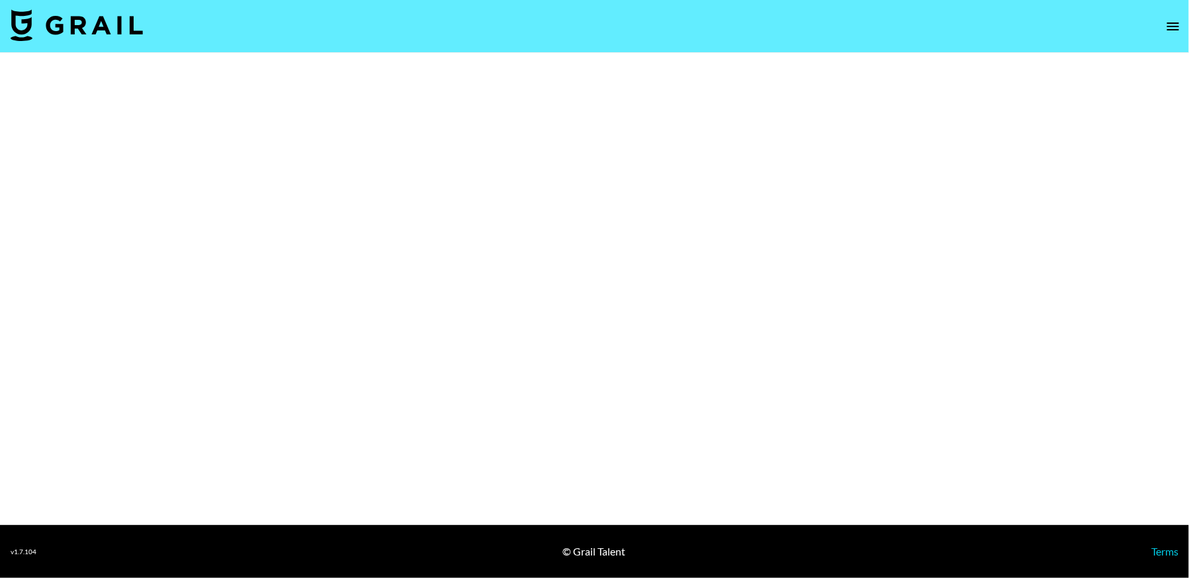
select select "Brand"
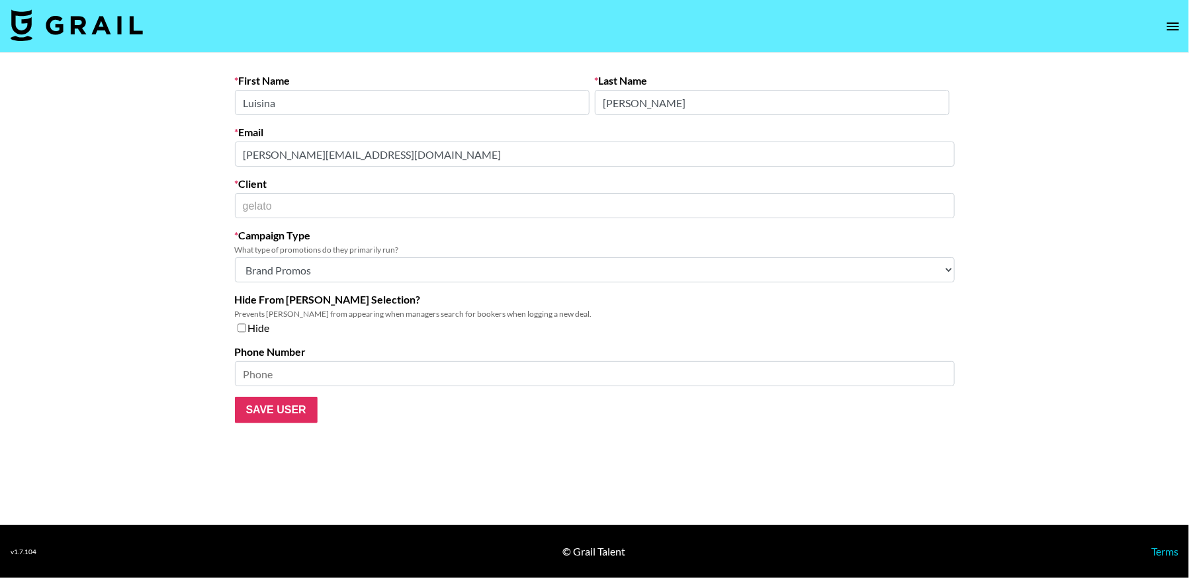
click at [209, 149] on main "First Name [PERSON_NAME] Last Name [PERSON_NAME] Email [PERSON_NAME][EMAIL_ADDR…" at bounding box center [594, 289] width 1189 height 472
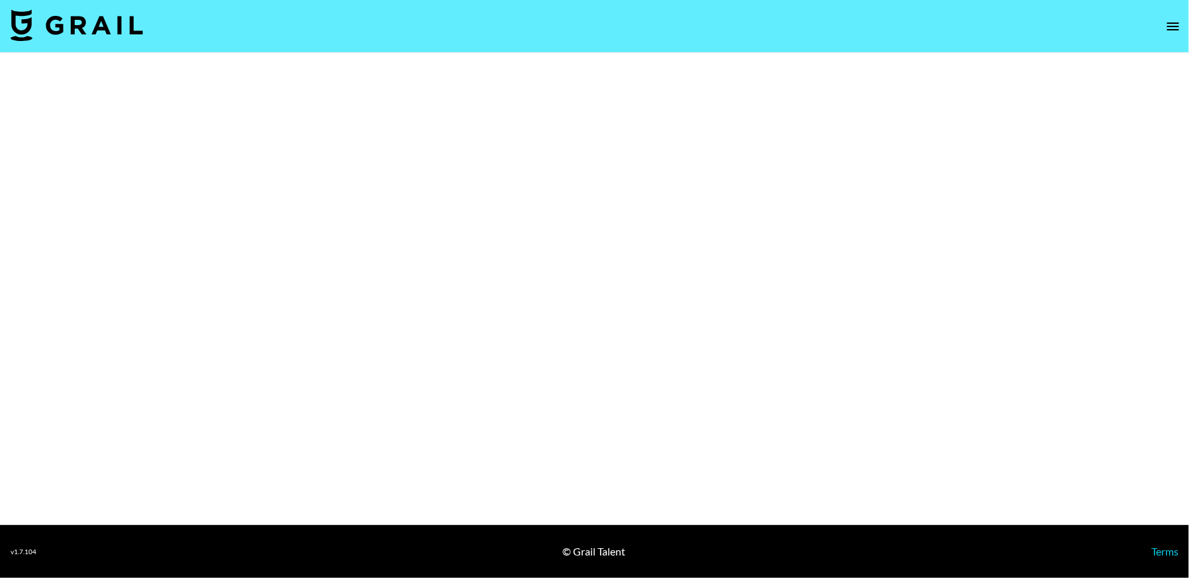
select select "Brand"
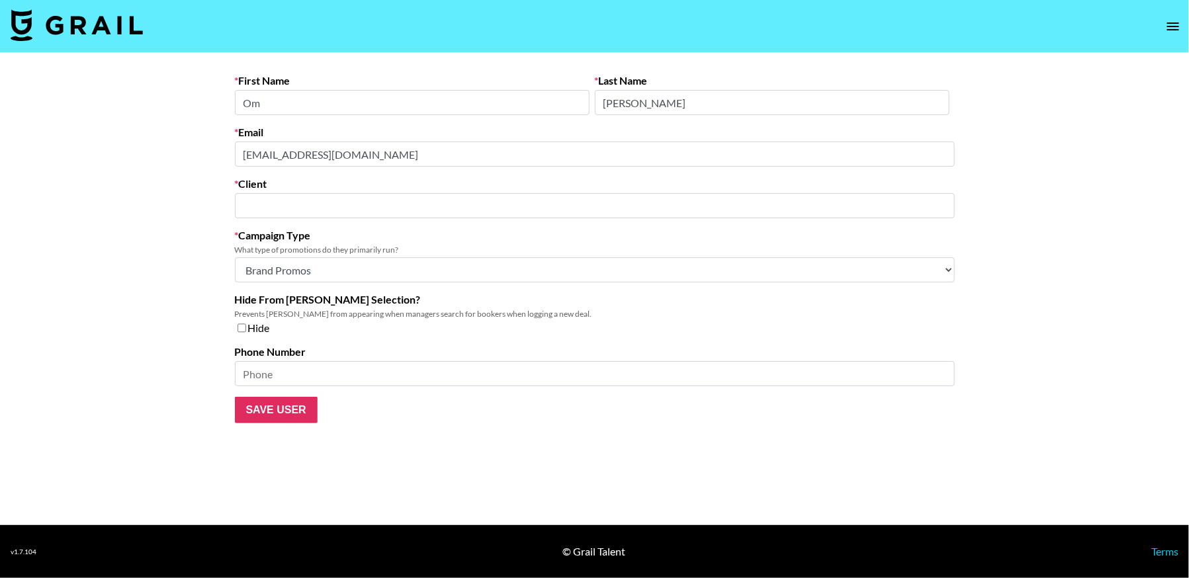
click at [179, 134] on main "First Name Om Last Name [PERSON_NAME] Email [EMAIL_ADDRESS][DOMAIN_NAME] Client…" at bounding box center [594, 289] width 1189 height 472
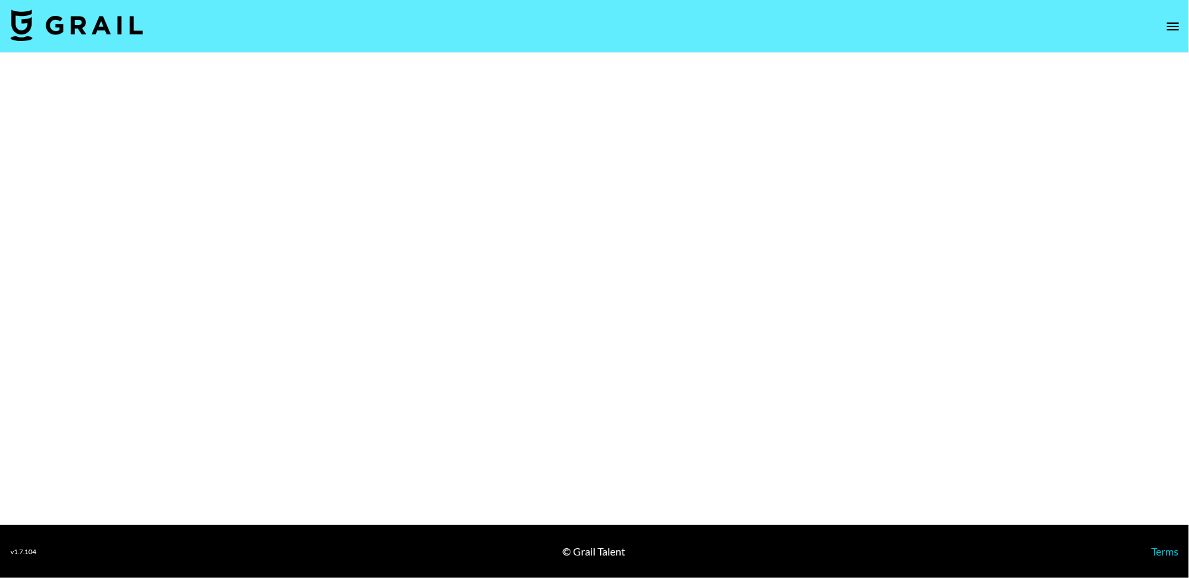
select select "Brand"
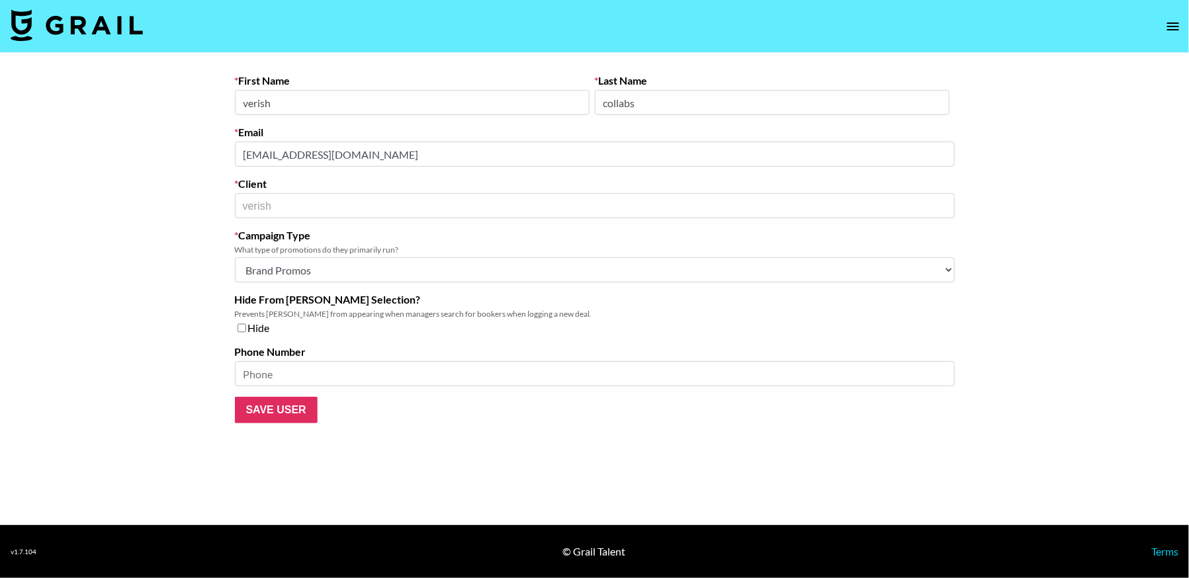
click at [185, 139] on main "First Name verish Last Name collabs Email verish.collabs@deep-dive.kr Client ve…" at bounding box center [594, 289] width 1189 height 472
